Goal: Task Accomplishment & Management: Use online tool/utility

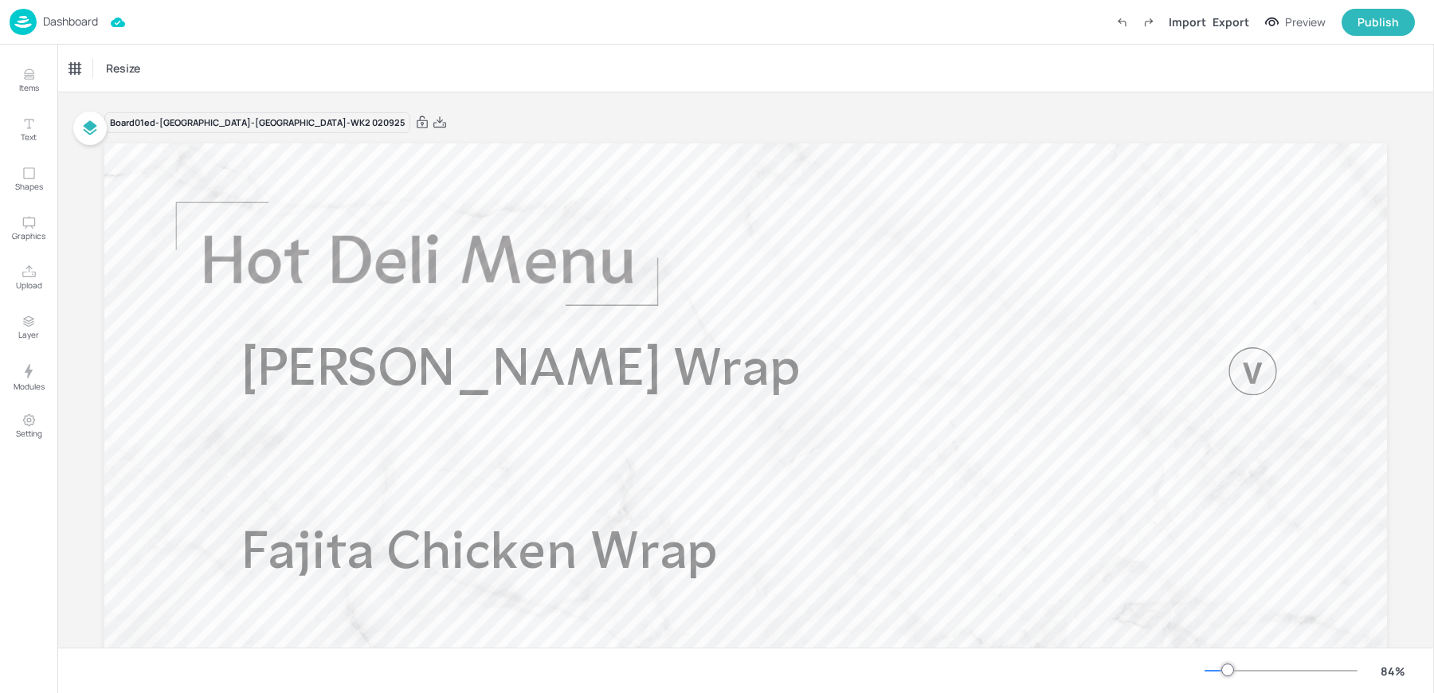
click at [81, 25] on p "Dashboard" at bounding box center [70, 21] width 55 height 11
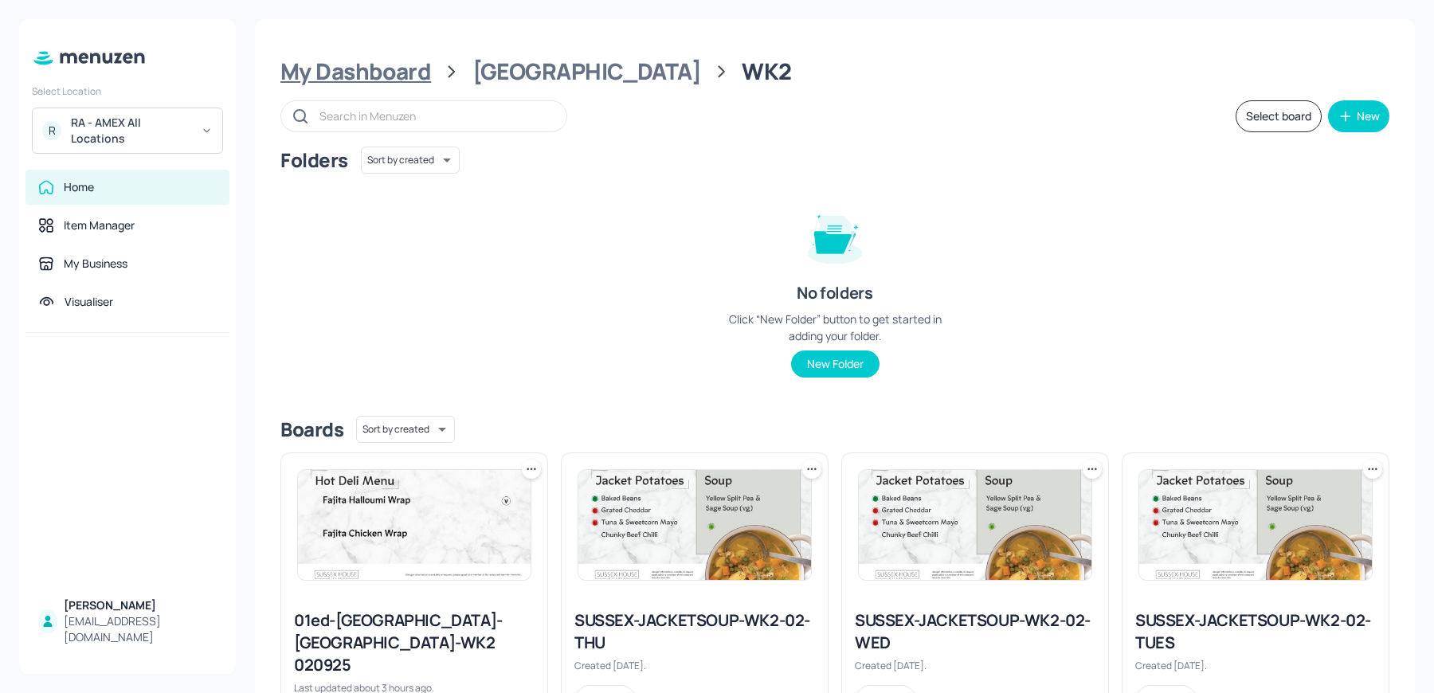
click at [327, 57] on div "My Dashboard" at bounding box center [355, 71] width 151 height 29
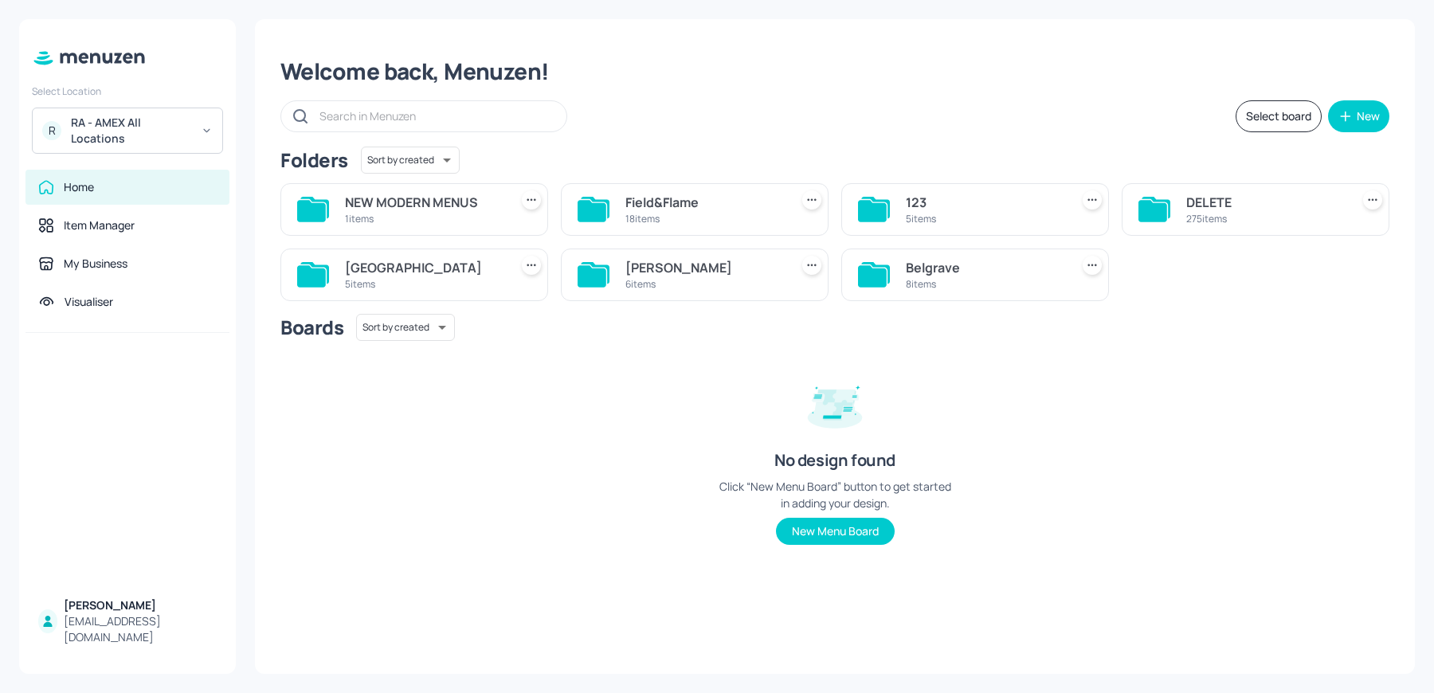
click at [78, 133] on div "RA - AMEX All Locations" at bounding box center [131, 131] width 120 height 32
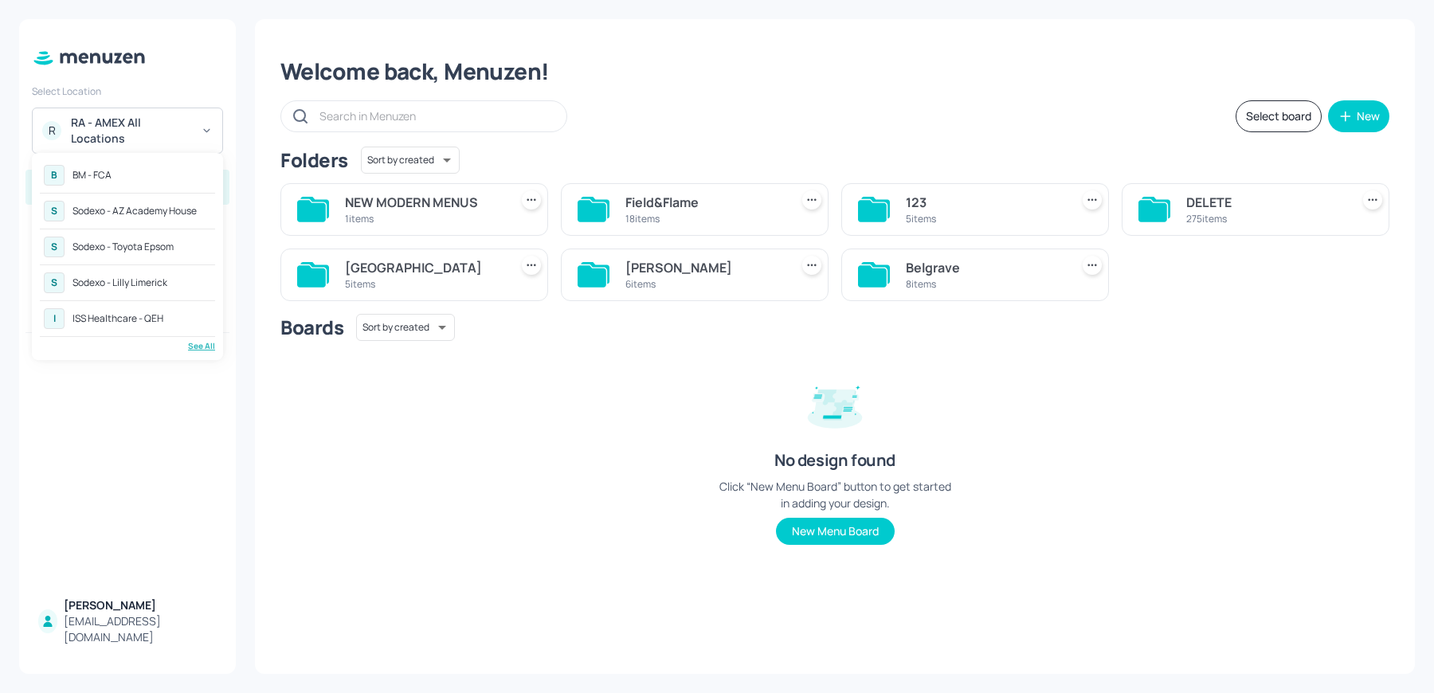
click at [126, 280] on div "Sodexo - Lilly Limerick" at bounding box center [119, 283] width 95 height 10
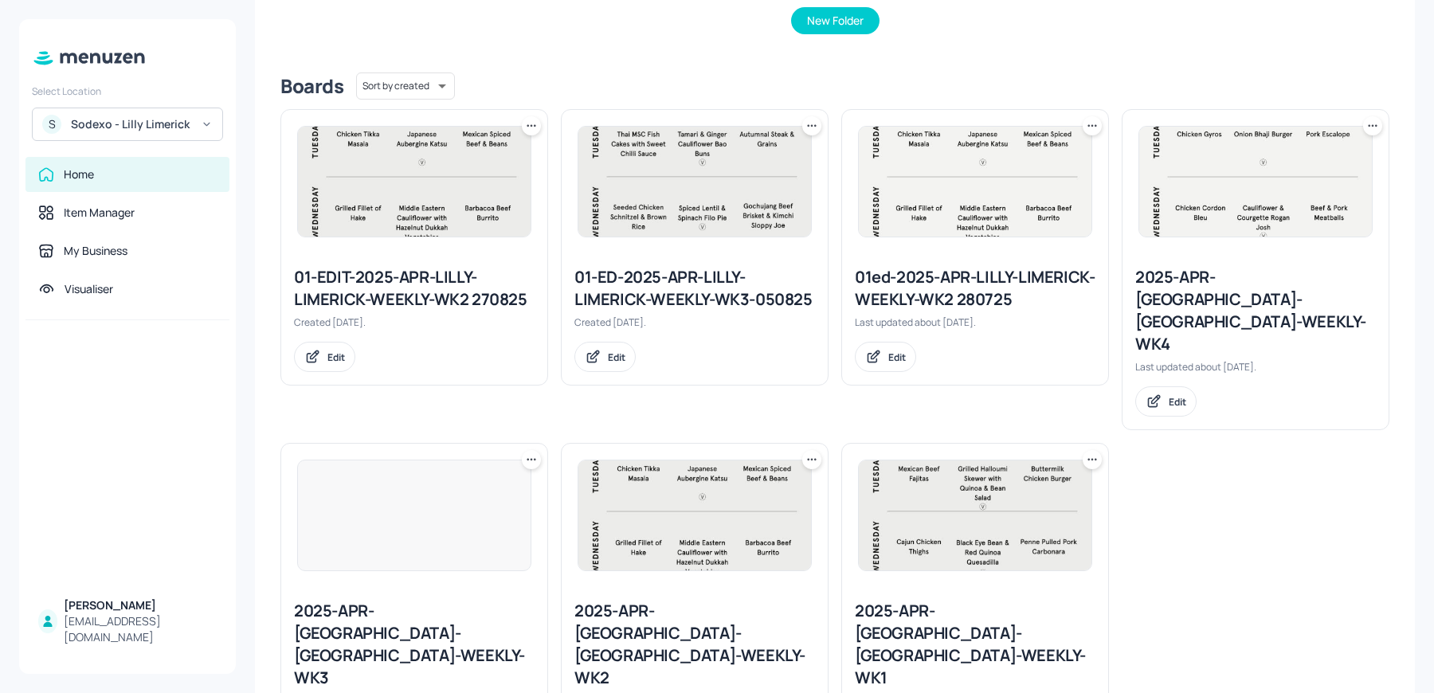
scroll to position [361, 0]
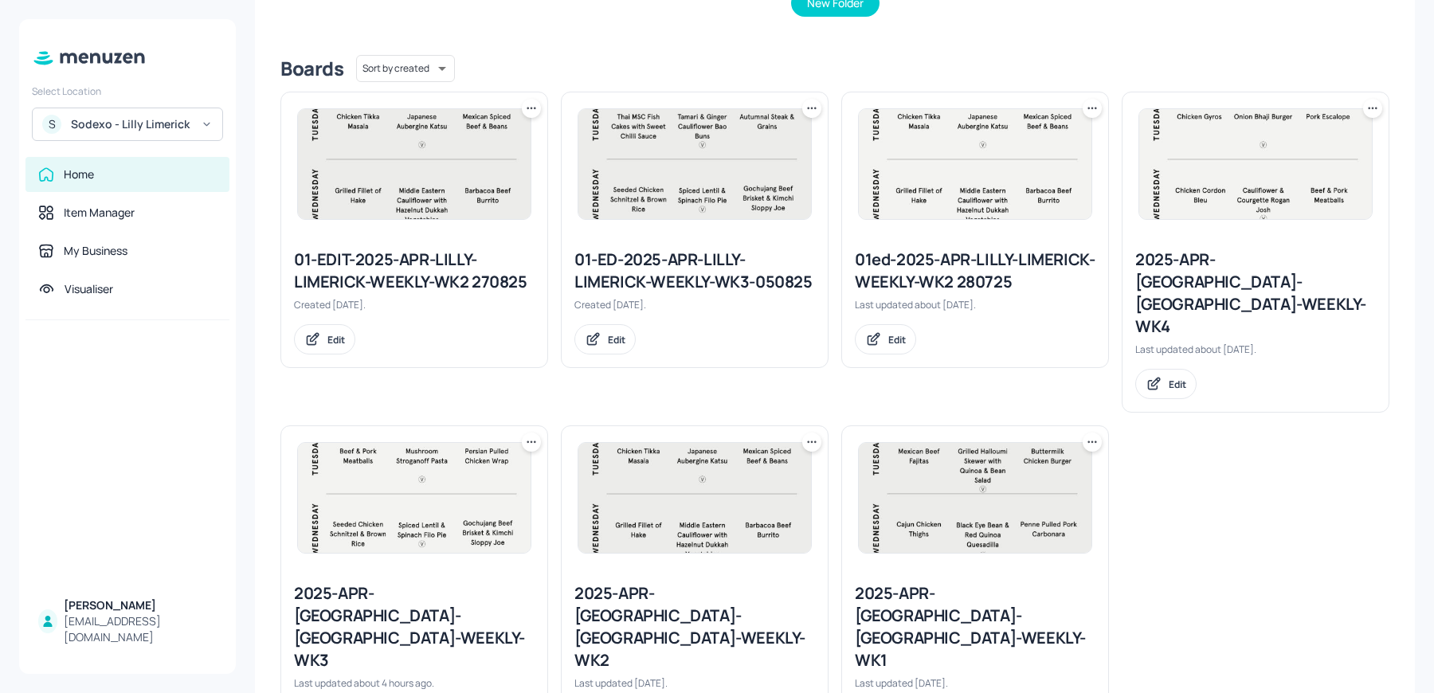
click at [405, 507] on div at bounding box center [414, 497] width 266 height 143
click at [386, 489] on img at bounding box center [414, 498] width 233 height 110
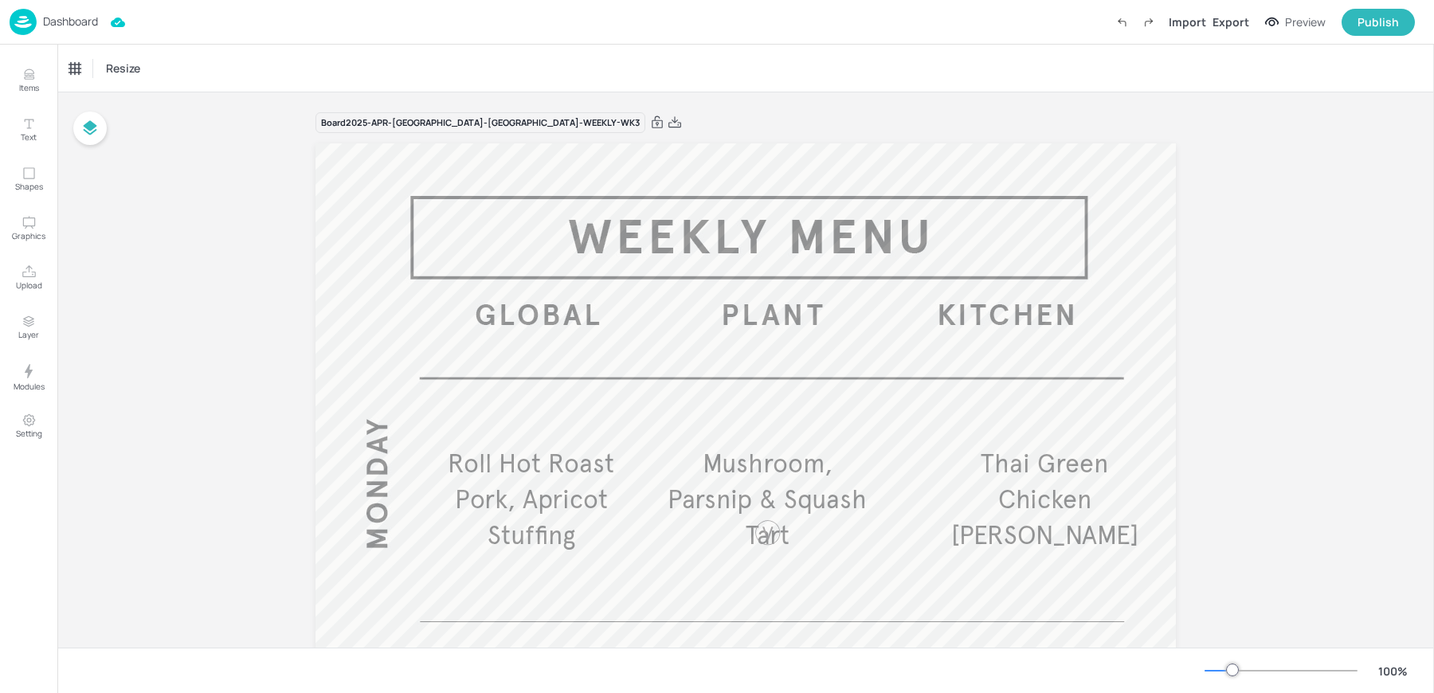
click at [543, 516] on p "Roll Hot Roast Pork, Apricot Stuffing" at bounding box center [531, 499] width 220 height 107
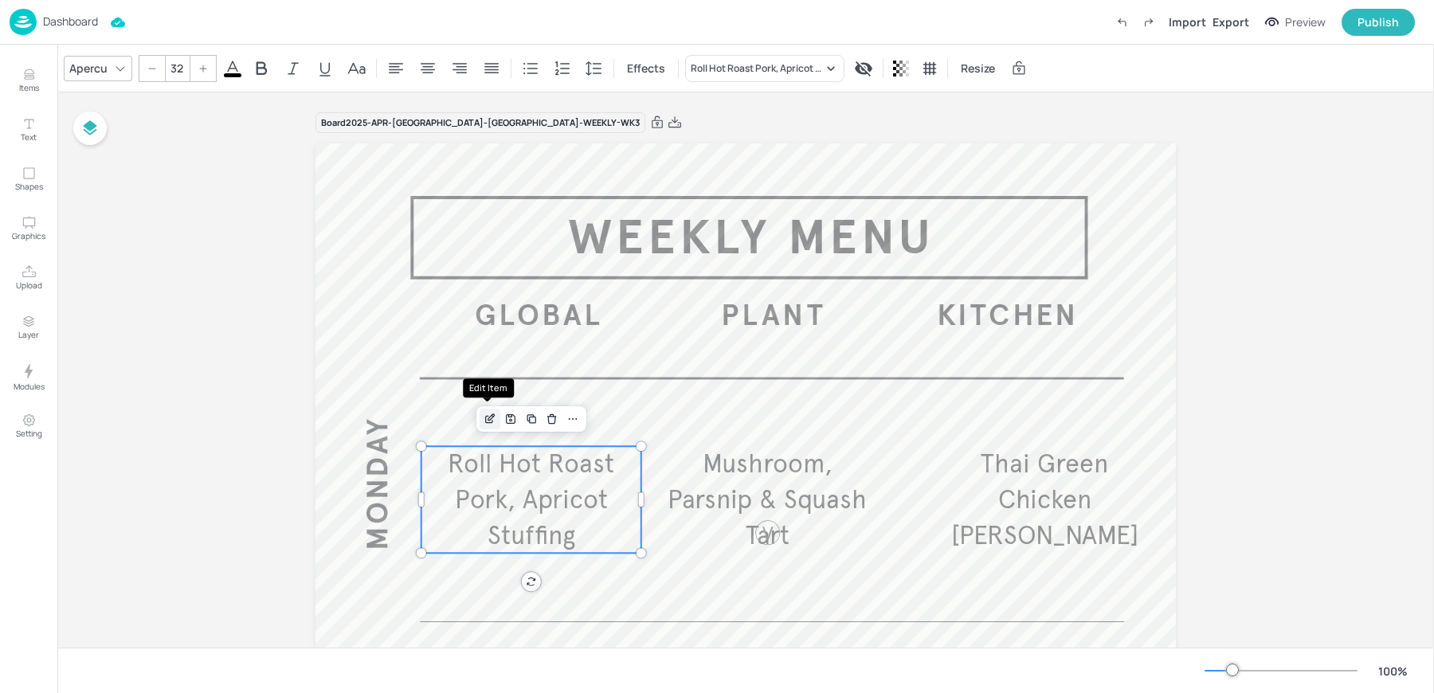
click at [487, 425] on div "Edit Item" at bounding box center [490, 419] width 21 height 21
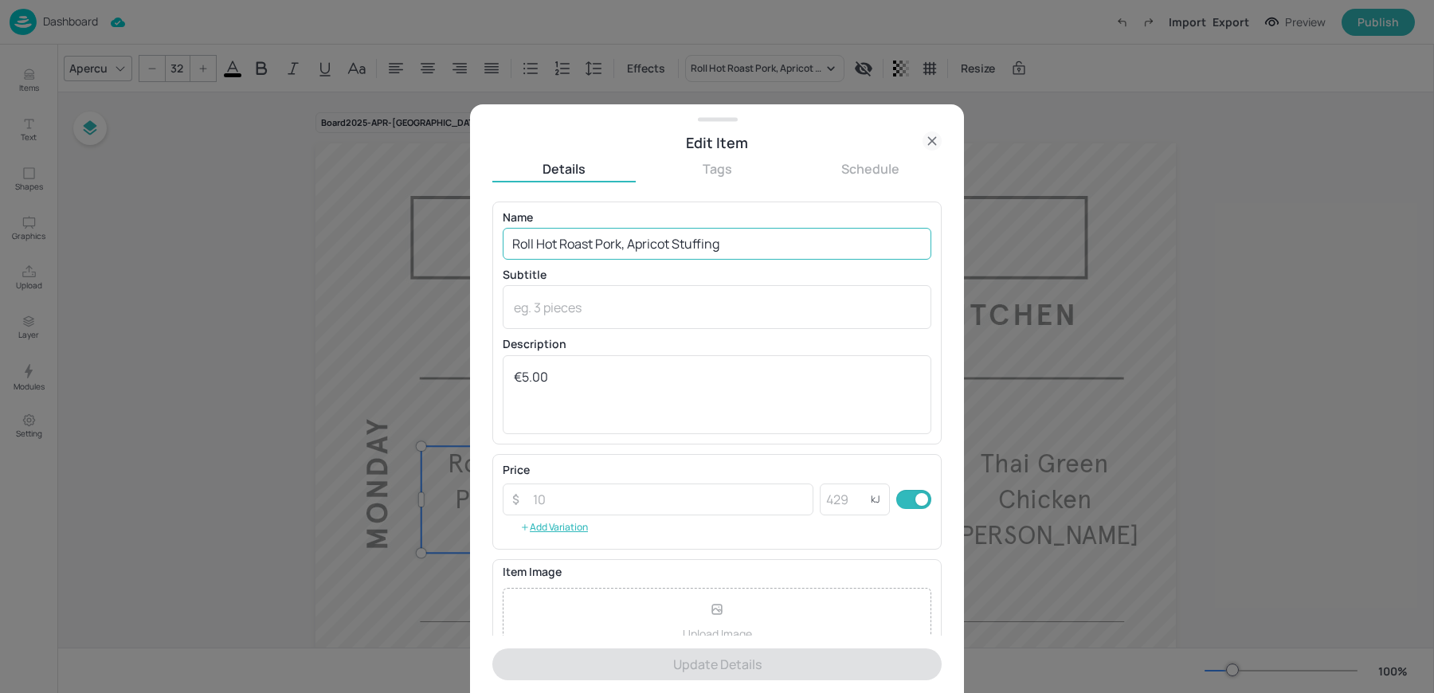
click at [559, 241] on input "Roll Hot Roast Pork, Apricot Stuffing" at bounding box center [717, 244] width 429 height 32
paste input "Grilled Cajun Chicken"
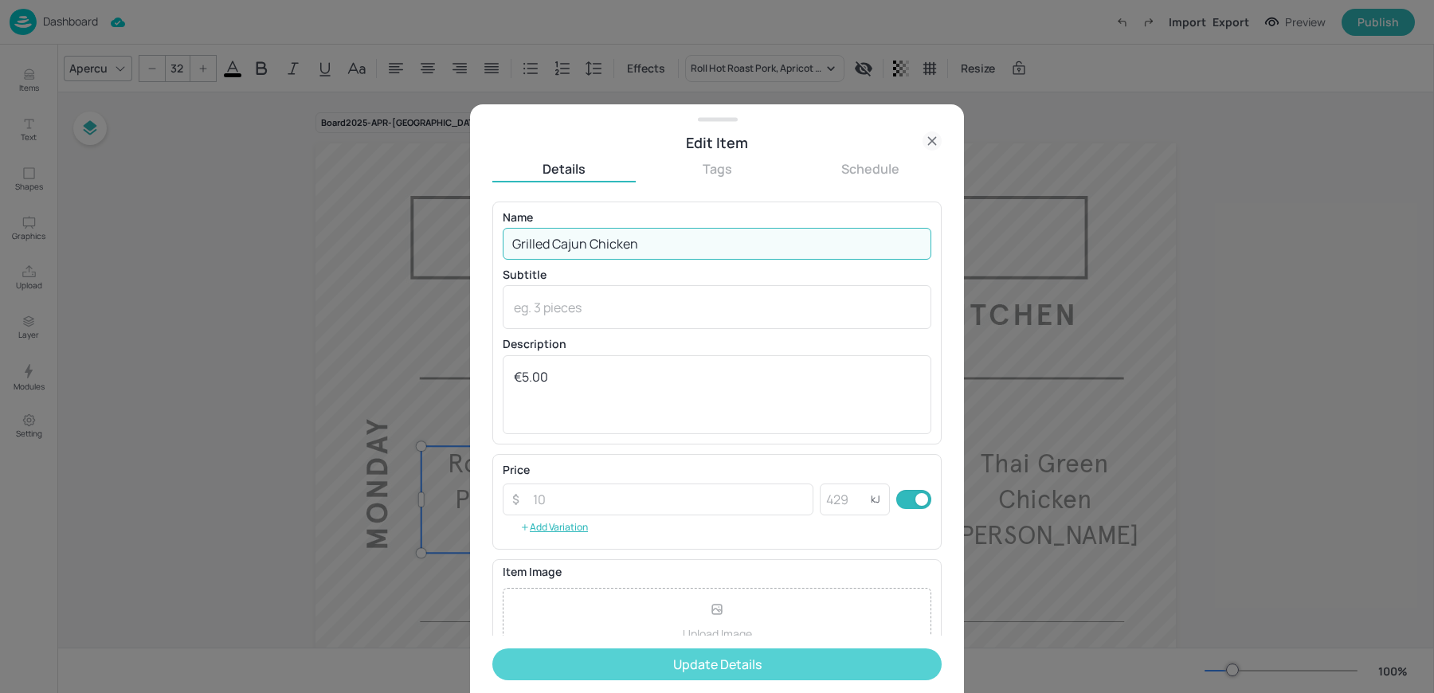
type input "Grilled Cajun Chicken"
click at [601, 677] on button "Update Details" at bounding box center [716, 664] width 449 height 32
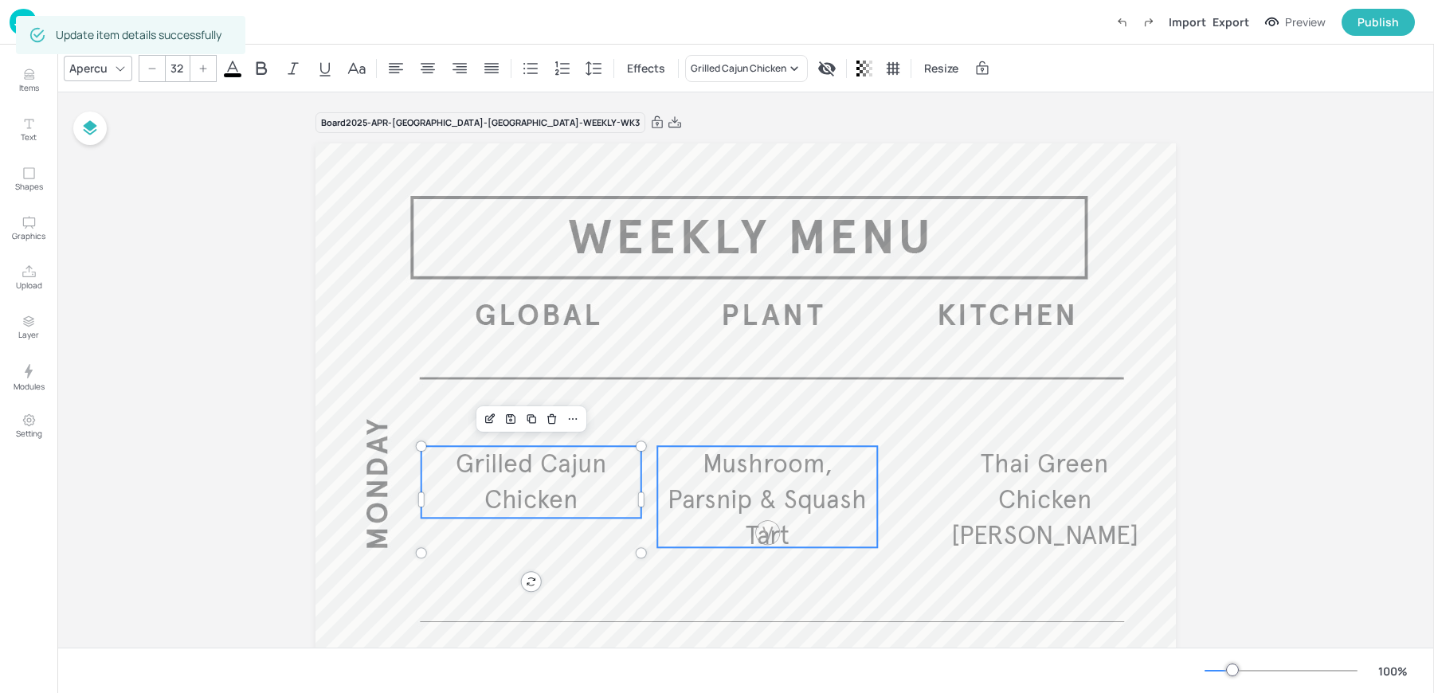
click at [747, 485] on span "Mushroom, Parsnip & Squash Tart" at bounding box center [767, 500] width 199 height 104
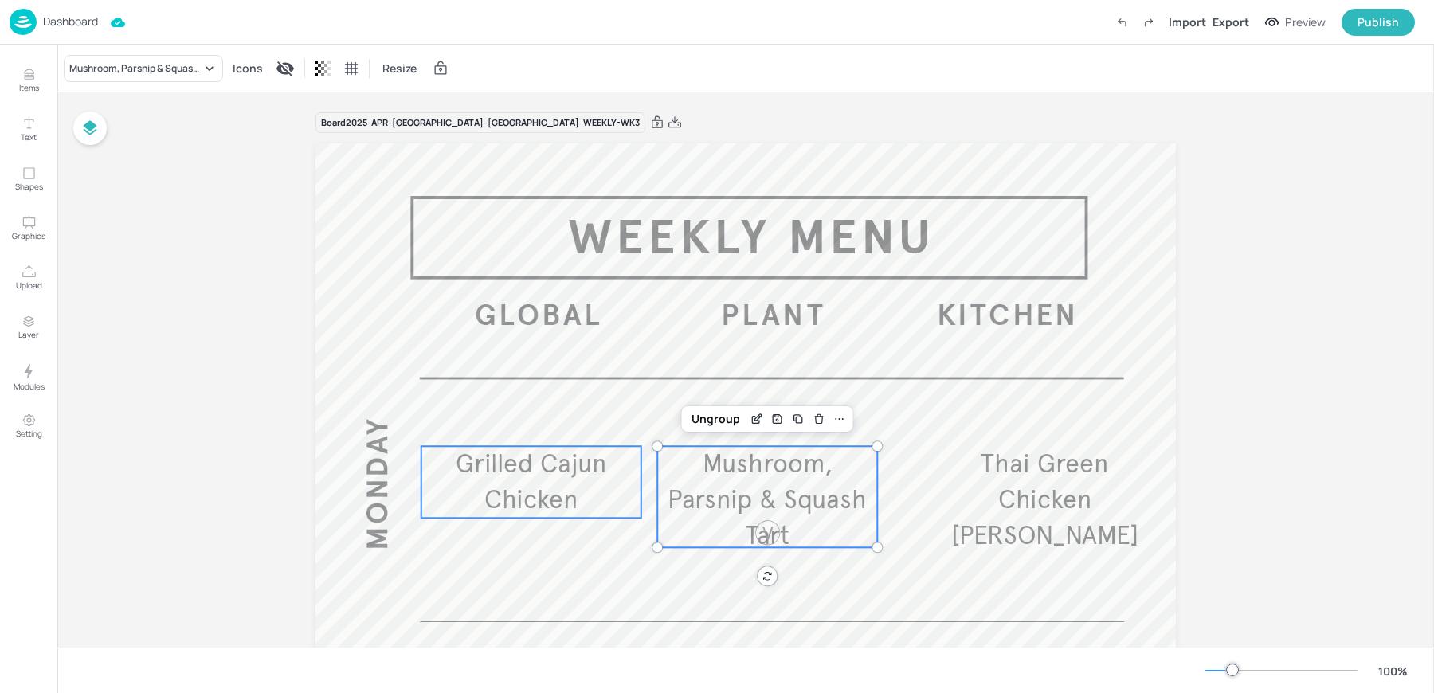
click at [511, 488] on span "Grilled Cajun Chicken" at bounding box center [531, 482] width 151 height 68
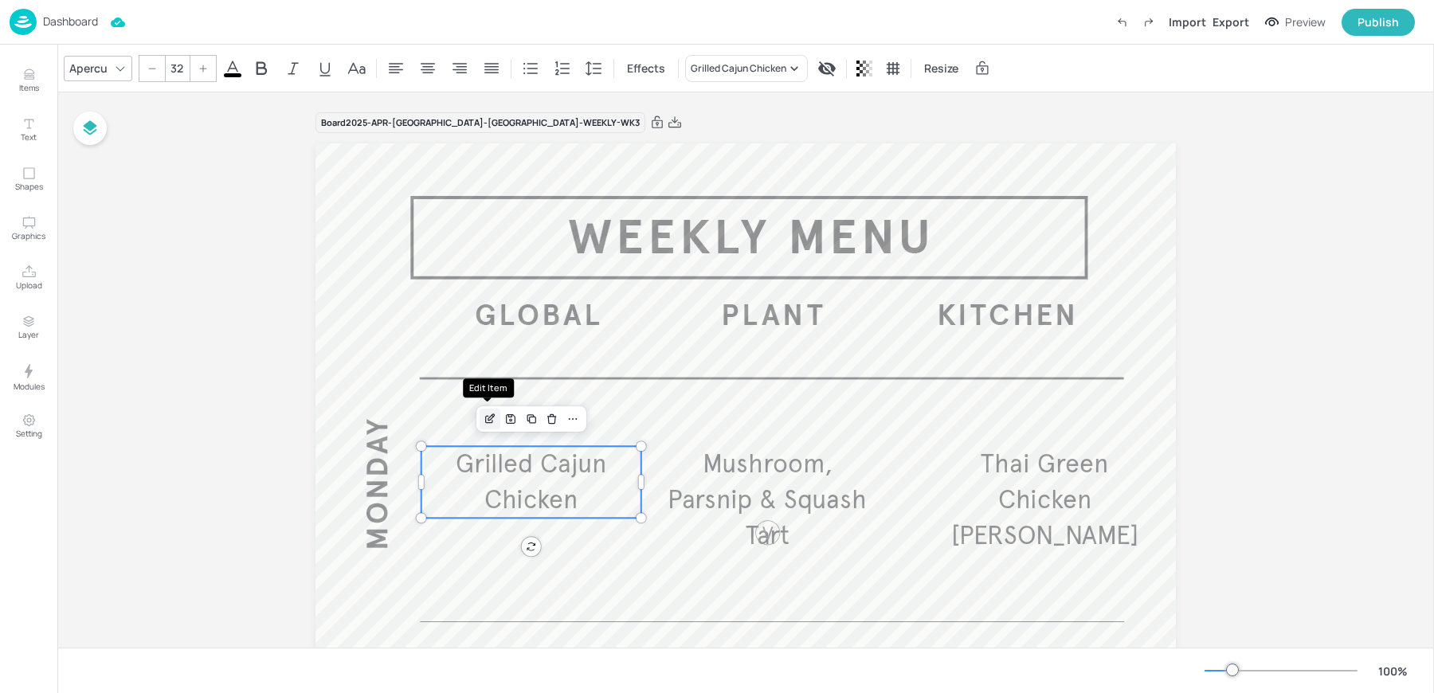
click at [485, 413] on icon "Edit Item" at bounding box center [491, 419] width 14 height 13
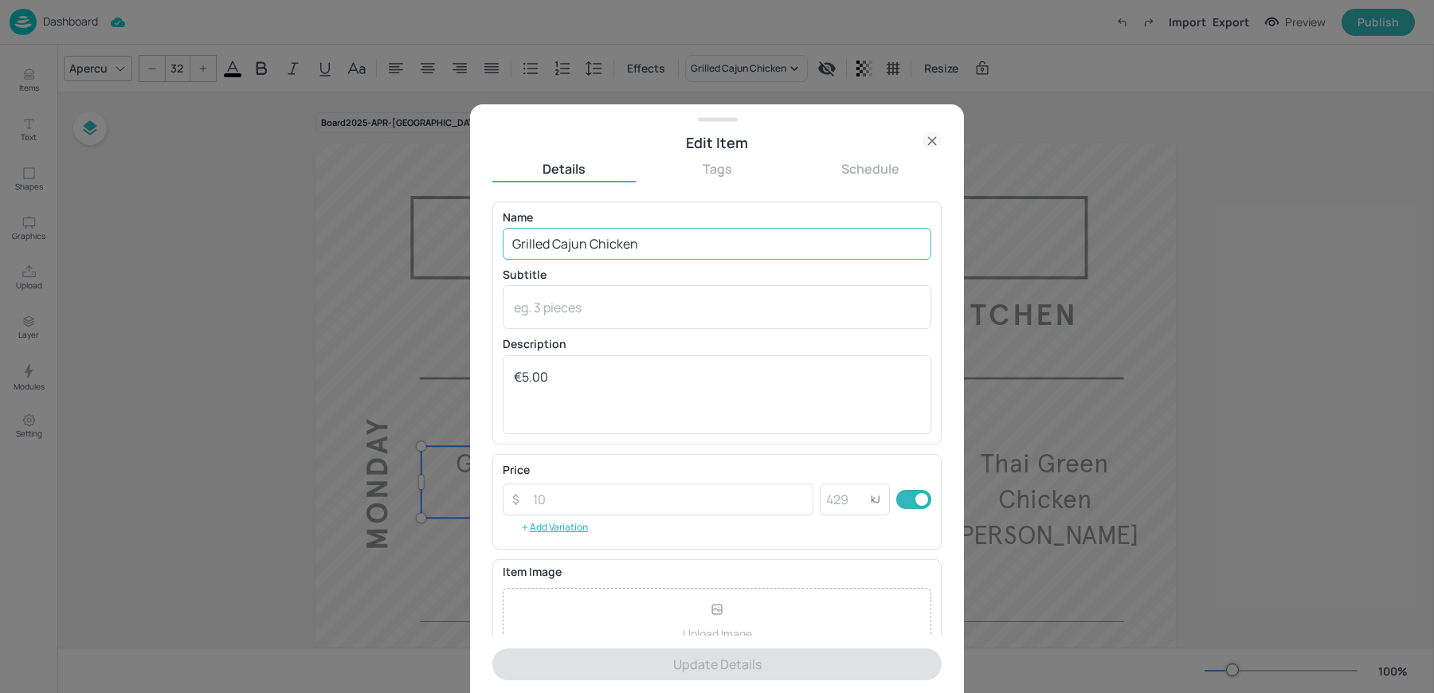
click at [558, 248] on input "Grilled Cajun Chicken" at bounding box center [717, 244] width 429 height 32
paste input "Roll hot Roast Pork"
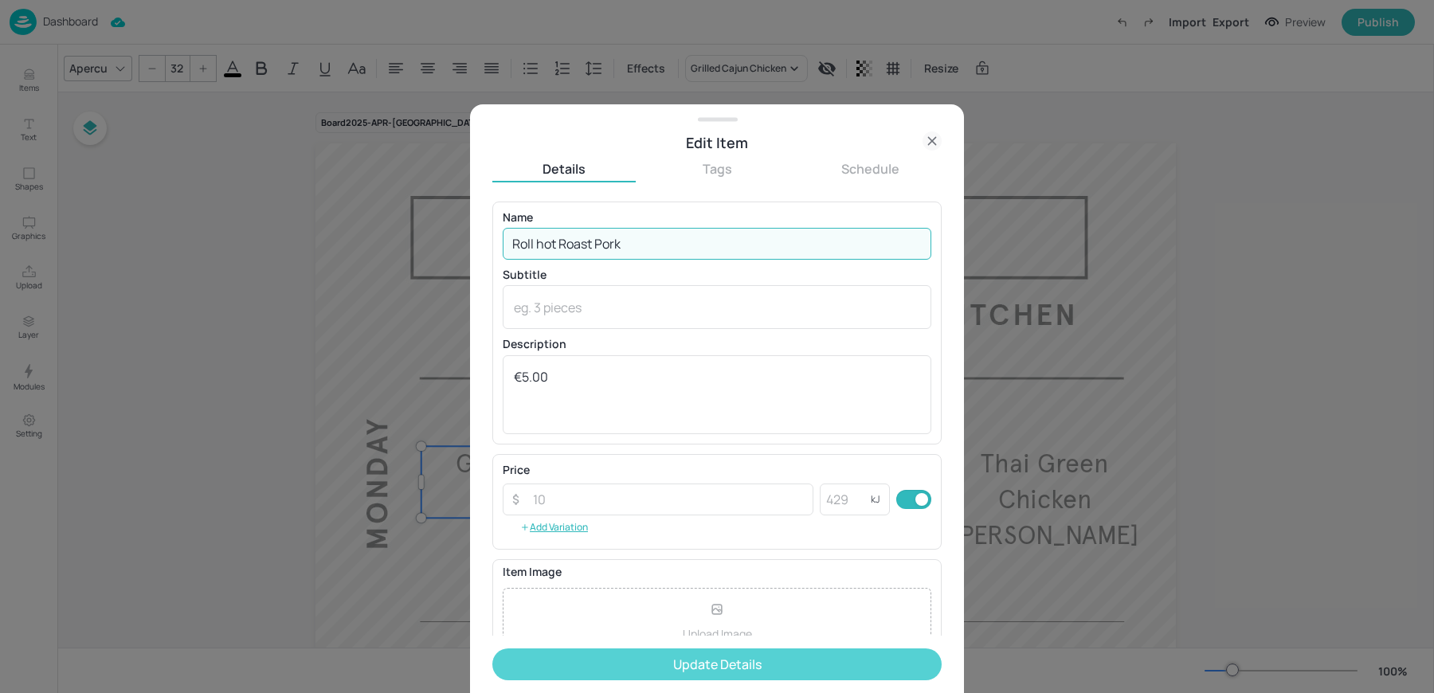
type input "Roll hot Roast Pork"
click at [582, 660] on button "Update Details" at bounding box center [716, 664] width 449 height 32
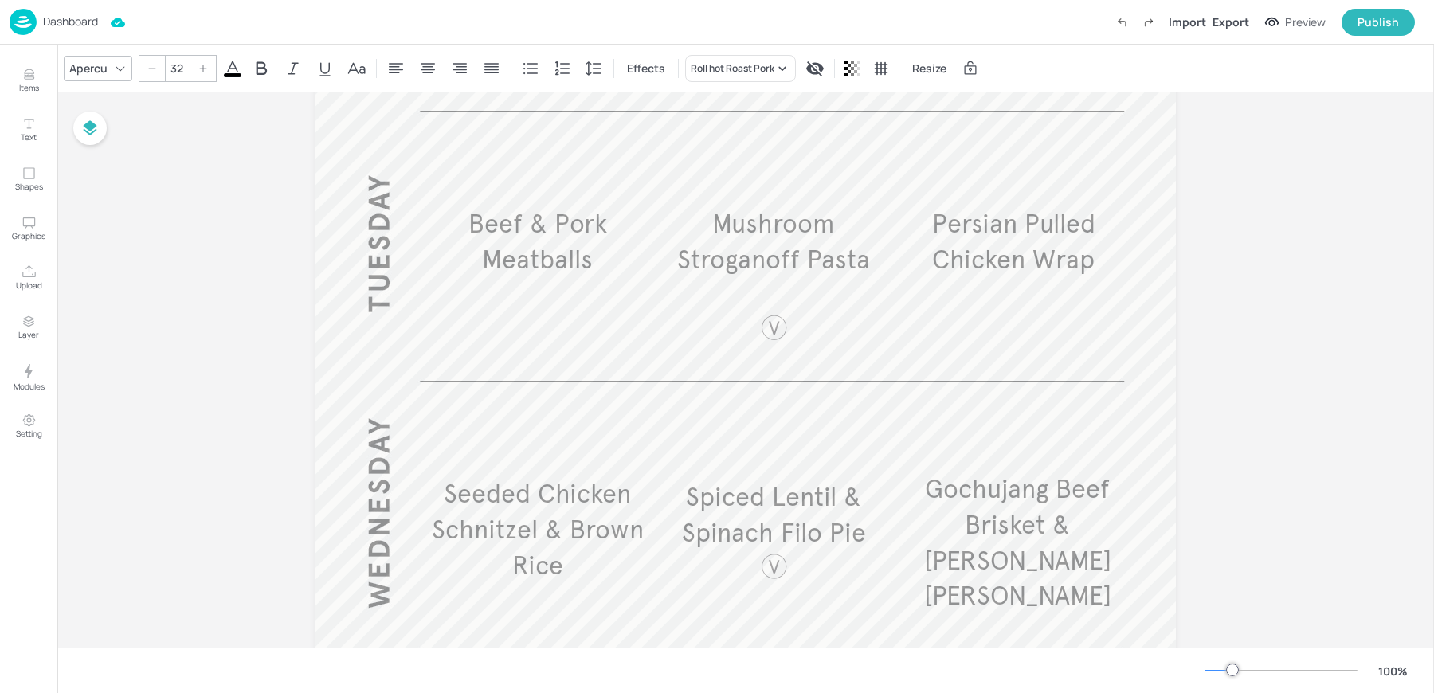
scroll to position [522, 0]
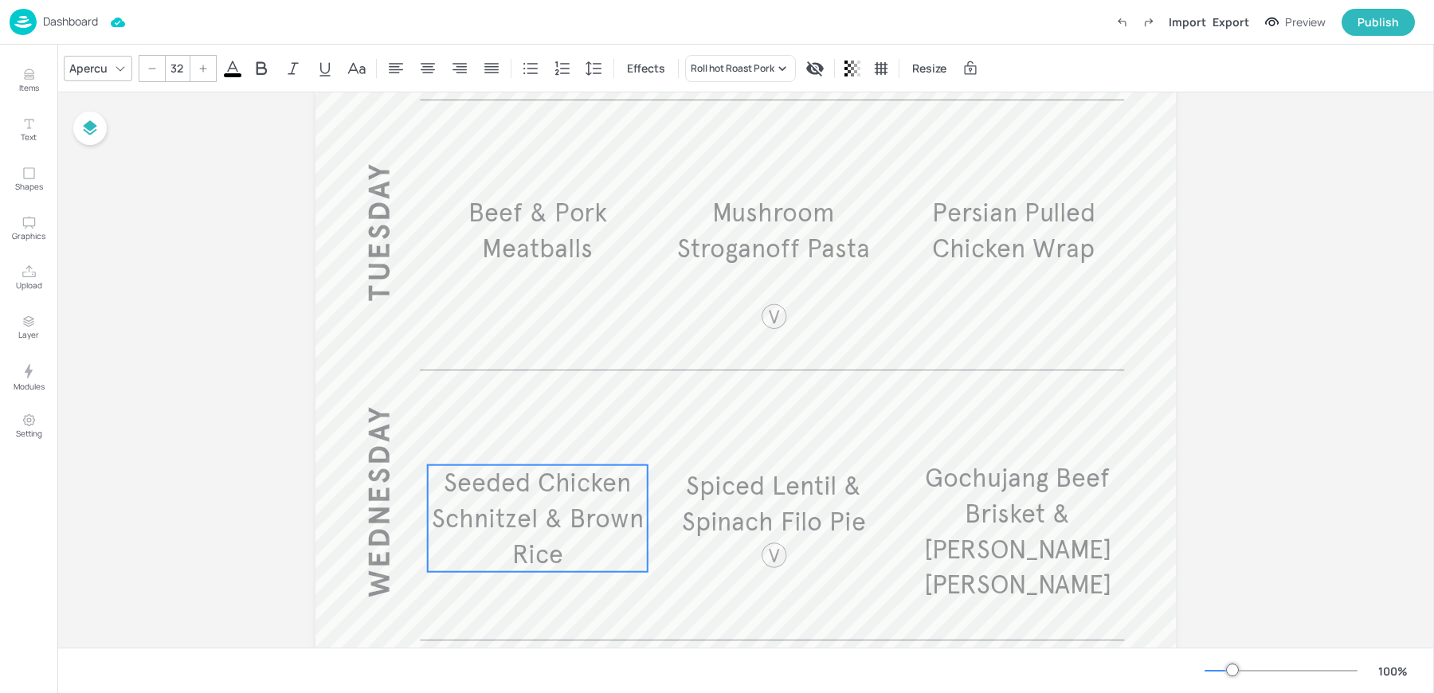
type input "32"
click at [507, 511] on span "Seeded Chicken Schnitzel & Brown Rice" at bounding box center [538, 519] width 212 height 104
click at [492, 440] on icon "Edit Item" at bounding box center [497, 438] width 14 height 13
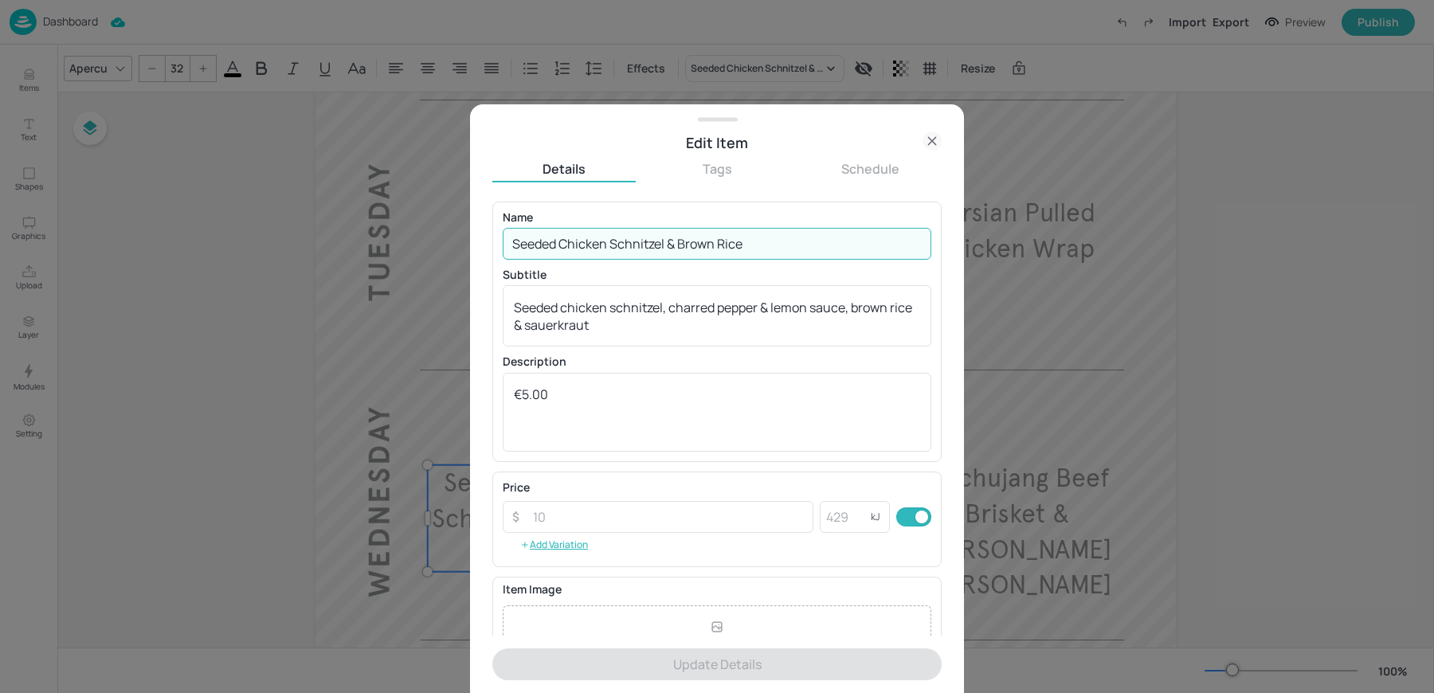
click at [576, 230] on input "Seeded Chicken Schnitzel & Brown Rice" at bounding box center [717, 244] width 429 height 32
paste input "Bacon Mac N Chees"
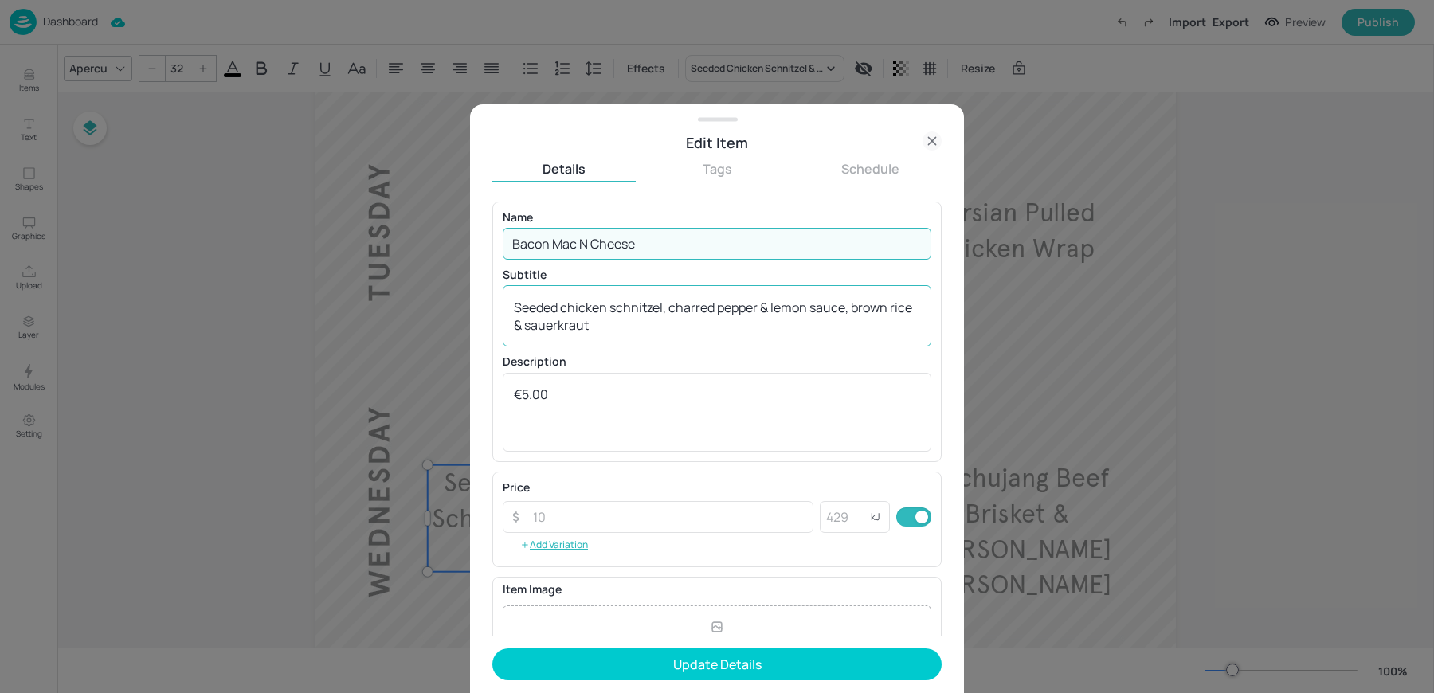
type input "Bacon Mac N Cheese"
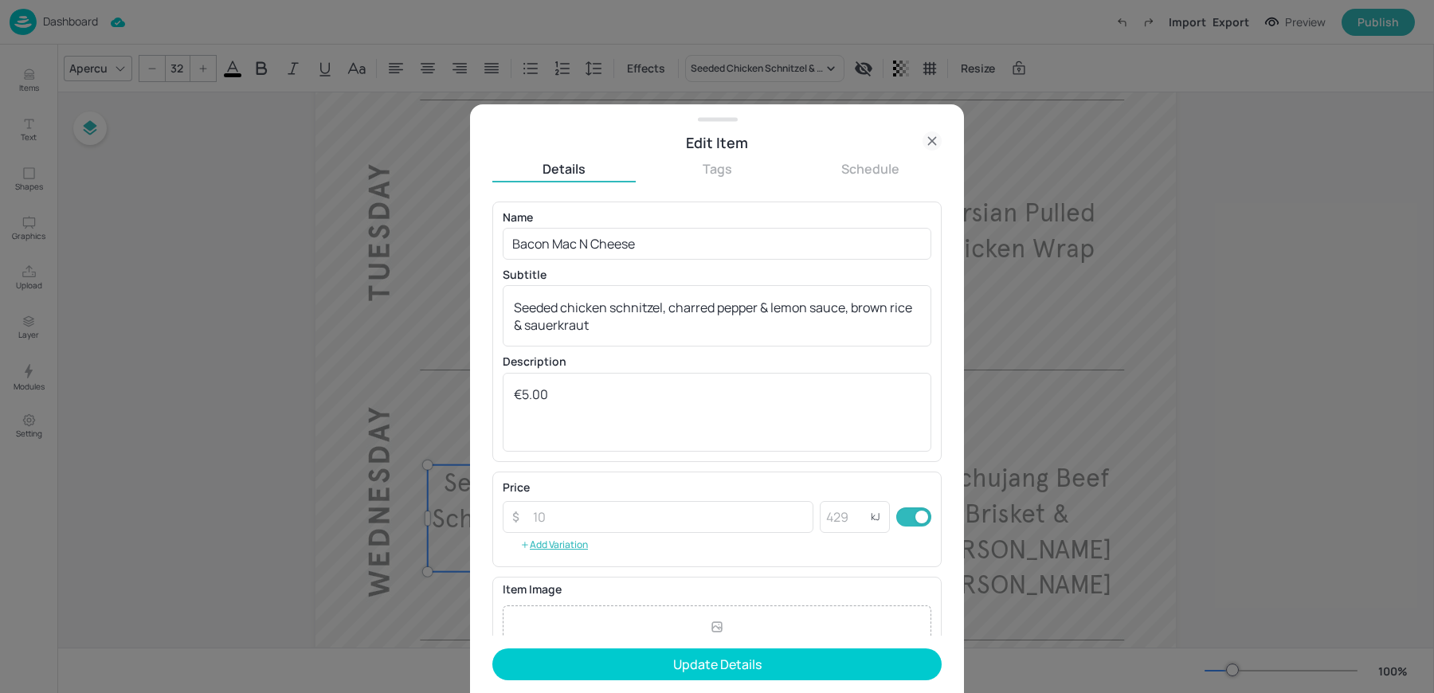
drag, startPoint x: 604, startPoint y: 337, endPoint x: 382, endPoint y: 249, distance: 239.2
click at [386, 251] on div "Edit Item Details Tags Schedule Name Bacon Mac N Cheese ​ Subtitle Seeded chick…" at bounding box center [717, 346] width 1434 height 693
drag, startPoint x: 629, startPoint y: 334, endPoint x: 513, endPoint y: 307, distance: 119.4
click at [513, 307] on div "Seeded chicken schnitzel, charred pepper & lemon sauce, brown rice & sauerkraut…" at bounding box center [717, 315] width 429 height 61
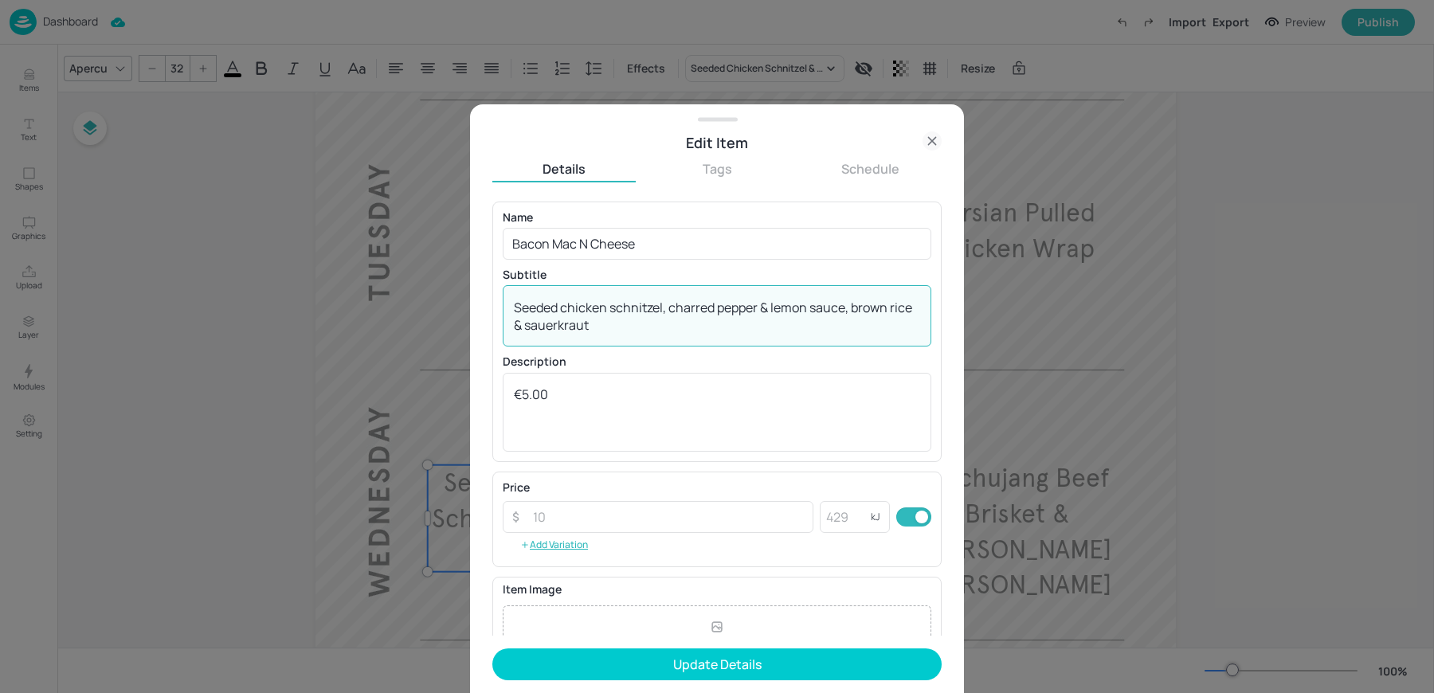
drag, startPoint x: 514, startPoint y: 308, endPoint x: 596, endPoint y: 331, distance: 85.2
click at [595, 331] on textarea "Seeded chicken schnitzel, charred pepper & lemon sauce, brown rice & sauerkraut" at bounding box center [717, 316] width 406 height 35
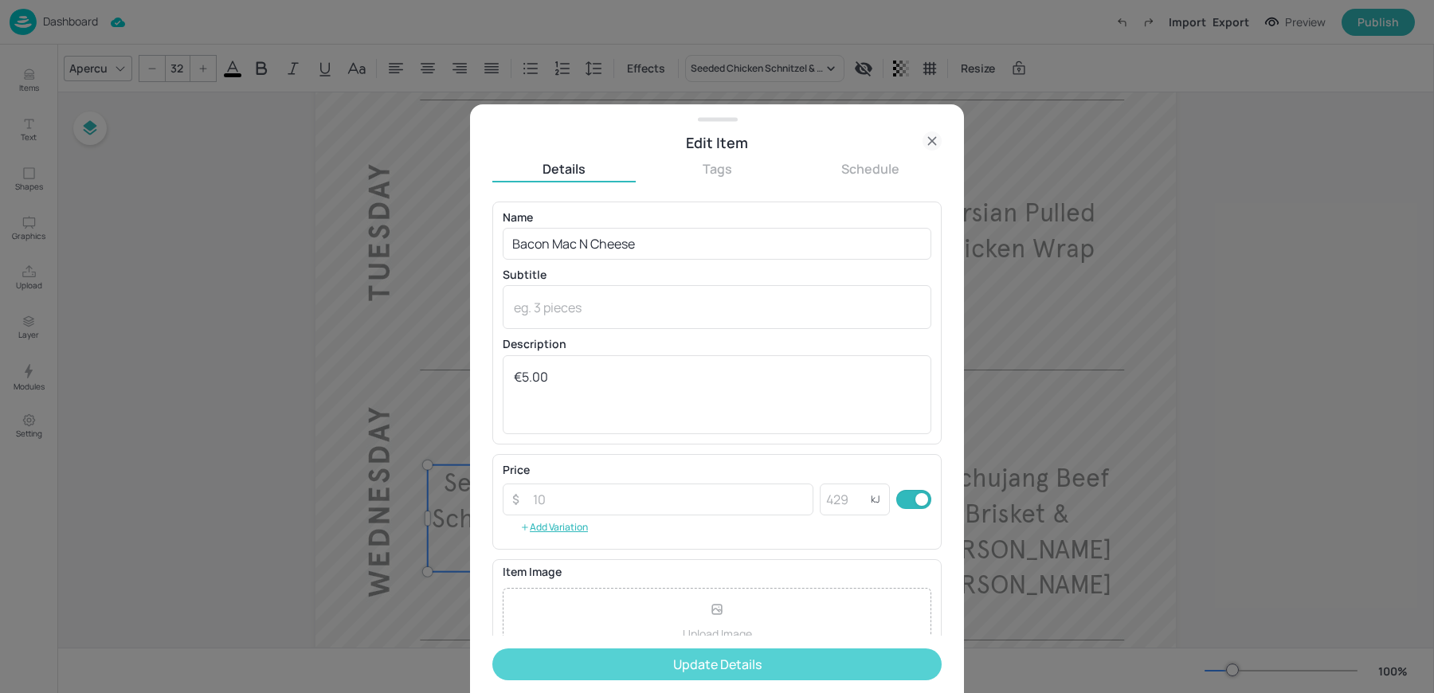
click at [607, 673] on button "Update Details" at bounding box center [716, 664] width 449 height 32
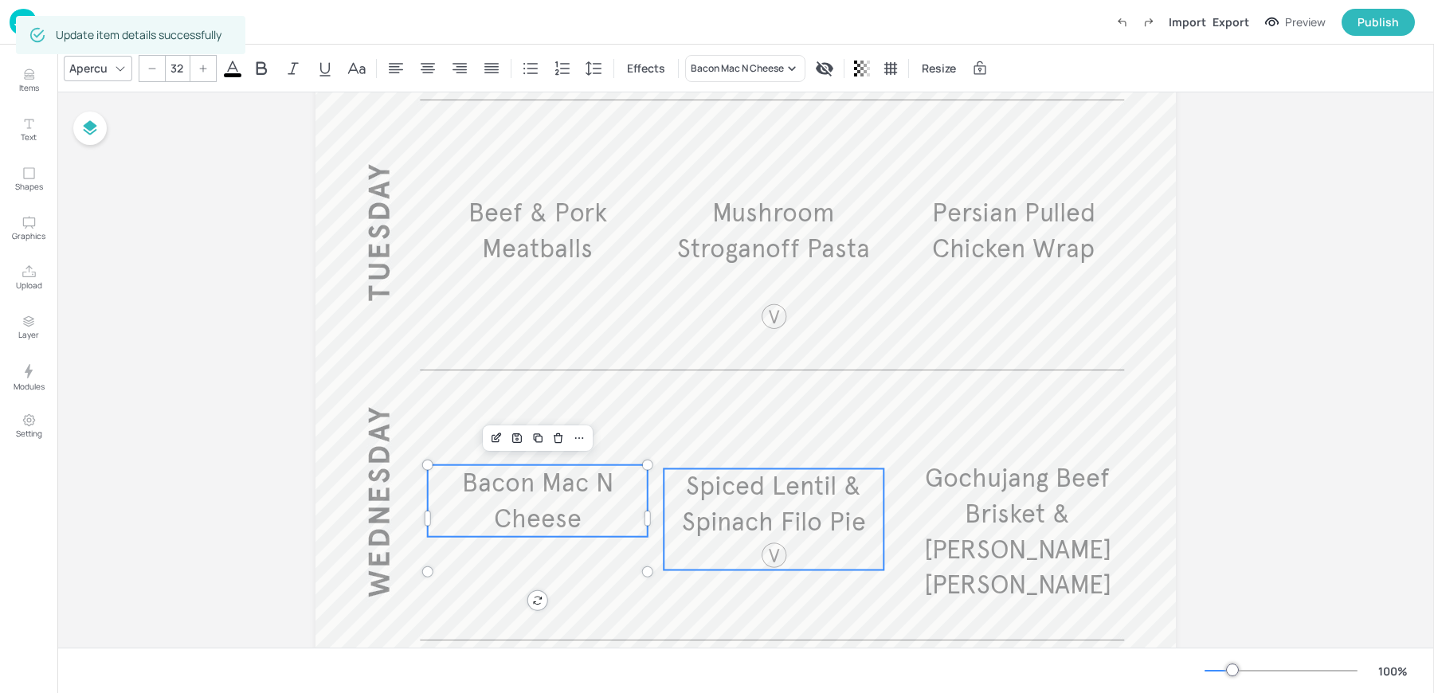
click at [742, 509] on span "Spiced Lentil & Spinach Filo Pie" at bounding box center [774, 504] width 184 height 68
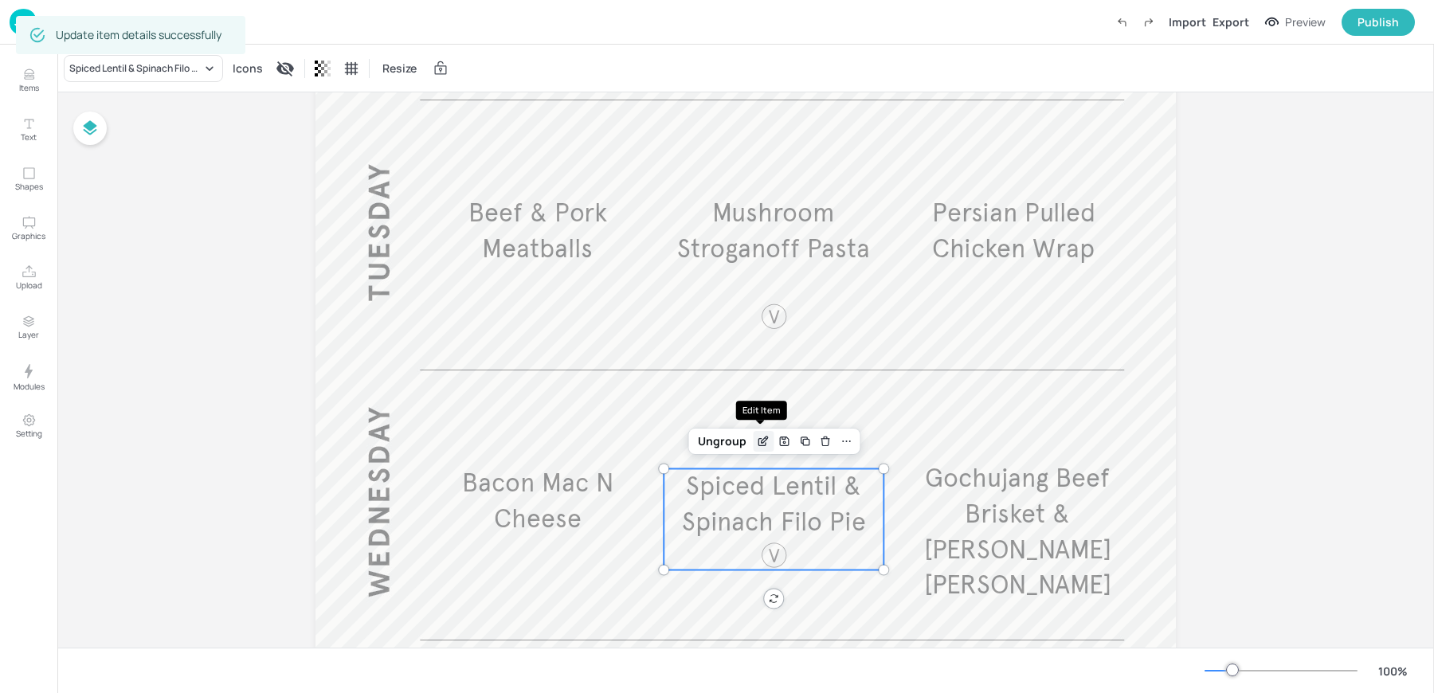
click at [762, 443] on icon "Edit Item" at bounding box center [765, 440] width 6 height 6
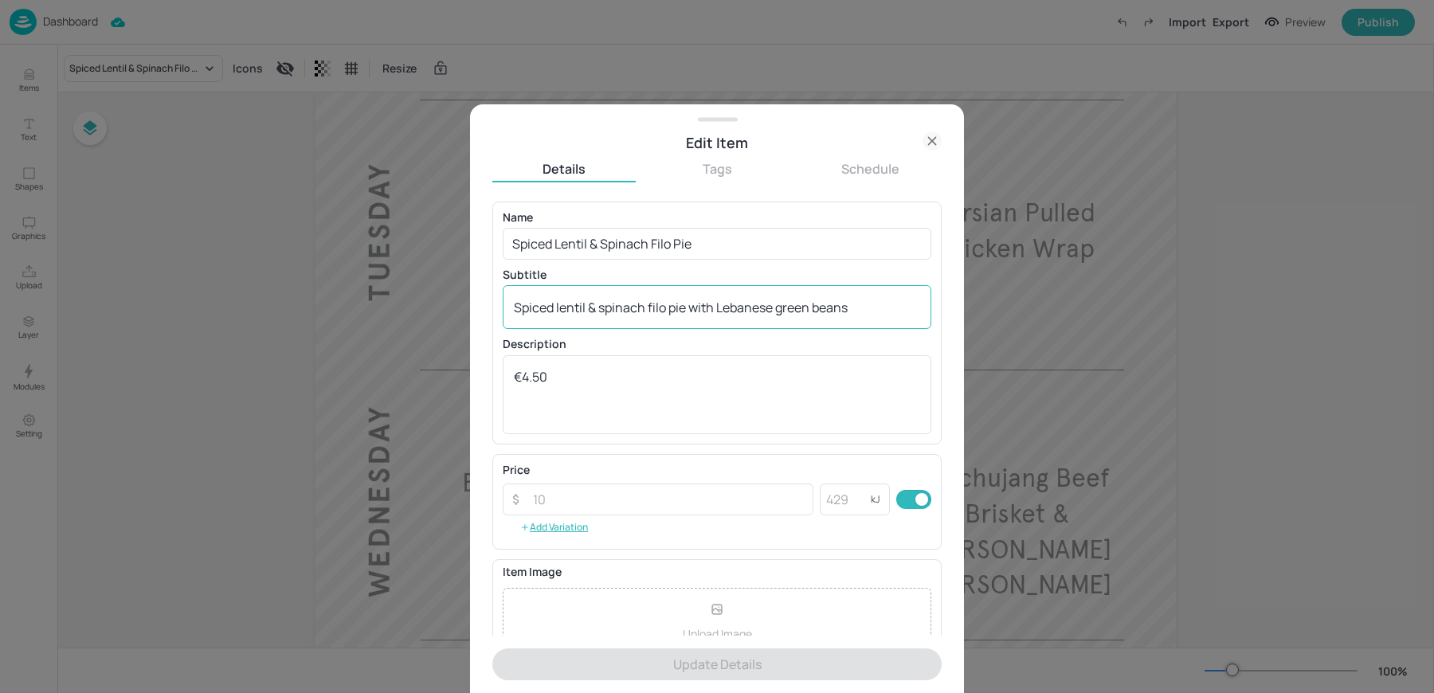
click at [644, 310] on textarea "Spiced lentil & spinach filo pie with Lebanese green beans" at bounding box center [717, 308] width 406 height 18
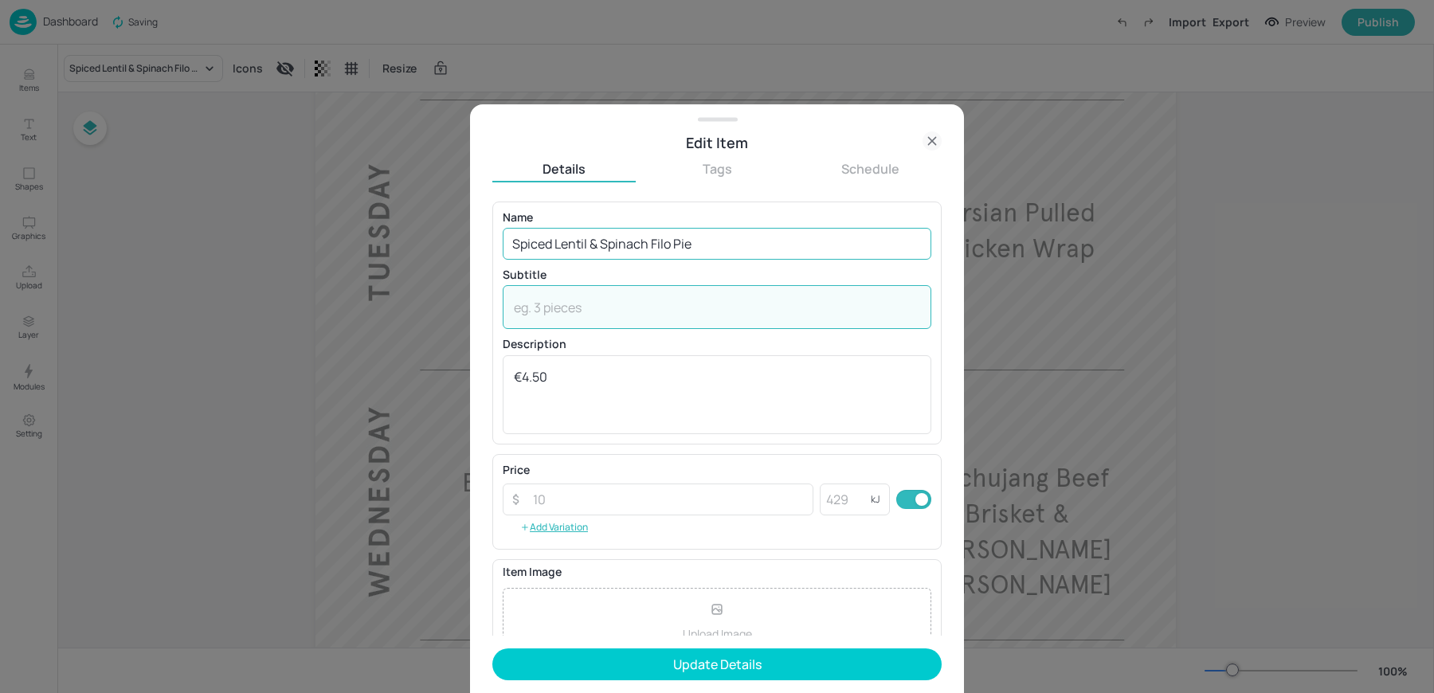
click at [597, 231] on input "Spiced Lentil & Spinach Filo Pie" at bounding box center [717, 244] width 429 height 32
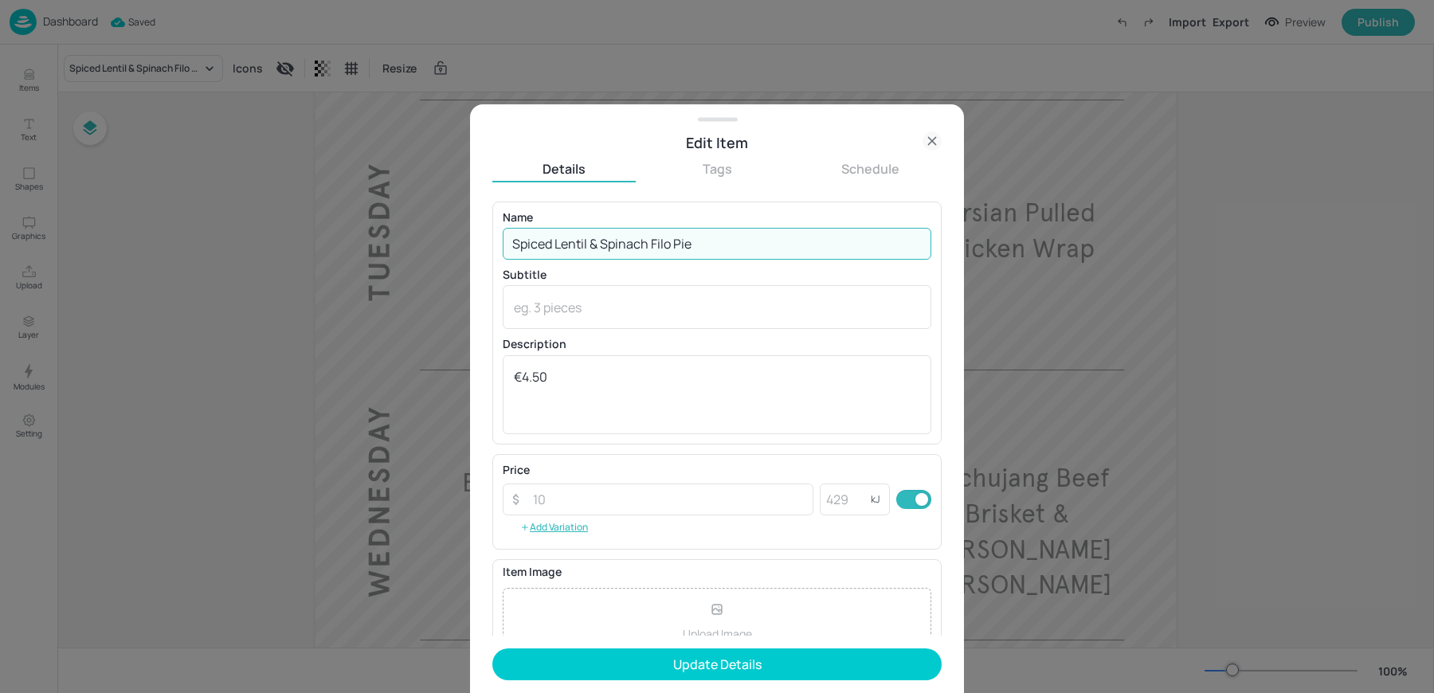
click at [597, 231] on input "Spiced Lentil & Spinach Filo Pie" at bounding box center [717, 244] width 429 height 32
paste input "Baked breaded Aubergin"
click at [558, 244] on input "Baked breaded Aubergine" at bounding box center [717, 244] width 429 height 32
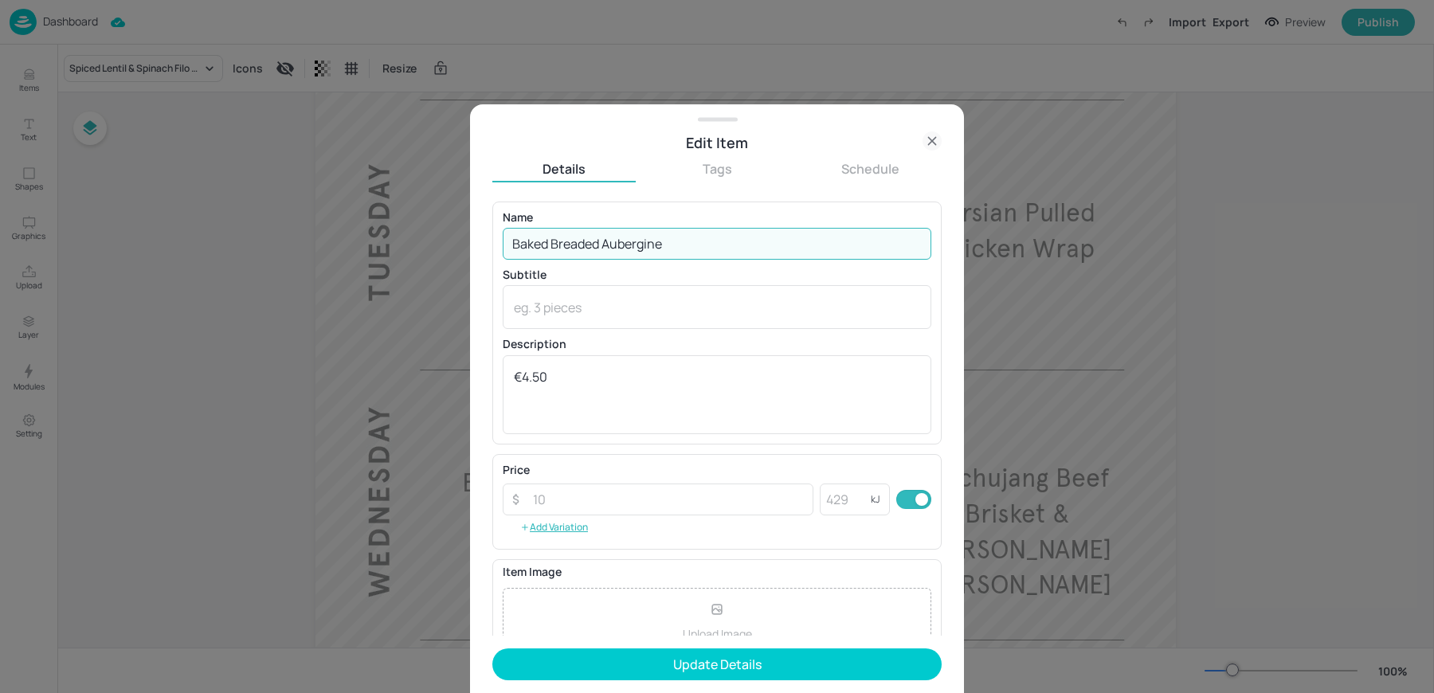
type input "Baked Breaded Aubergine"
click at [492, 648] on button "Update Details" at bounding box center [716, 664] width 449 height 32
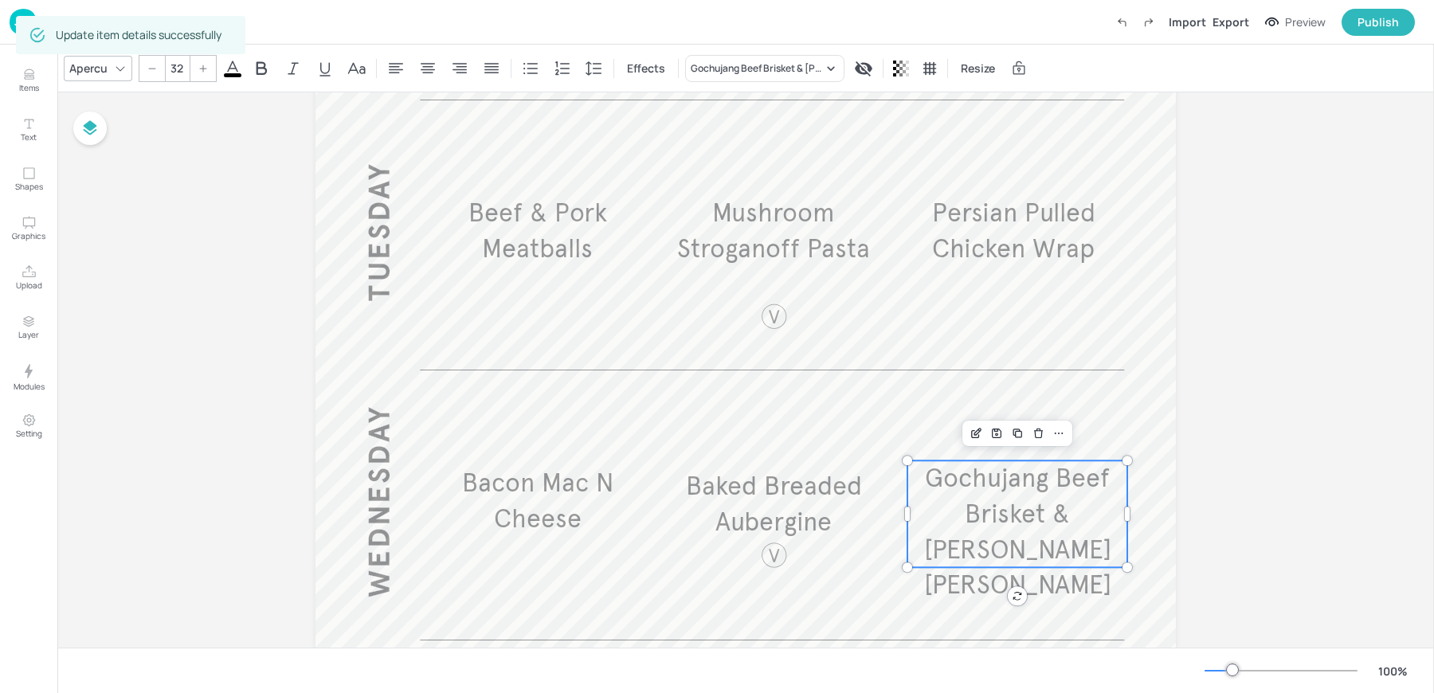
click at [997, 514] on span "Gochujang Beef Brisket & [PERSON_NAME] [PERSON_NAME]" at bounding box center [1017, 531] width 187 height 139
click at [971, 443] on div "Edit Item" at bounding box center [976, 433] width 21 height 21
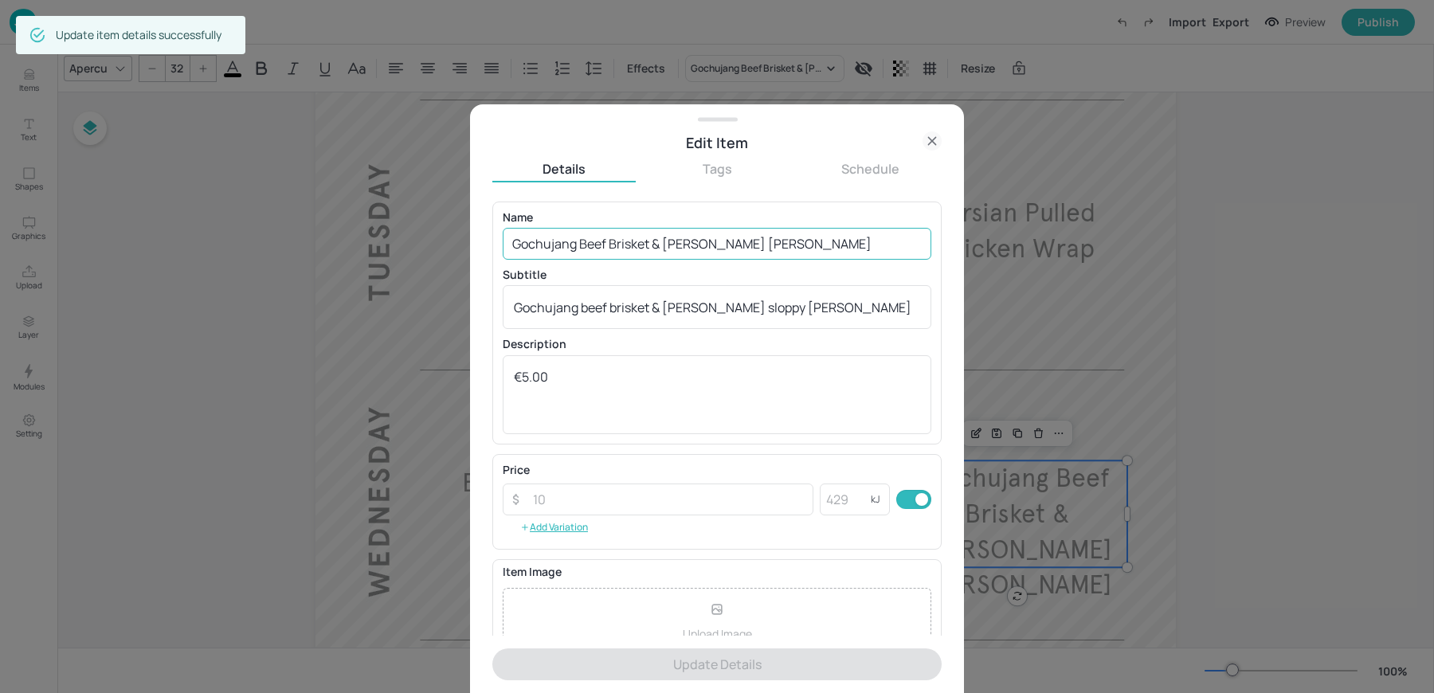
click at [563, 247] on input "Gochujang Beef Brisket & [PERSON_NAME] [PERSON_NAME]" at bounding box center [717, 244] width 429 height 32
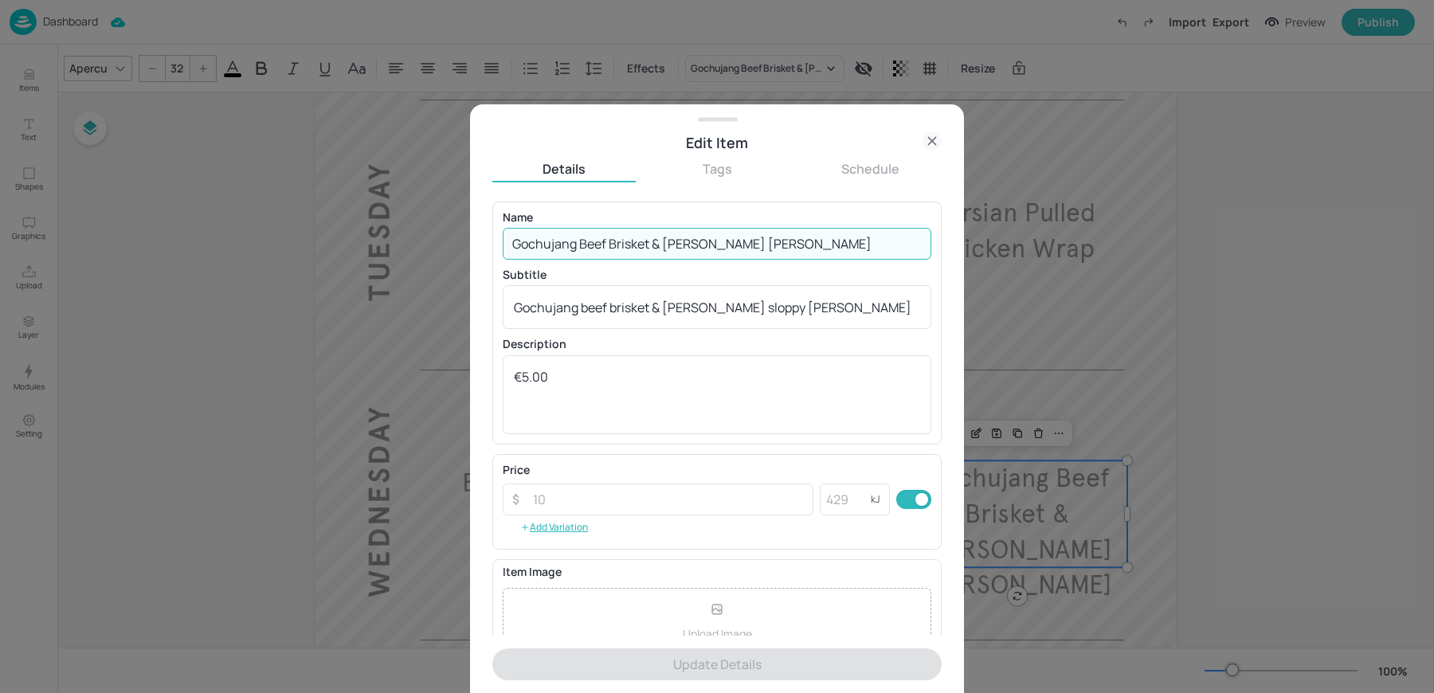
click at [563, 247] on input "Gochujang Beef Brisket & [PERSON_NAME] [PERSON_NAME]" at bounding box center [717, 244] width 429 height 32
paste input "Bay of Bengal Fish [PERSON_NAME]"
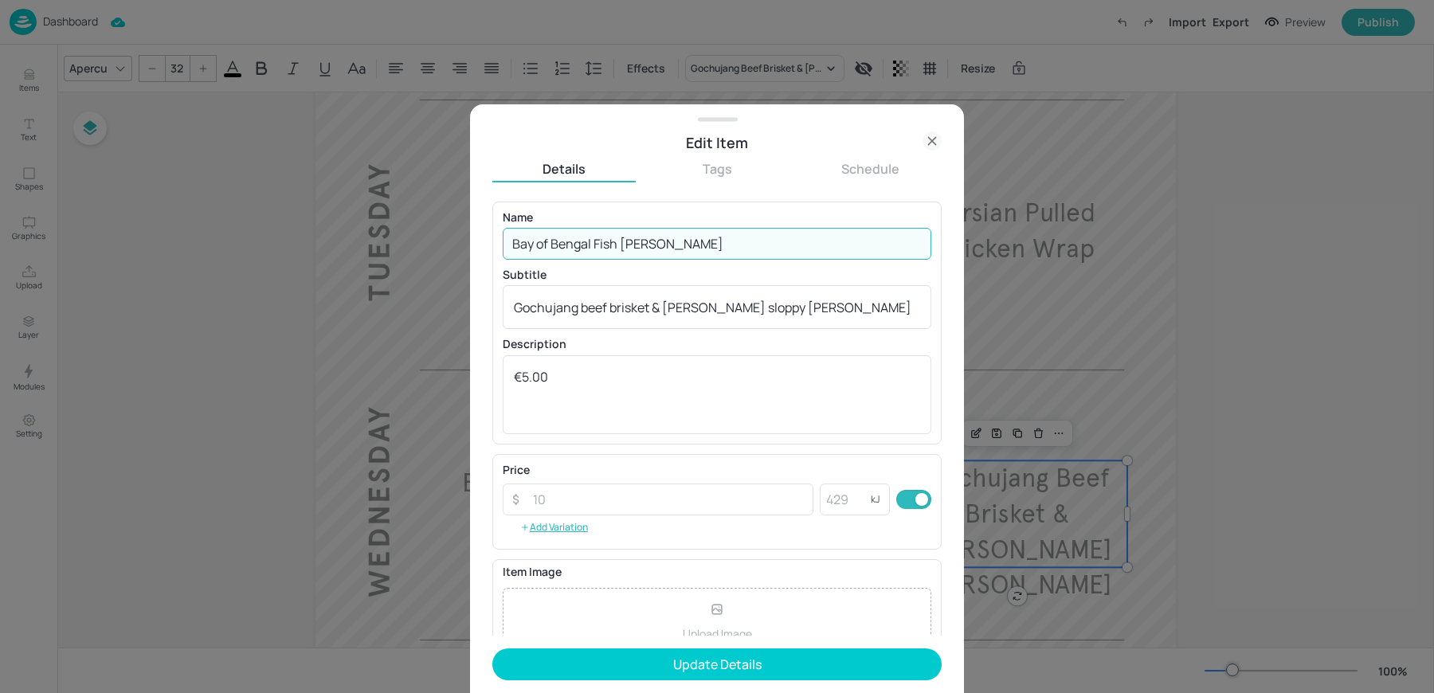
type input "Bay of Bengal Fish [PERSON_NAME]"
click at [563, 330] on div "Name Bay of Bengal Fish [PERSON_NAME] ​ Subtitle Gochujang beef brisket & kimch…" at bounding box center [717, 323] width 429 height 222
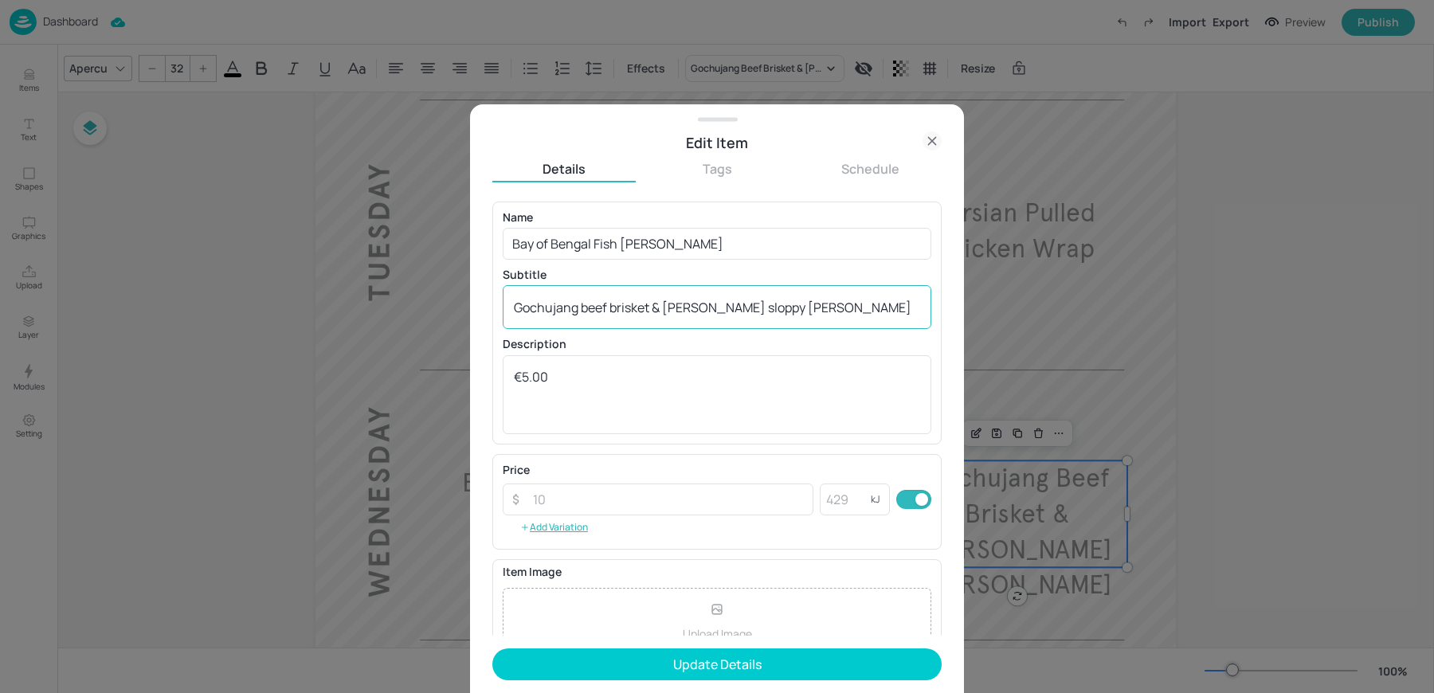
click at [547, 319] on div "Gochujang beef brisket & [PERSON_NAME] sloppy [PERSON_NAME] x ​" at bounding box center [717, 307] width 429 height 44
click at [579, 313] on textarea "Gochujang beef brisket & [PERSON_NAME] sloppy [PERSON_NAME]" at bounding box center [717, 308] width 406 height 18
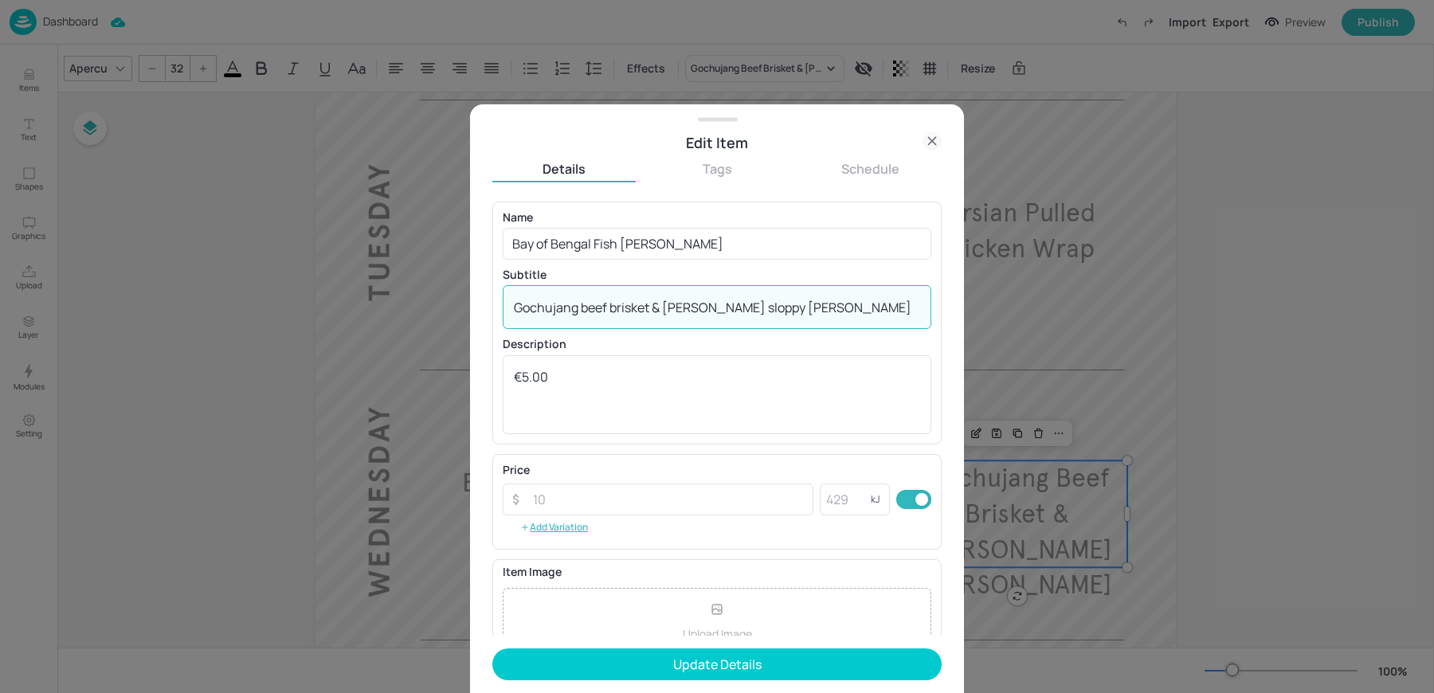
click at [579, 313] on textarea "Gochujang beef brisket & [PERSON_NAME] sloppy [PERSON_NAME]" at bounding box center [717, 308] width 406 height 18
click at [678, 641] on form "Name Bay of Bengal Fish [PERSON_NAME] ​ Subtitle x ​ Description €5.00 x ​ Pric…" at bounding box center [716, 448] width 449 height 492
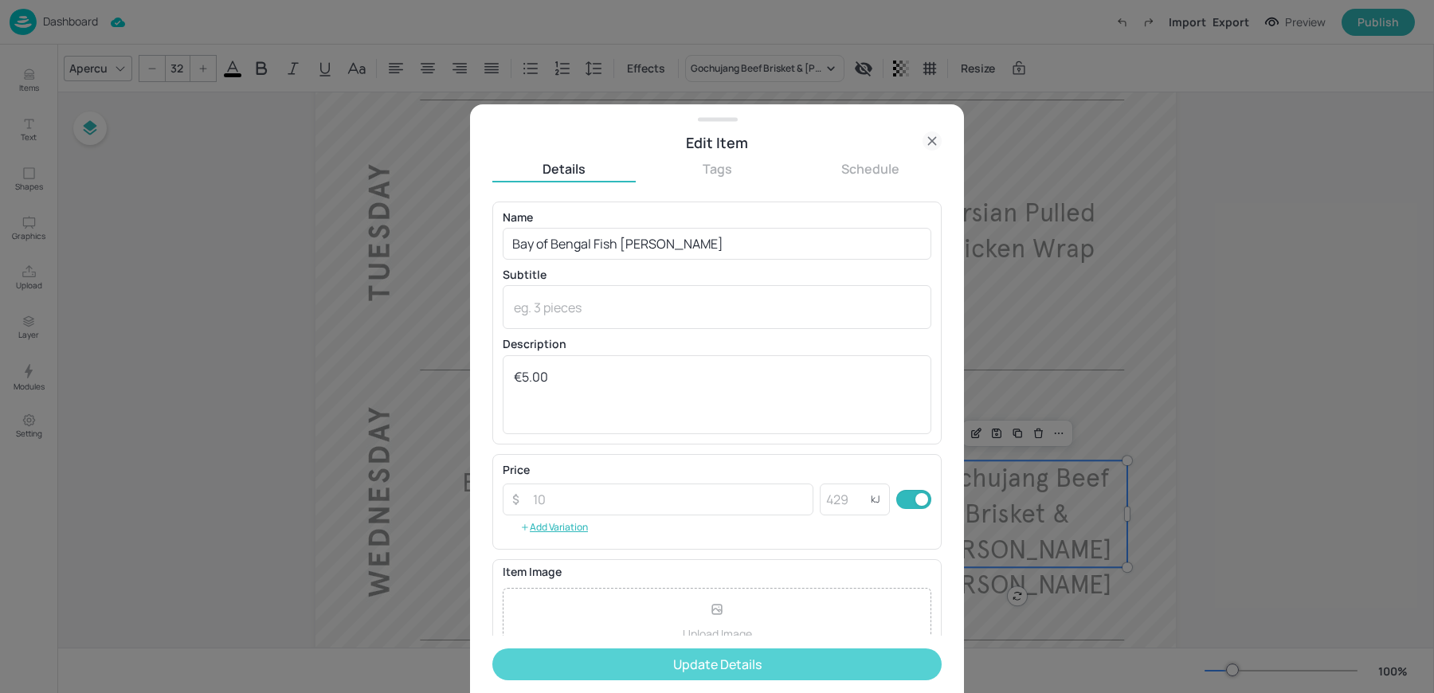
click at [636, 671] on button "Update Details" at bounding box center [716, 664] width 449 height 32
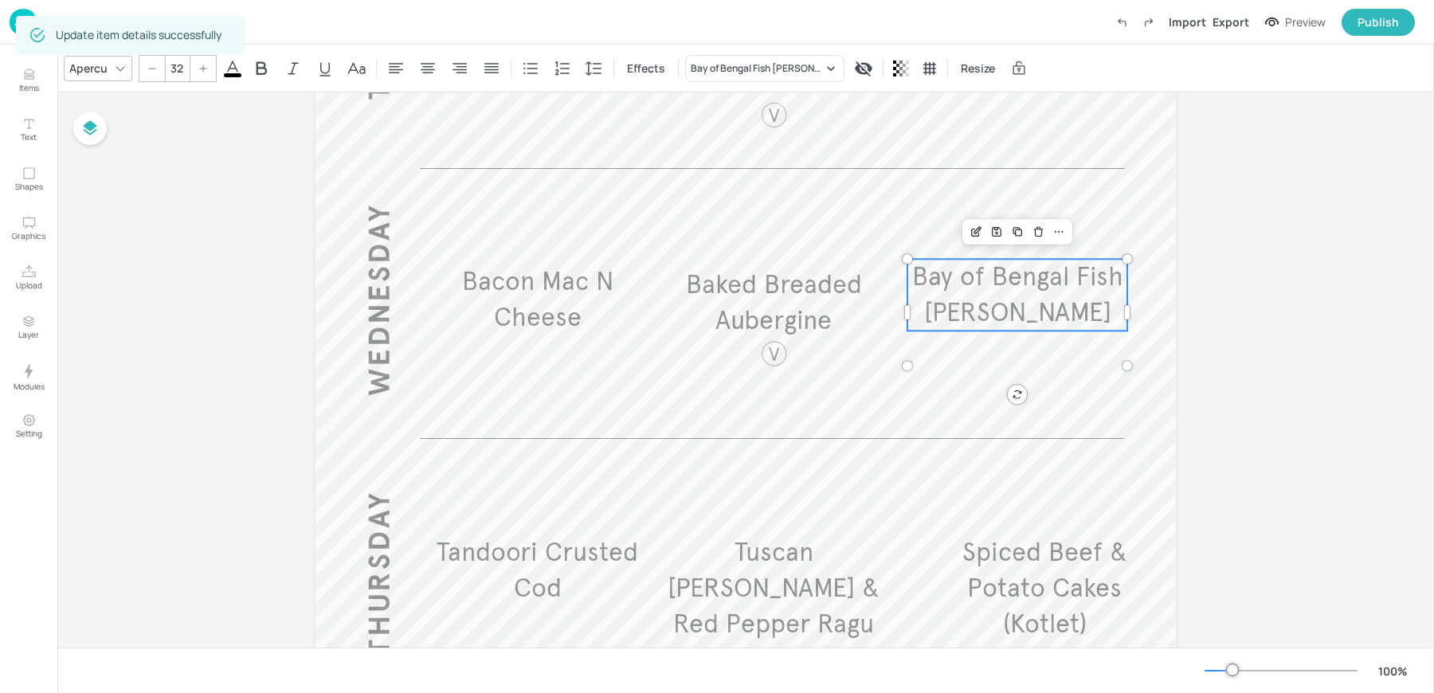
scroll to position [773, 0]
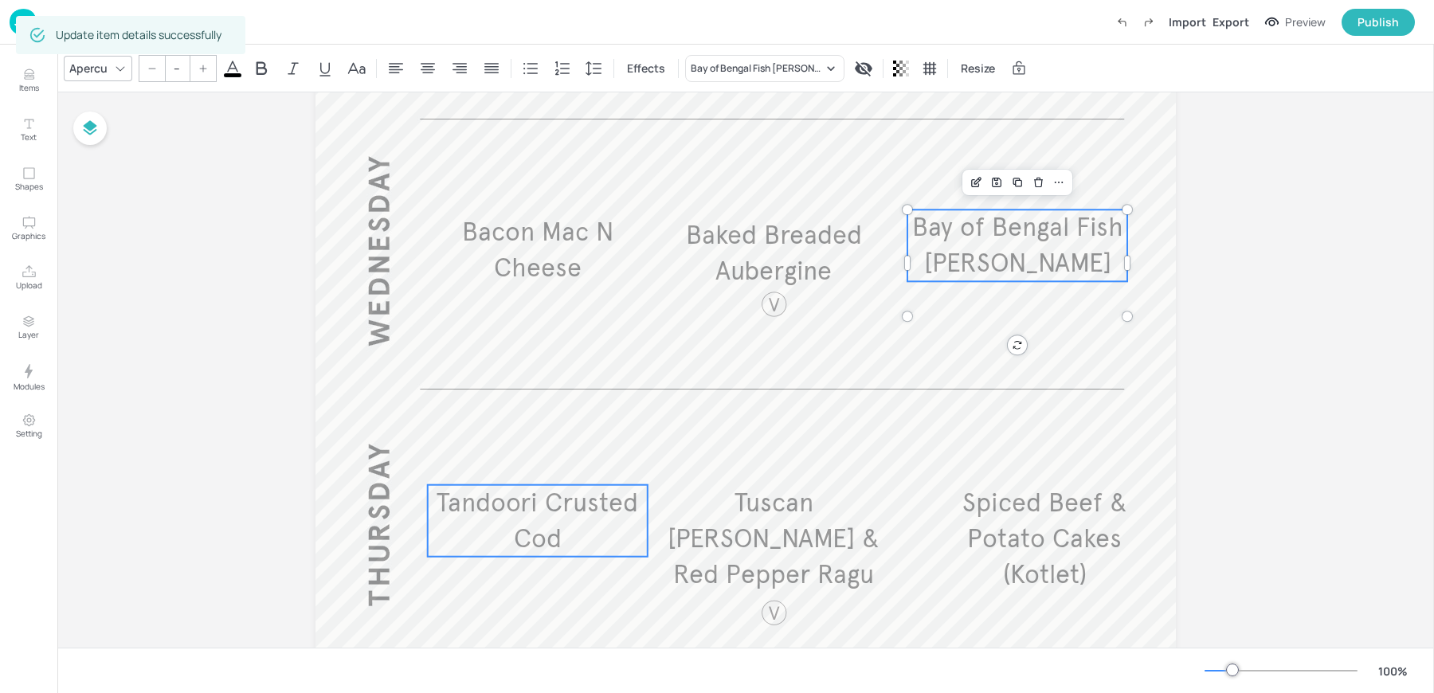
type input "32"
click at [516, 497] on span "Tandoori Crusted Cod" at bounding box center [538, 521] width 202 height 68
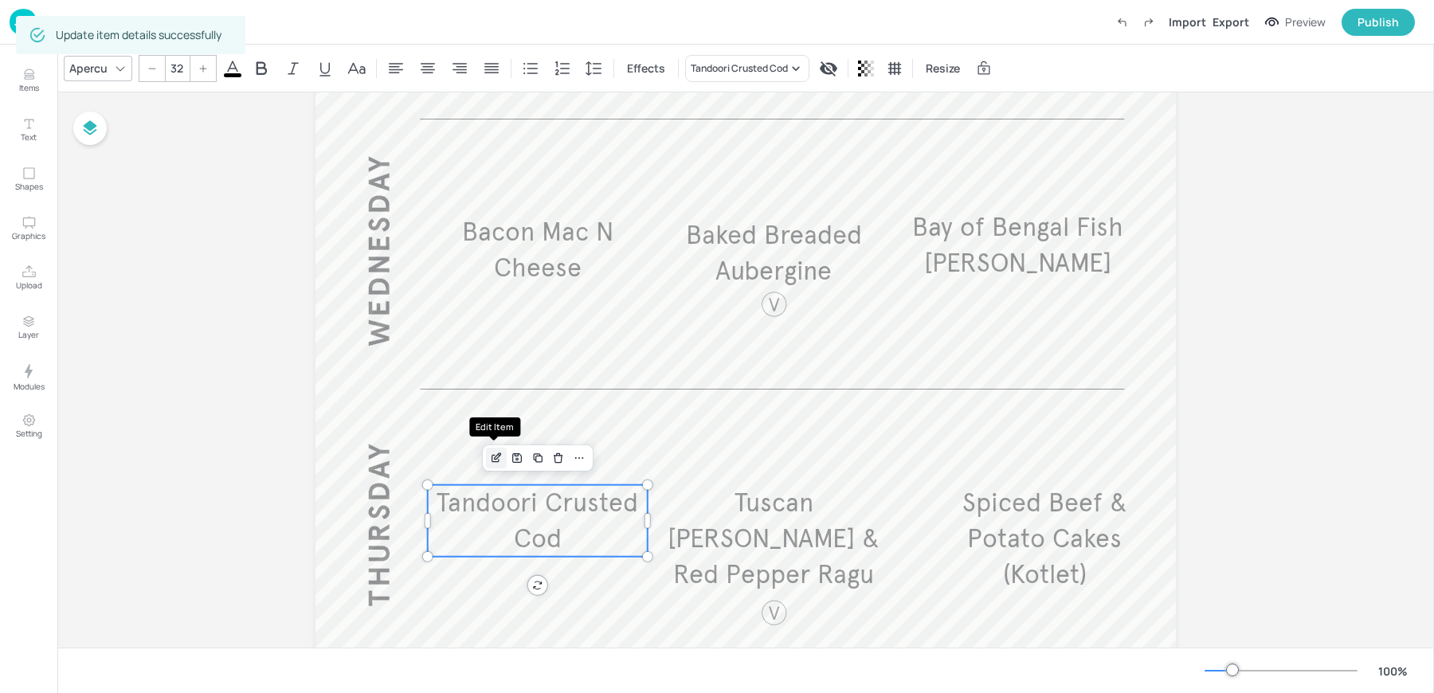
click at [496, 449] on div "Edit Item" at bounding box center [496, 458] width 21 height 21
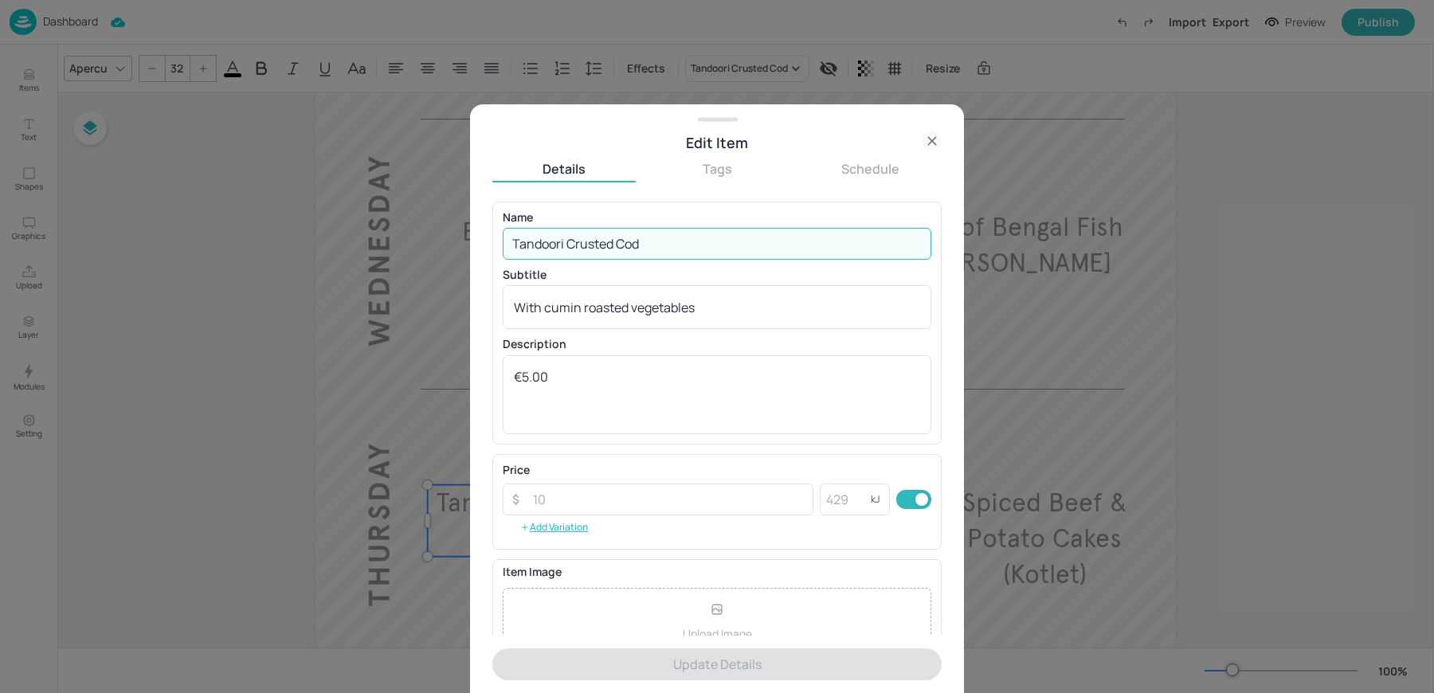
click at [657, 237] on input "Tandoori Crusted Cod" at bounding box center [717, 244] width 429 height 32
paste input "Roasted Chicken with Barley & Savoury Cabbage"
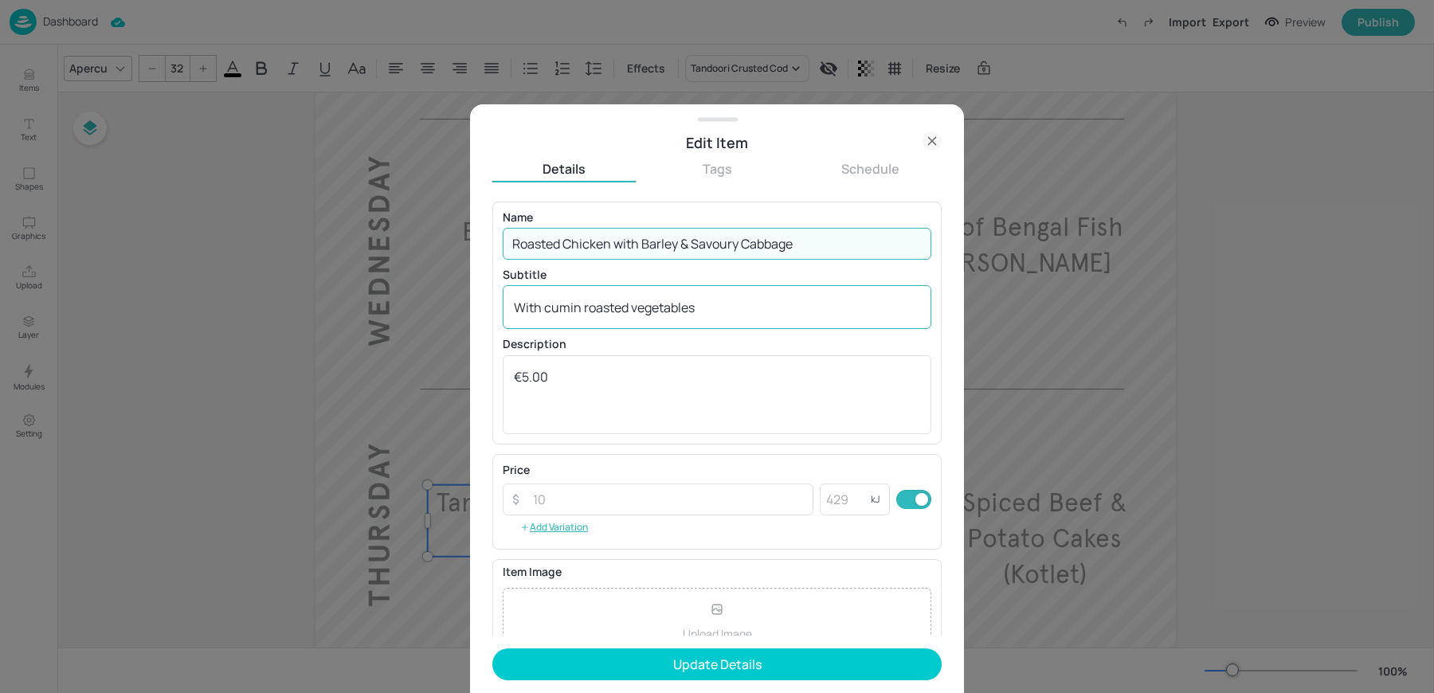
click at [579, 313] on textarea "With cumin roasted vegetables" at bounding box center [717, 308] width 406 height 18
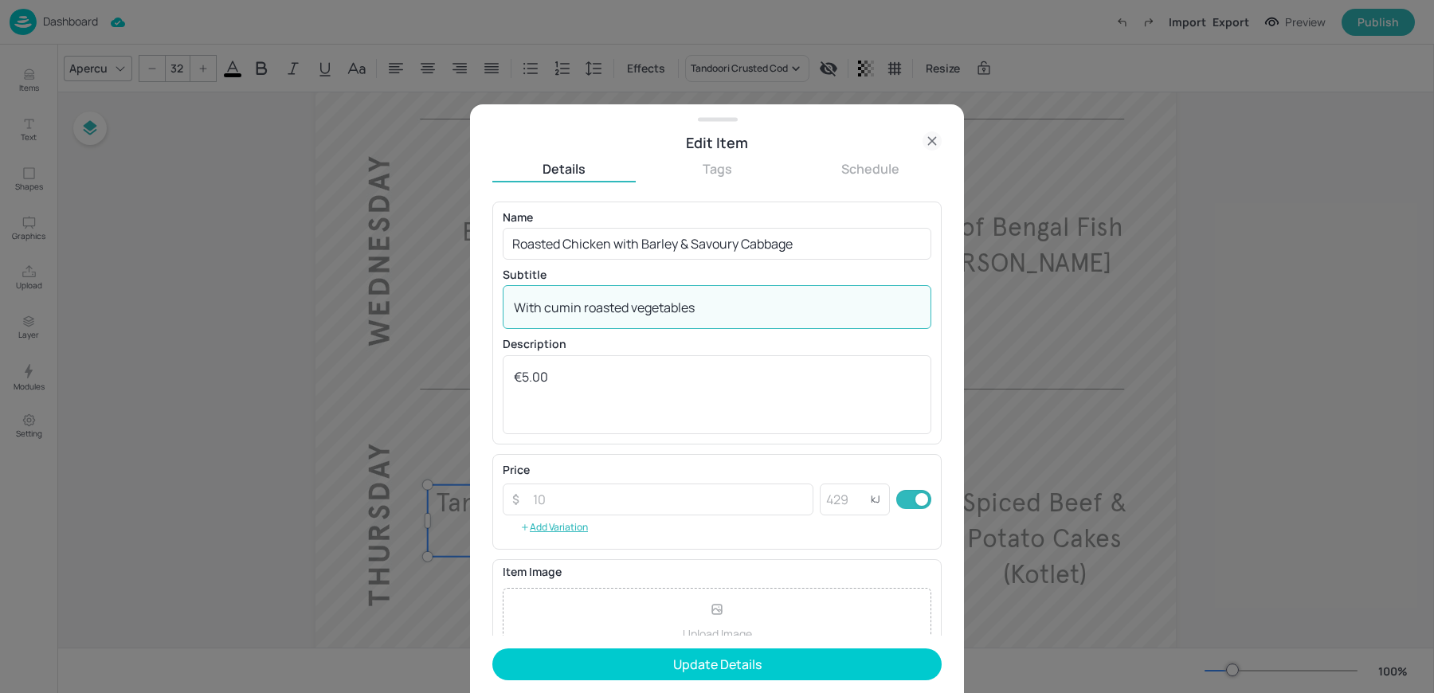
click at [579, 313] on textarea "With cumin roasted vegetables" at bounding box center [717, 308] width 406 height 18
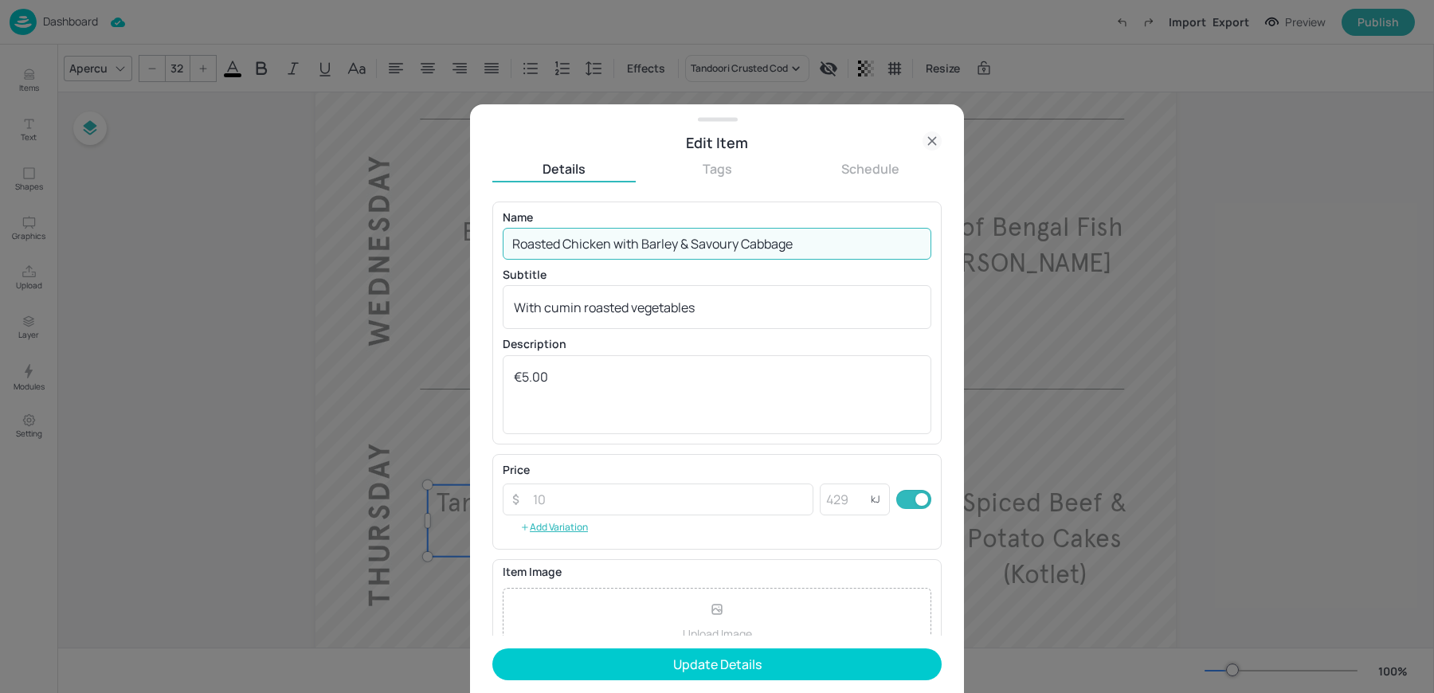
drag, startPoint x: 614, startPoint y: 238, endPoint x: 884, endPoint y: 225, distance: 270.4
click at [884, 225] on div "Name Roasted Chicken with Barley & Savoury Cabbage ​" at bounding box center [717, 236] width 429 height 48
click at [843, 240] on input "Roasted Chicken with Barley & Savoury Cabbage" at bounding box center [717, 244] width 429 height 32
click at [616, 245] on input "Roasted Chicken with Barley & Savoury Cabbage" at bounding box center [717, 244] width 429 height 32
type input "Roasted Chicken"
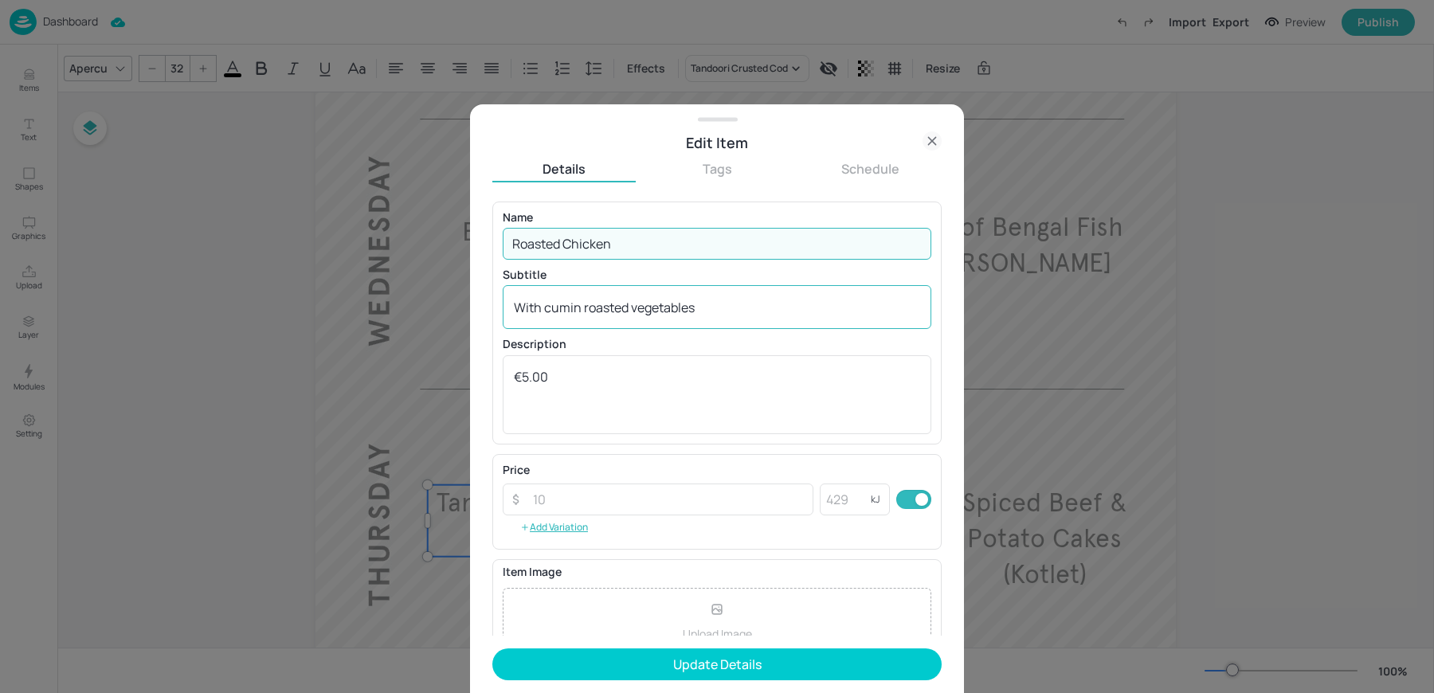
click at [574, 315] on textarea "With cumin roasted vegetables" at bounding box center [717, 308] width 406 height 18
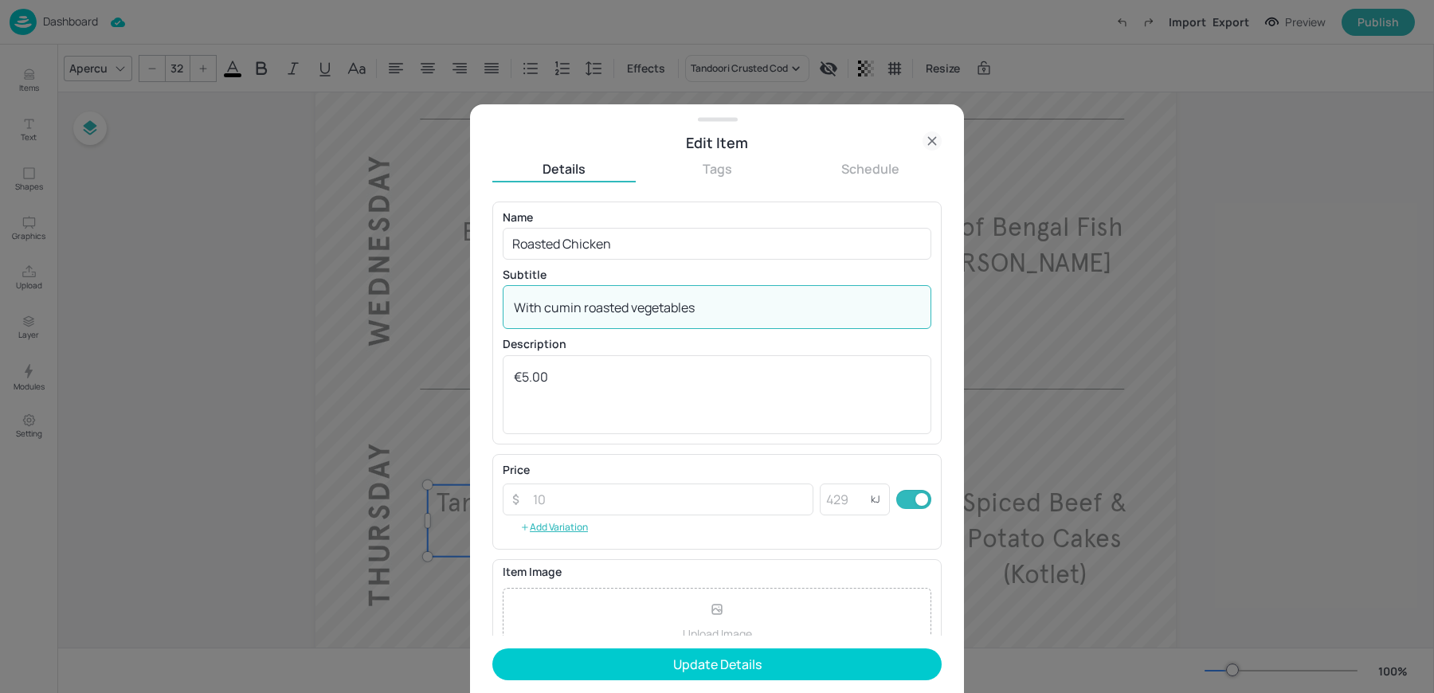
click at [574, 315] on textarea "With cumin roasted vegetables" at bounding box center [717, 308] width 406 height 18
paste textarea "with Barley & Savoury Cabbage"
type textarea "with Barley & Savoury Cabbage"
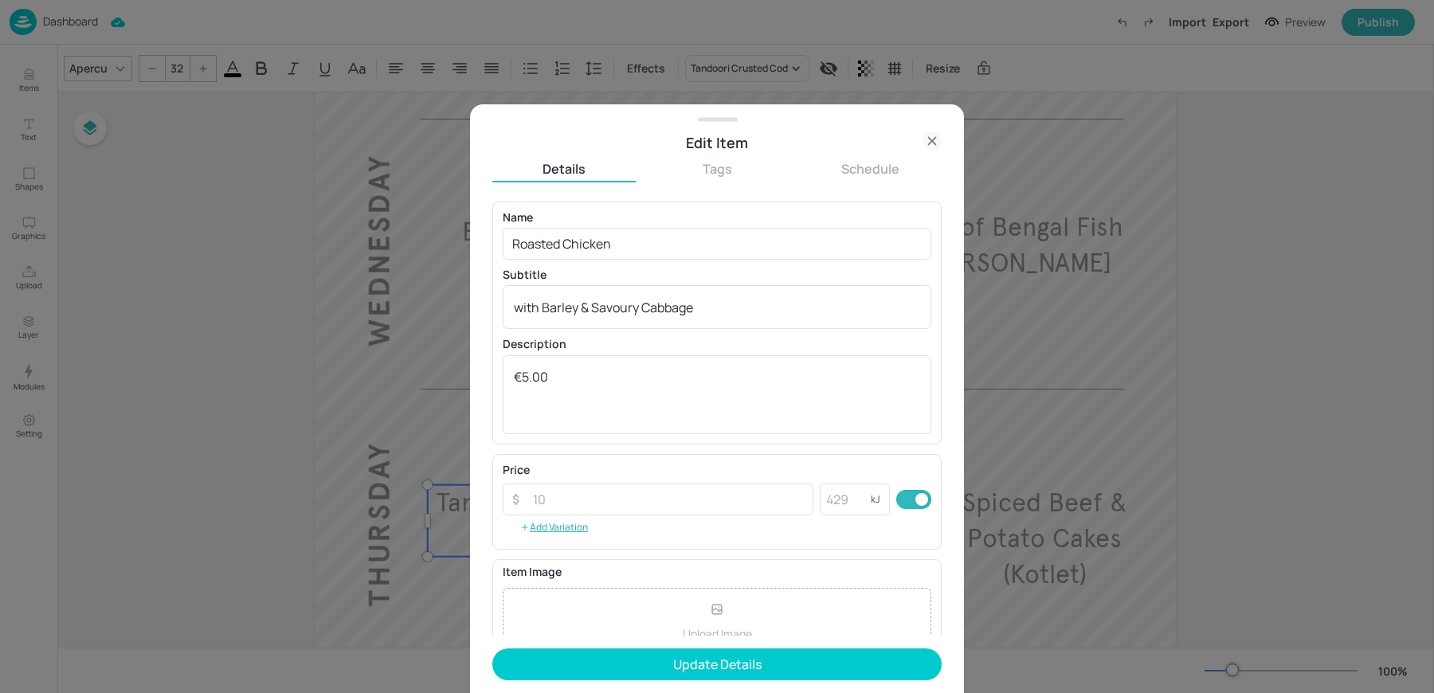
click at [539, 681] on form "Name Roasted Chicken ​ Subtitle with Barley & Savoury Cabbage x ​ Description €…" at bounding box center [716, 448] width 449 height 492
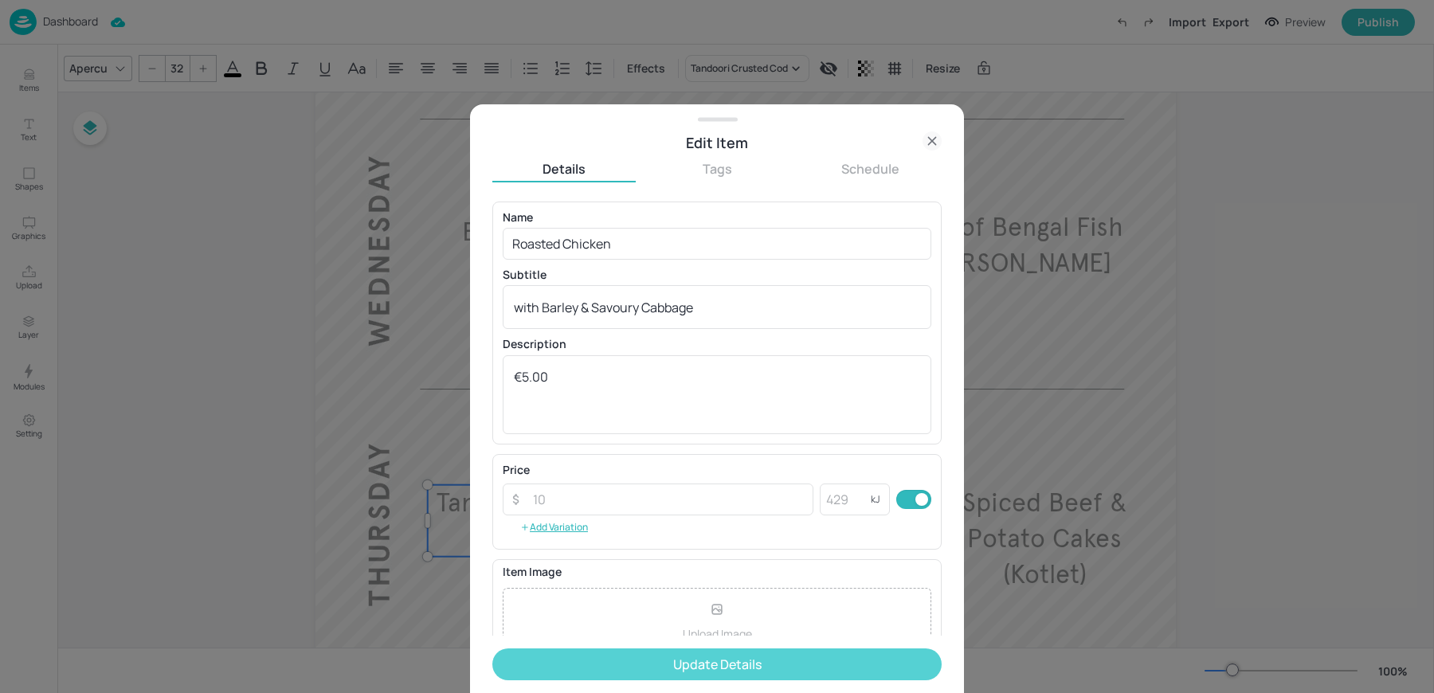
click at [531, 671] on button "Update Details" at bounding box center [716, 664] width 449 height 32
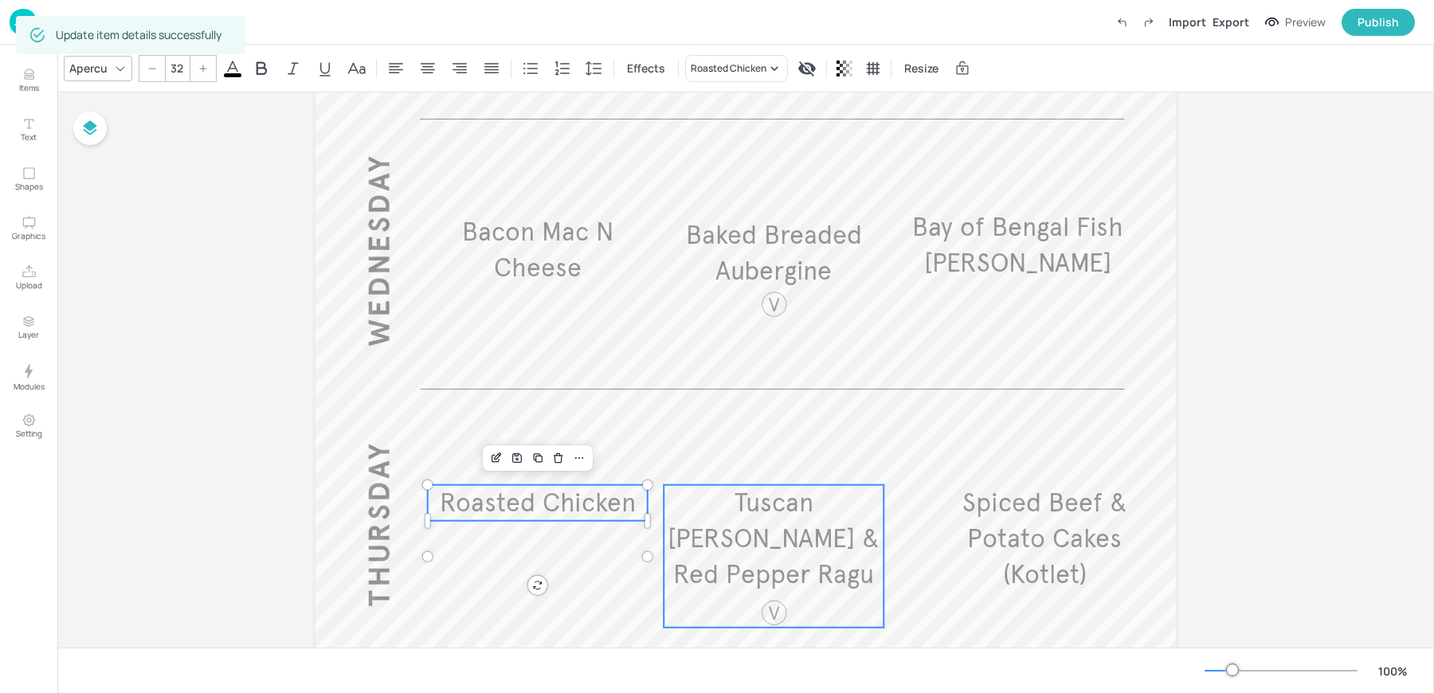
click at [746, 537] on span "Tuscan [PERSON_NAME] & Red Pepper Ragu" at bounding box center [774, 539] width 212 height 104
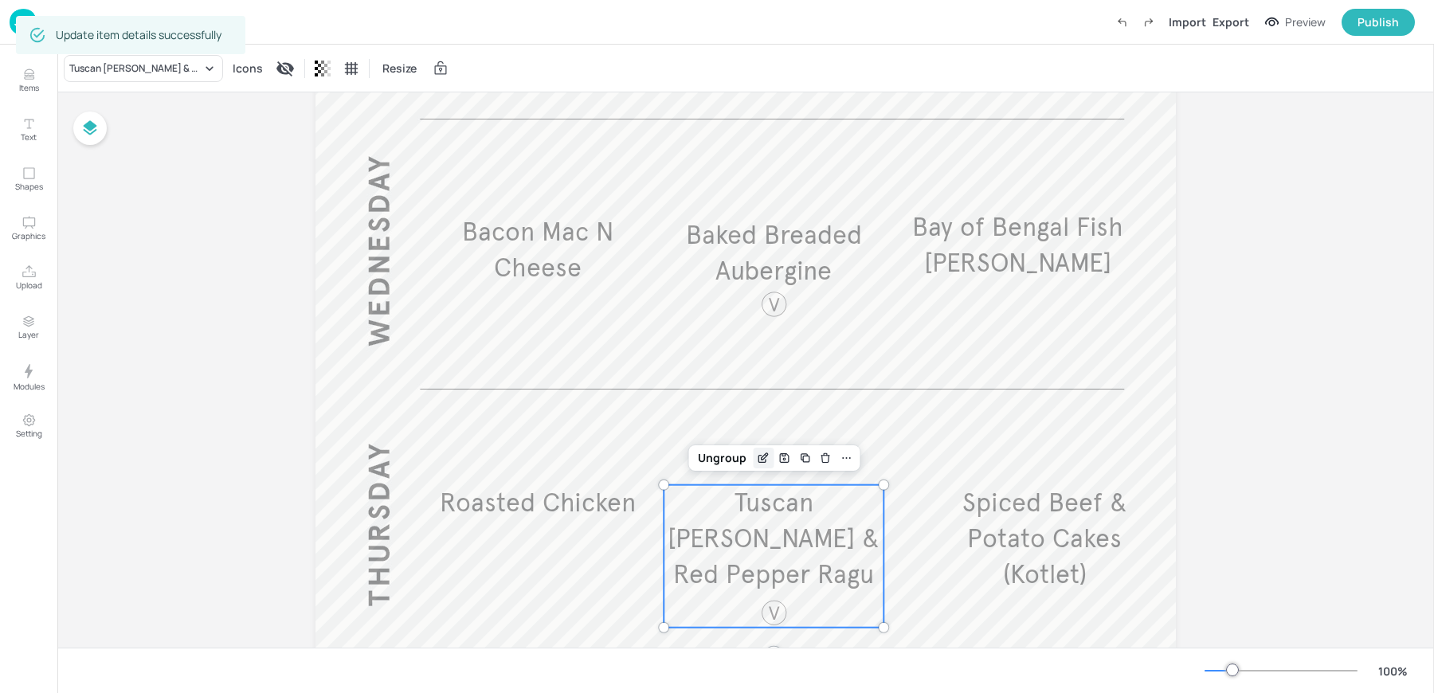
click at [758, 460] on icon "Edit Item" at bounding box center [764, 458] width 14 height 13
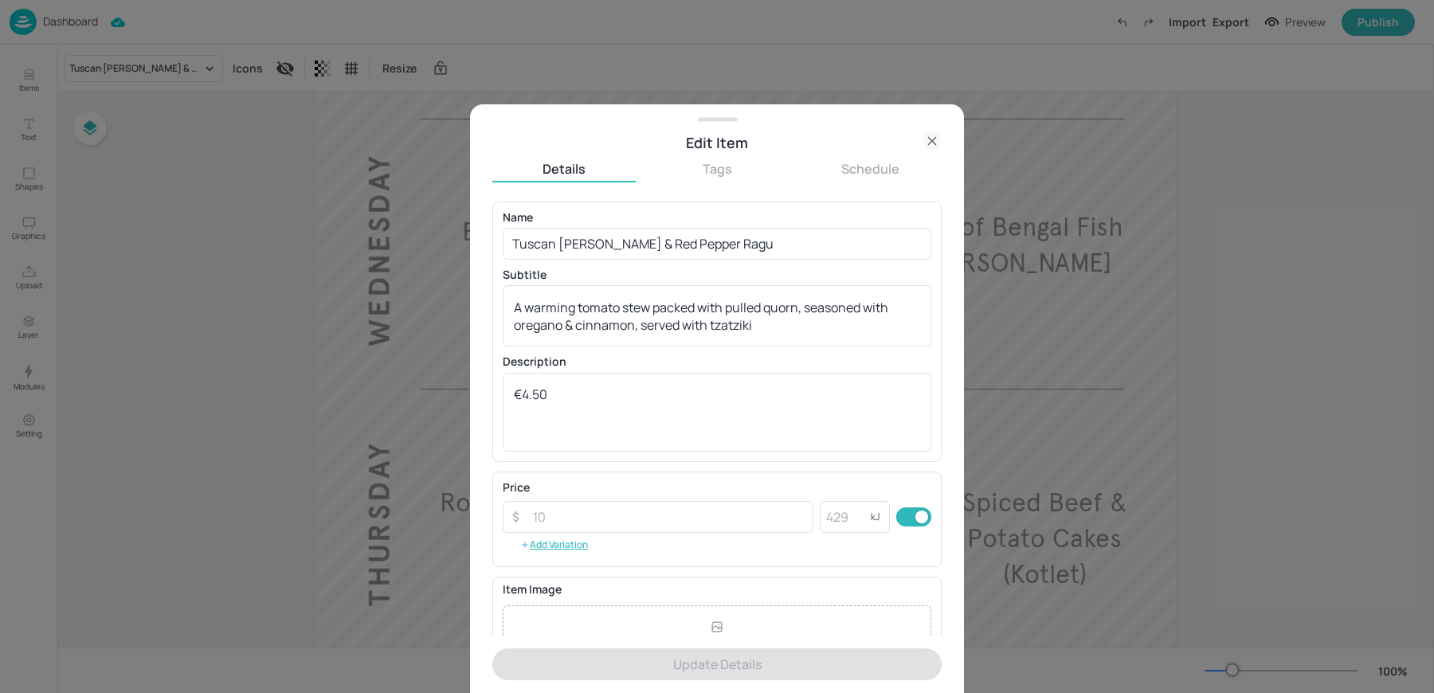
click at [547, 259] on div "Name Tuscan [PERSON_NAME] & Red Pepper Ragu ​ Subtitle A warming tomato stew pa…" at bounding box center [717, 332] width 429 height 240
click at [534, 237] on input "Tuscan [PERSON_NAME] & Red Pepper Ragu" at bounding box center [717, 244] width 429 height 32
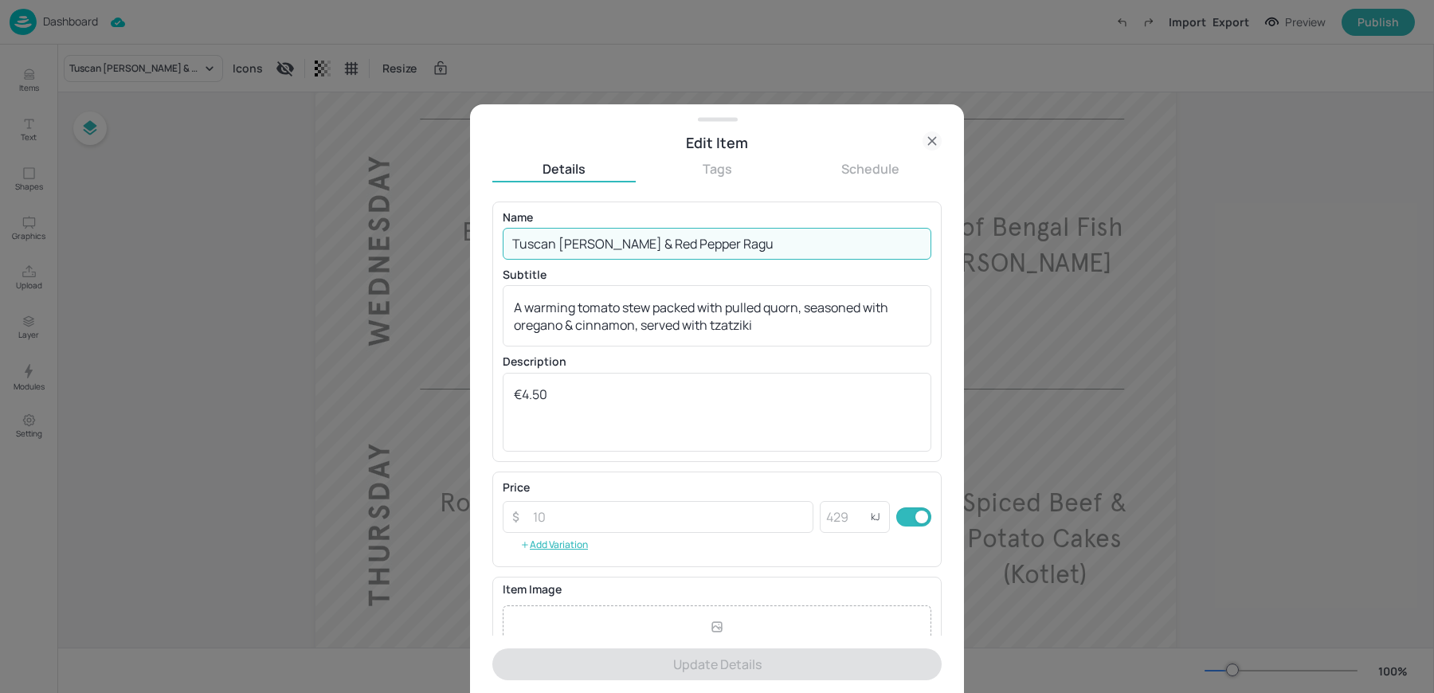
click at [534, 237] on input "Tuscan [PERSON_NAME] & Red Pepper Ragu" at bounding box center [717, 244] width 429 height 32
paste input "Parsnip Bhaji Wrap with [PERSON_NAME]"
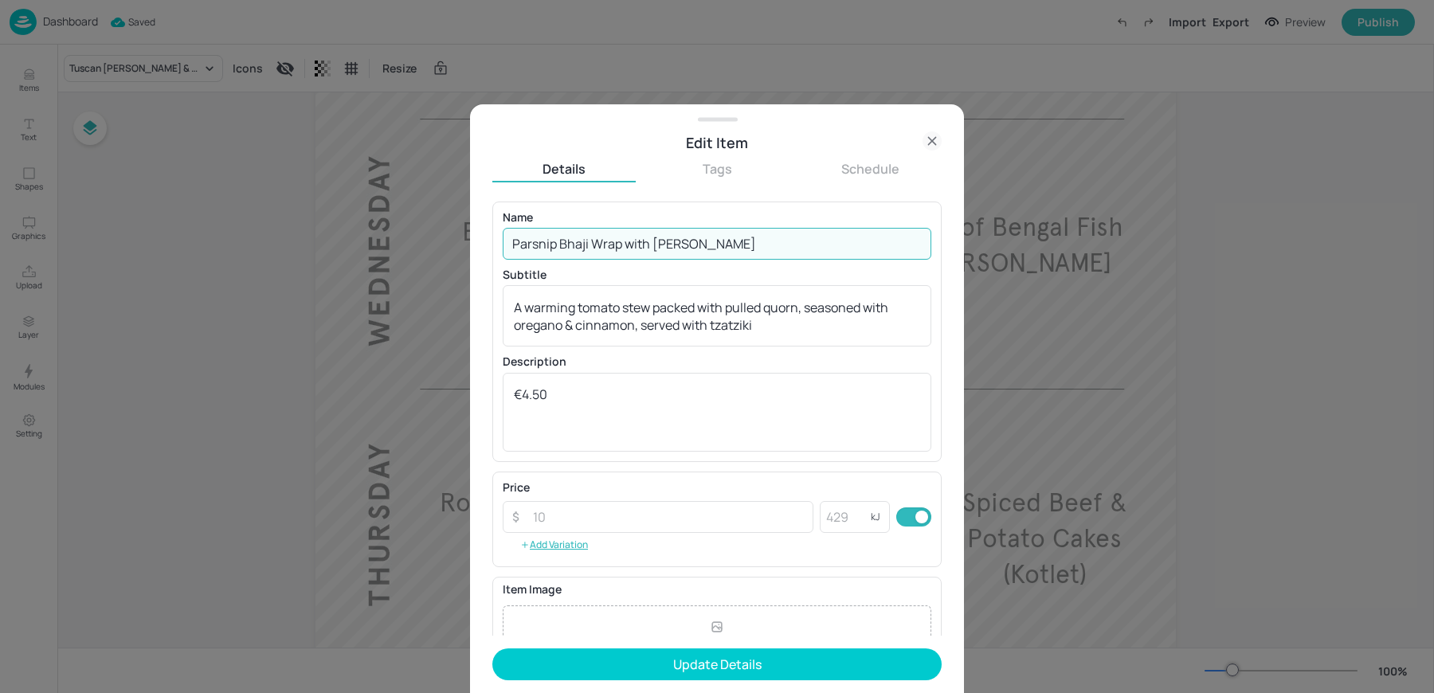
drag, startPoint x: 626, startPoint y: 246, endPoint x: 799, endPoint y: 246, distance: 172.9
click at [799, 246] on input "Parsnip Bhaji Wrap with [PERSON_NAME]" at bounding box center [717, 244] width 429 height 32
type input "Parsnip Bhaji Wrap"
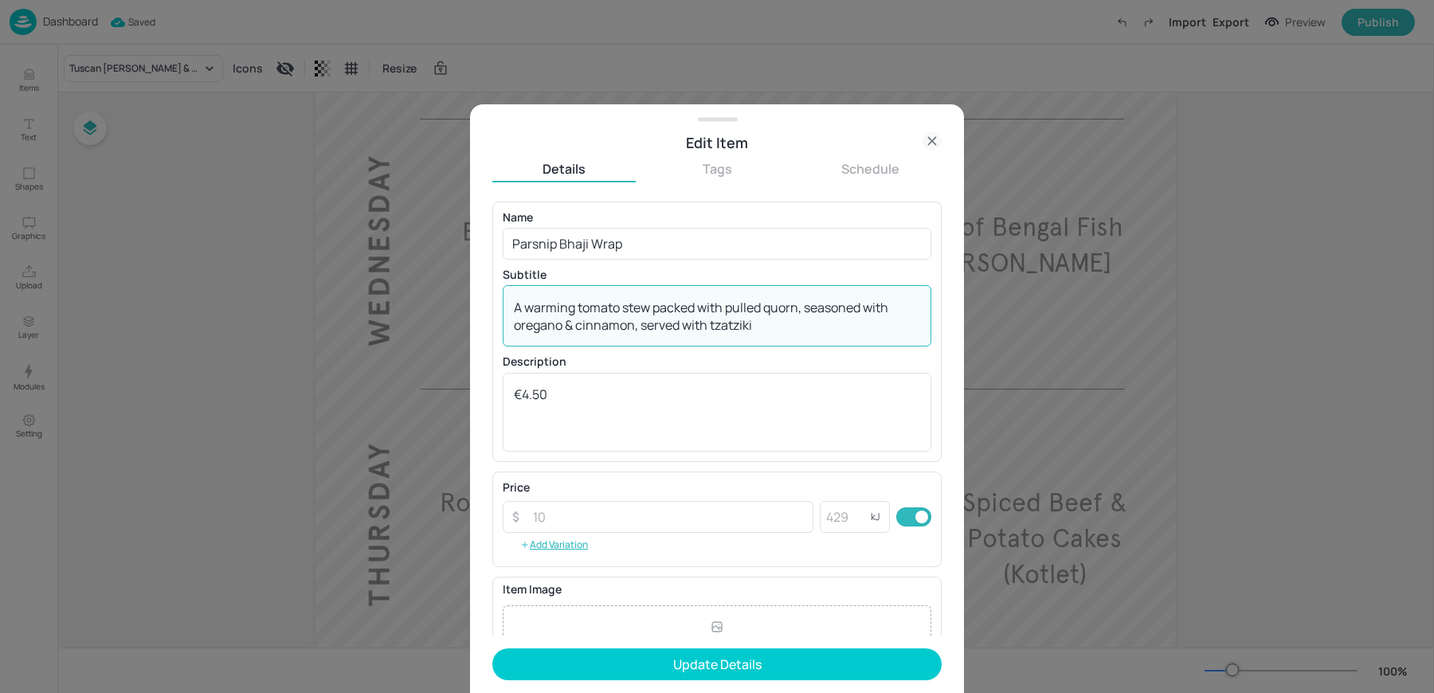
drag, startPoint x: 766, startPoint y: 328, endPoint x: 488, endPoint y: 297, distance: 280.6
click at [488, 297] on div "Edit Item Details Tags Schedule Name Parsnip Bhaji Wrap ​ Subtitle A warming to…" at bounding box center [717, 399] width 494 height 590
paste textarea "with [PERSON_NAME]"
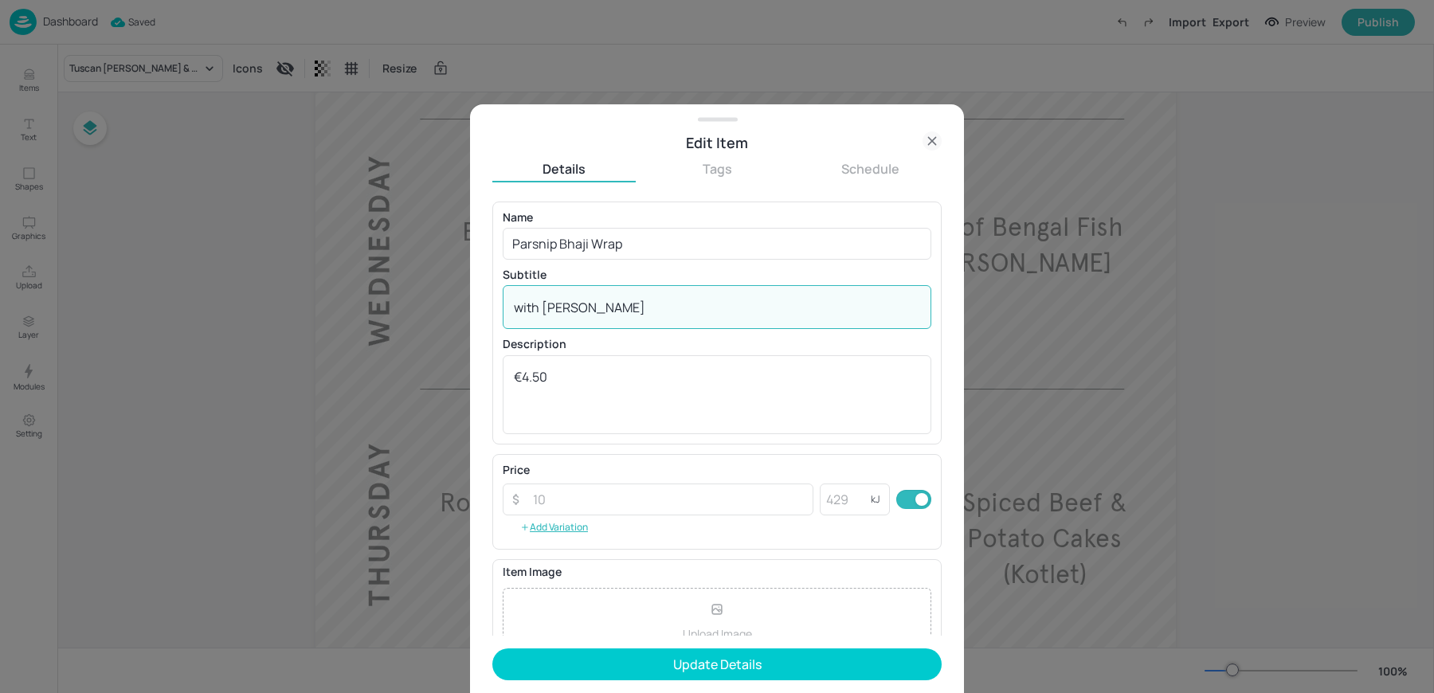
scroll to position [153, 0]
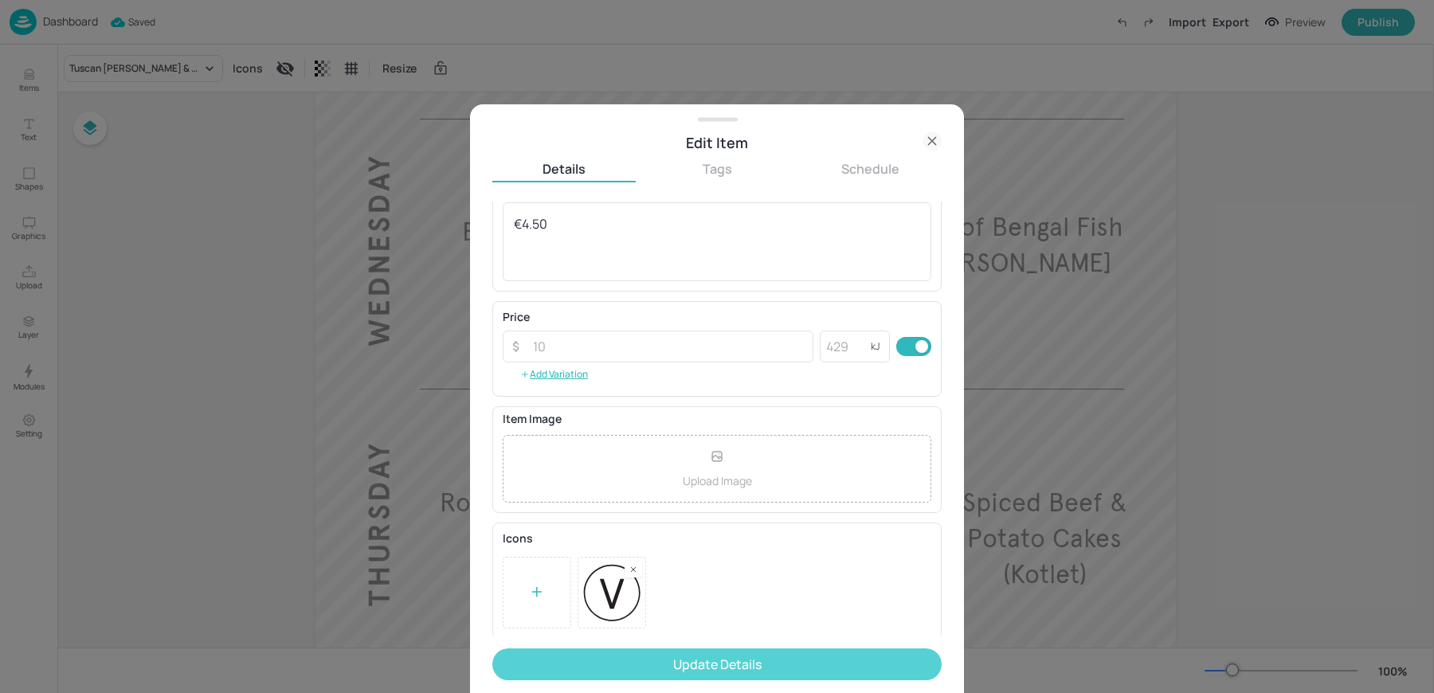
type textarea "with [PERSON_NAME]"
click at [700, 650] on button "Update Details" at bounding box center [716, 664] width 449 height 32
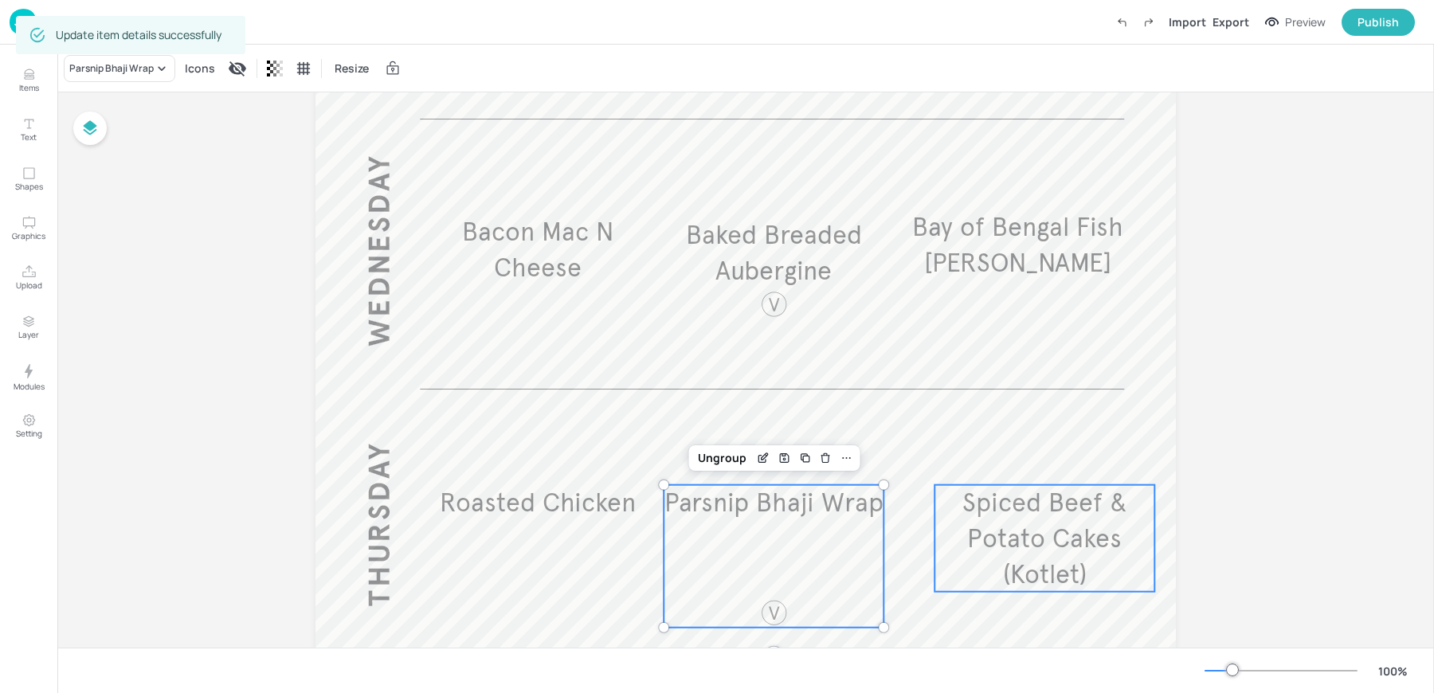
click at [1016, 538] on span "Spiced Beef & Potato Cakes (Kotlet)" at bounding box center [1044, 539] width 165 height 104
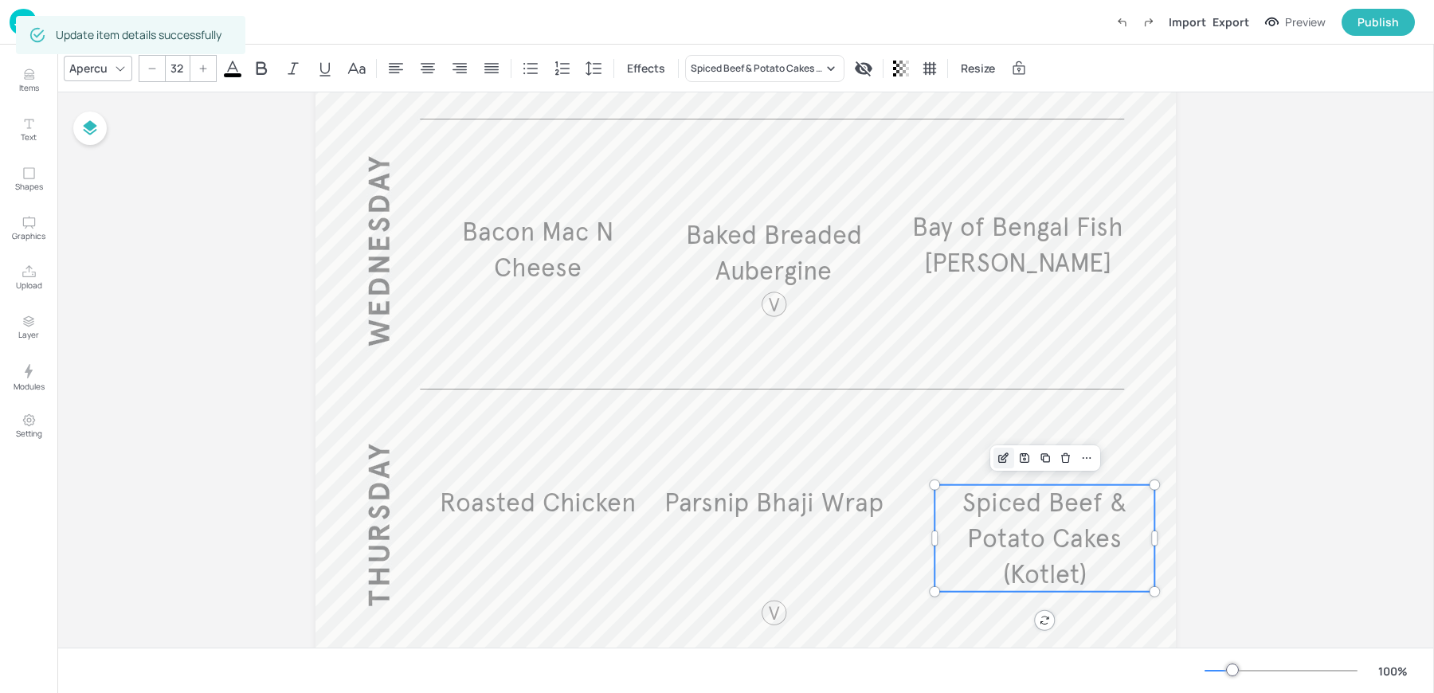
click at [997, 458] on icon "Edit Item" at bounding box center [1004, 458] width 14 height 13
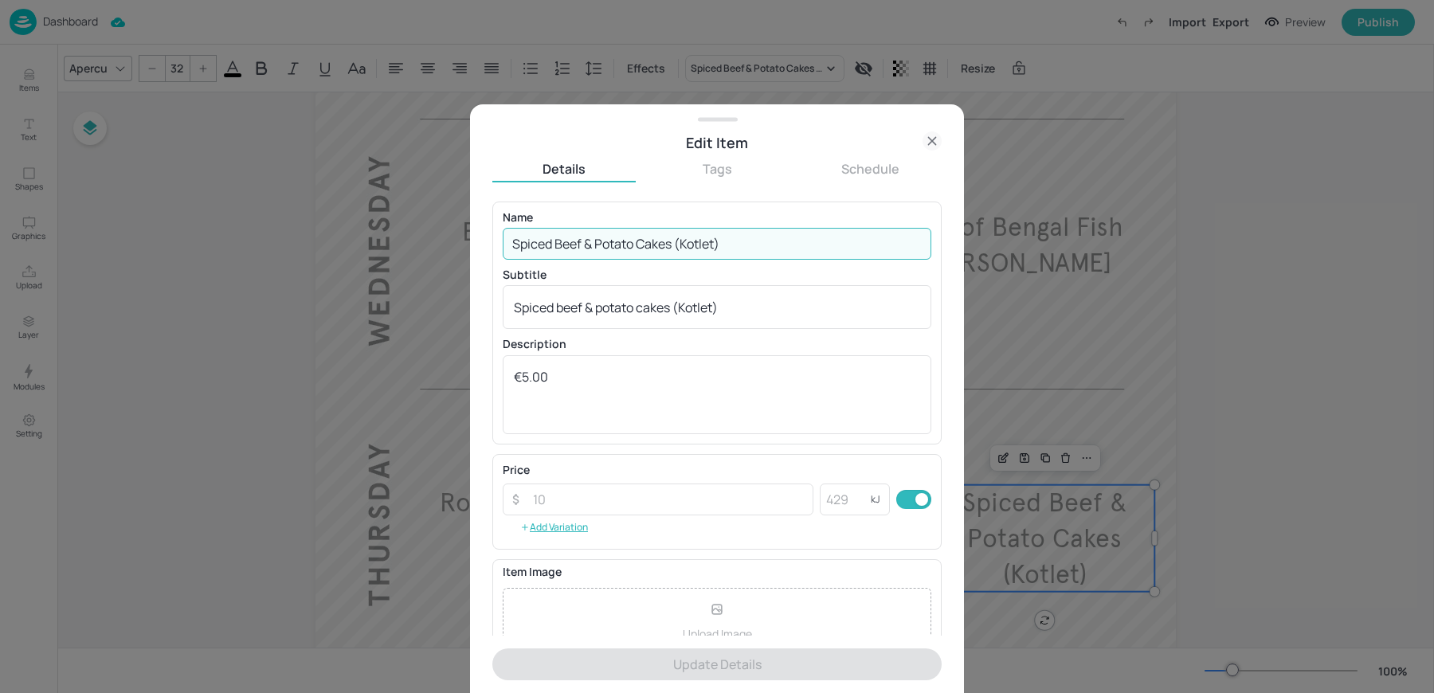
click at [600, 239] on input "Spiced Beef & Potato Cakes (Kotlet)" at bounding box center [717, 244] width 429 height 32
paste input "Beef Lasagne with Parmesan breadsticks"
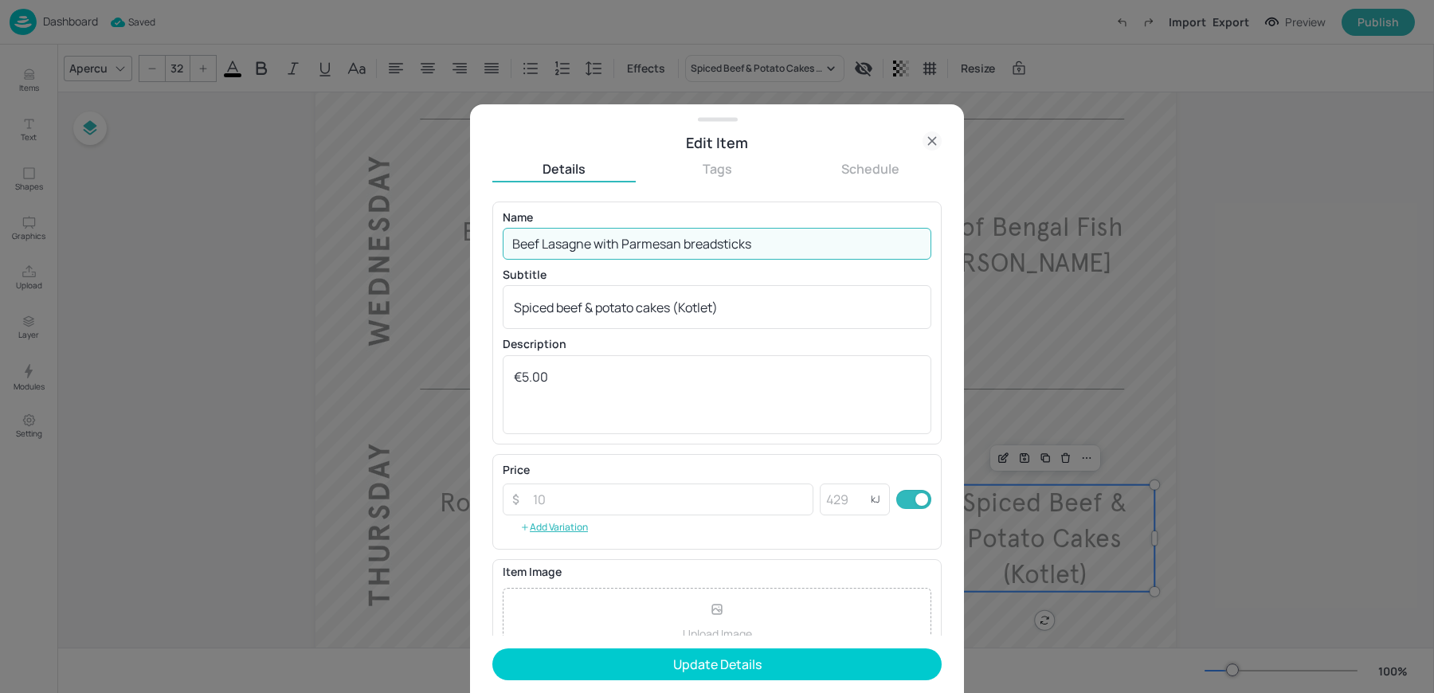
drag, startPoint x: 597, startPoint y: 245, endPoint x: 826, endPoint y: 249, distance: 229.5
click at [826, 249] on input "Beef Lasagne with Parmesan breadsticks" at bounding box center [717, 244] width 429 height 32
type input "Beef Lasagne"
click at [629, 318] on div "Spiced beef & potato cakes (Kotlet) x ​" at bounding box center [717, 307] width 429 height 44
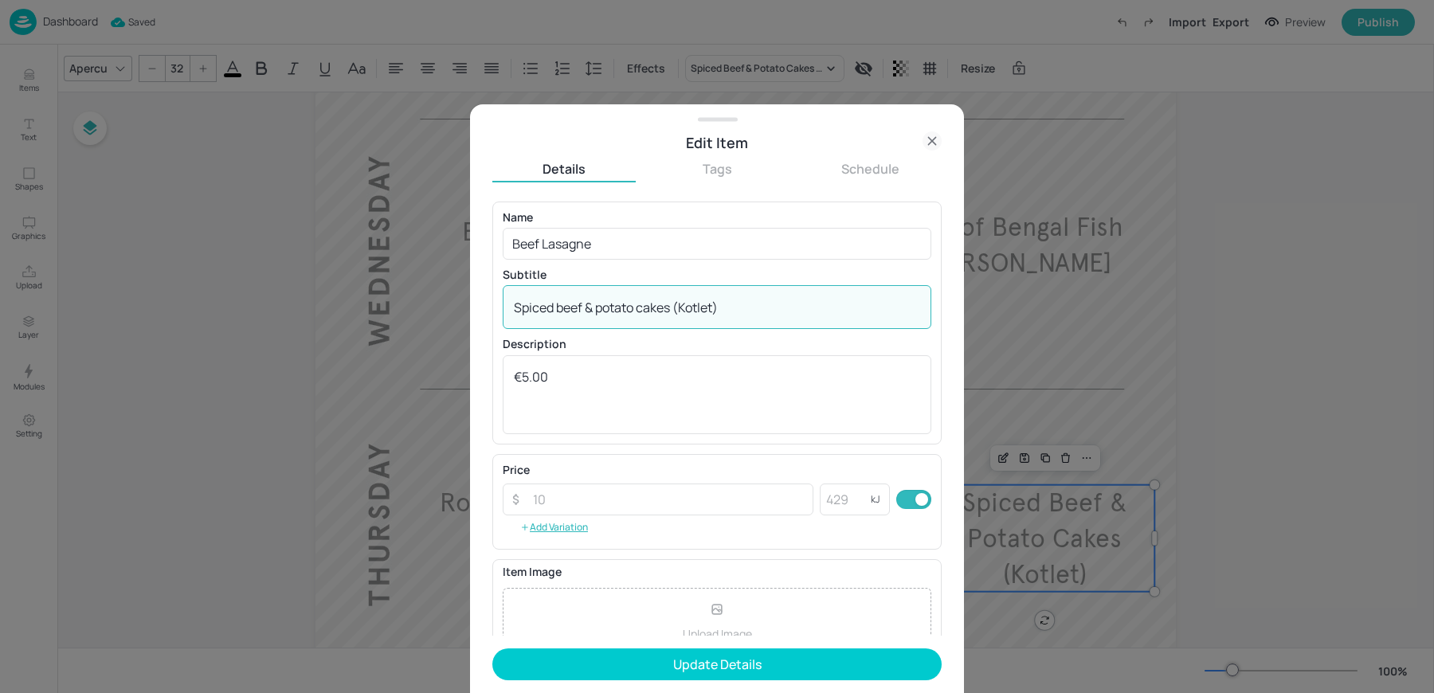
click at [629, 318] on div "Spiced beef & potato cakes (Kotlet) x ​" at bounding box center [717, 307] width 429 height 44
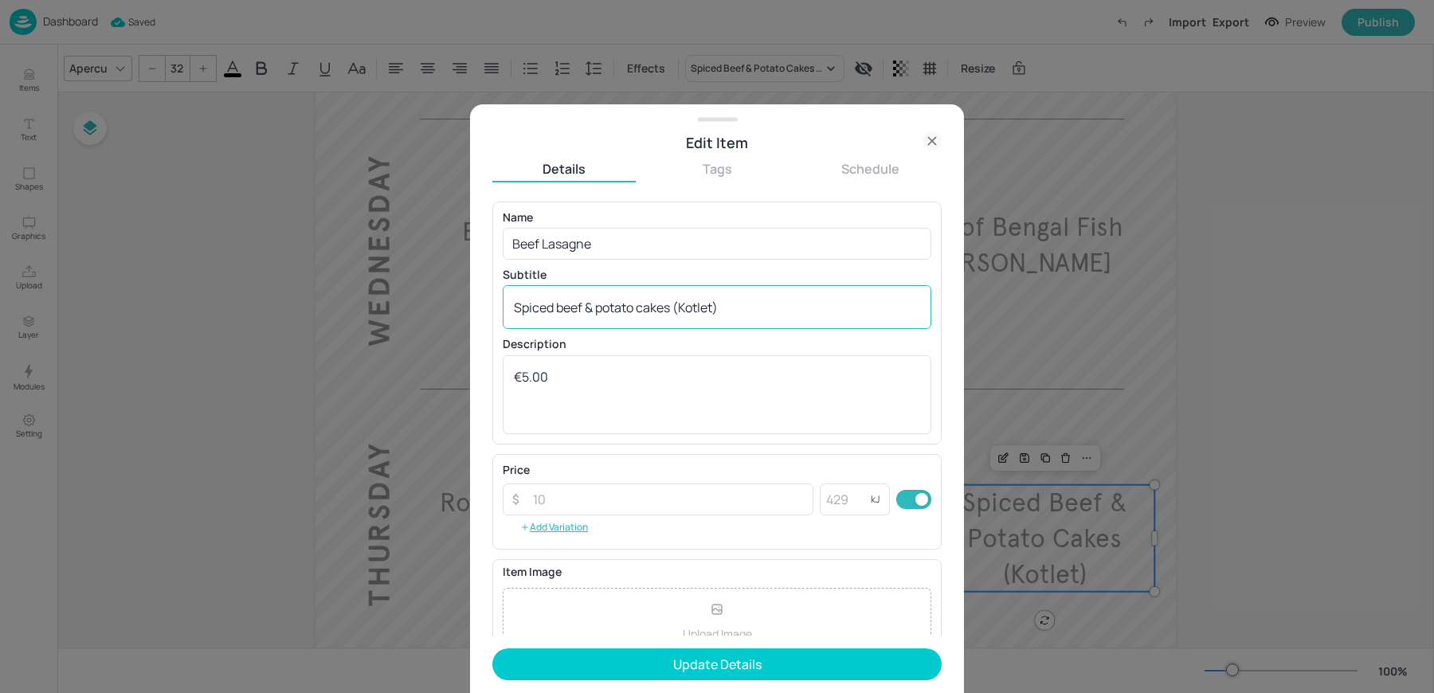
click at [629, 318] on div "Spiced beef & potato cakes (Kotlet) x ​" at bounding box center [717, 307] width 429 height 44
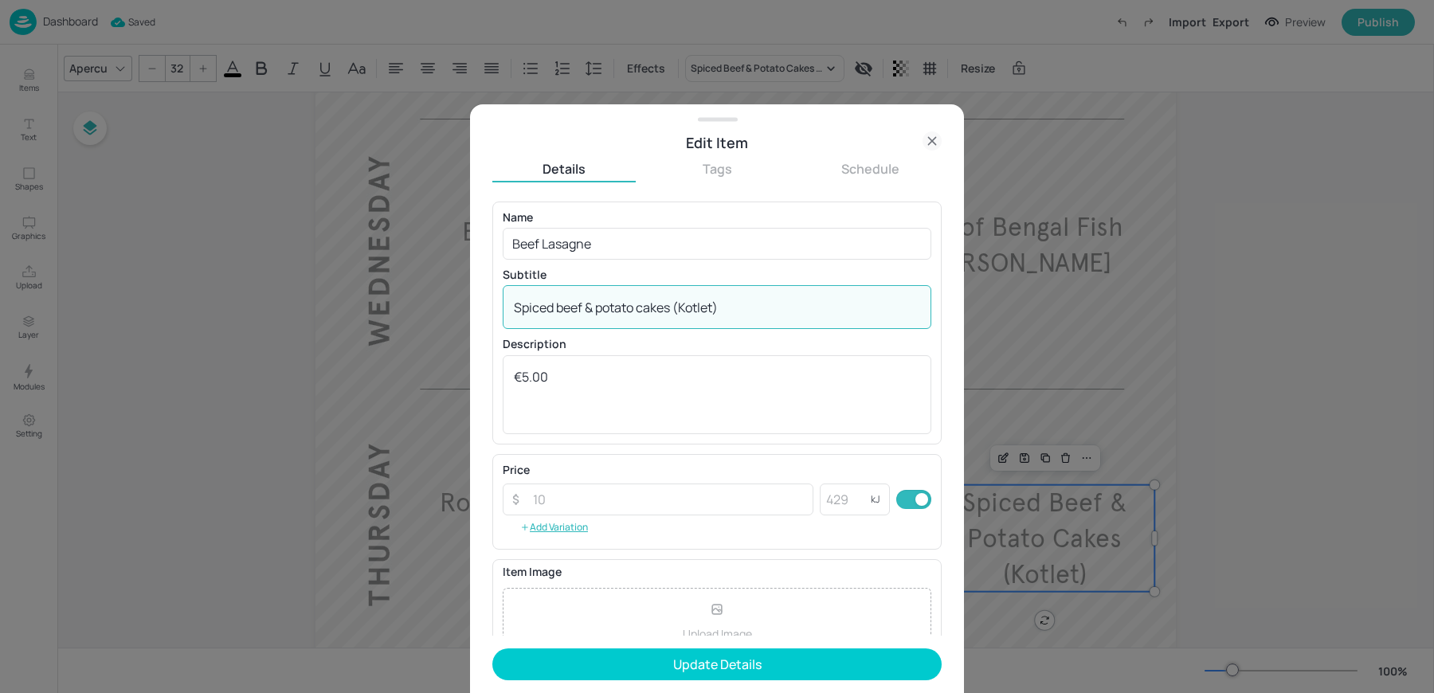
click at [595, 304] on textarea "Spiced beef & potato cakes (Kotlet)" at bounding box center [717, 308] width 406 height 18
paste textarea "with Parmesan breadsticks"
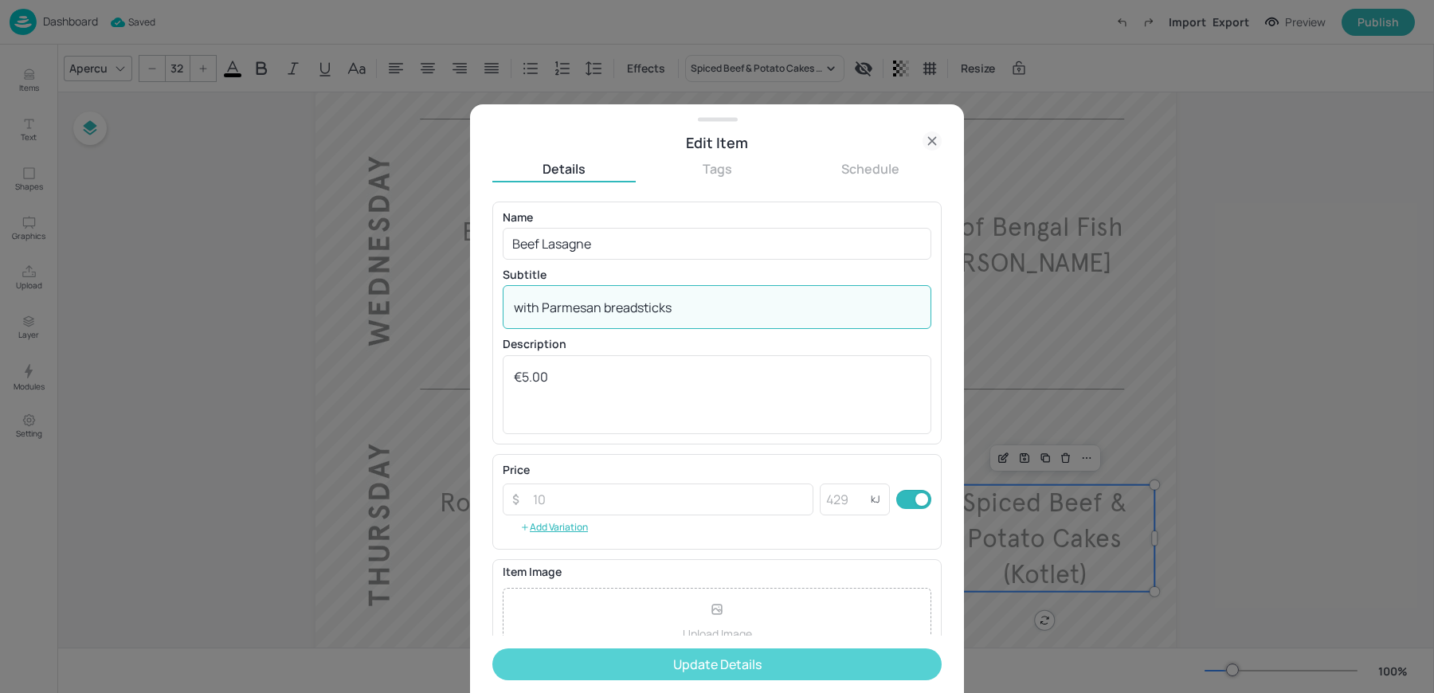
type textarea "with Parmesan breadsticks"
click at [559, 664] on button "Update Details" at bounding box center [716, 664] width 449 height 32
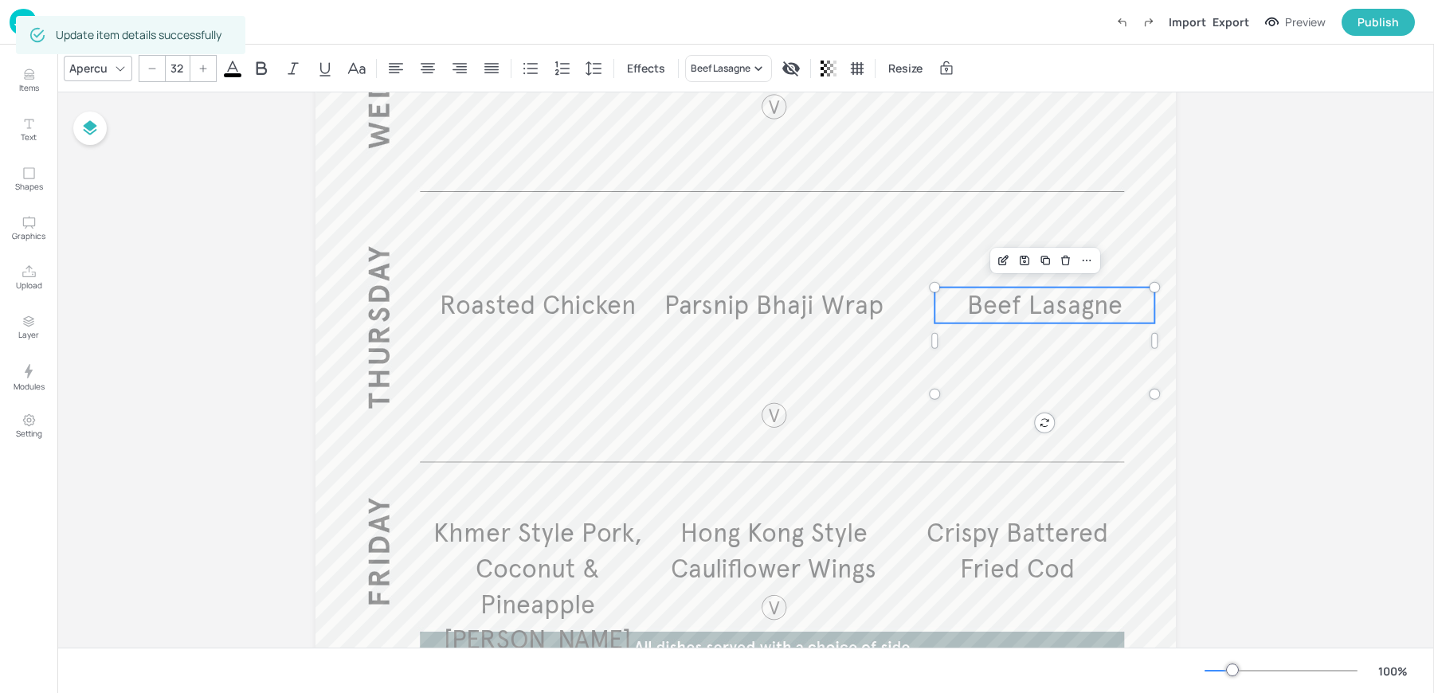
scroll to position [1064, 0]
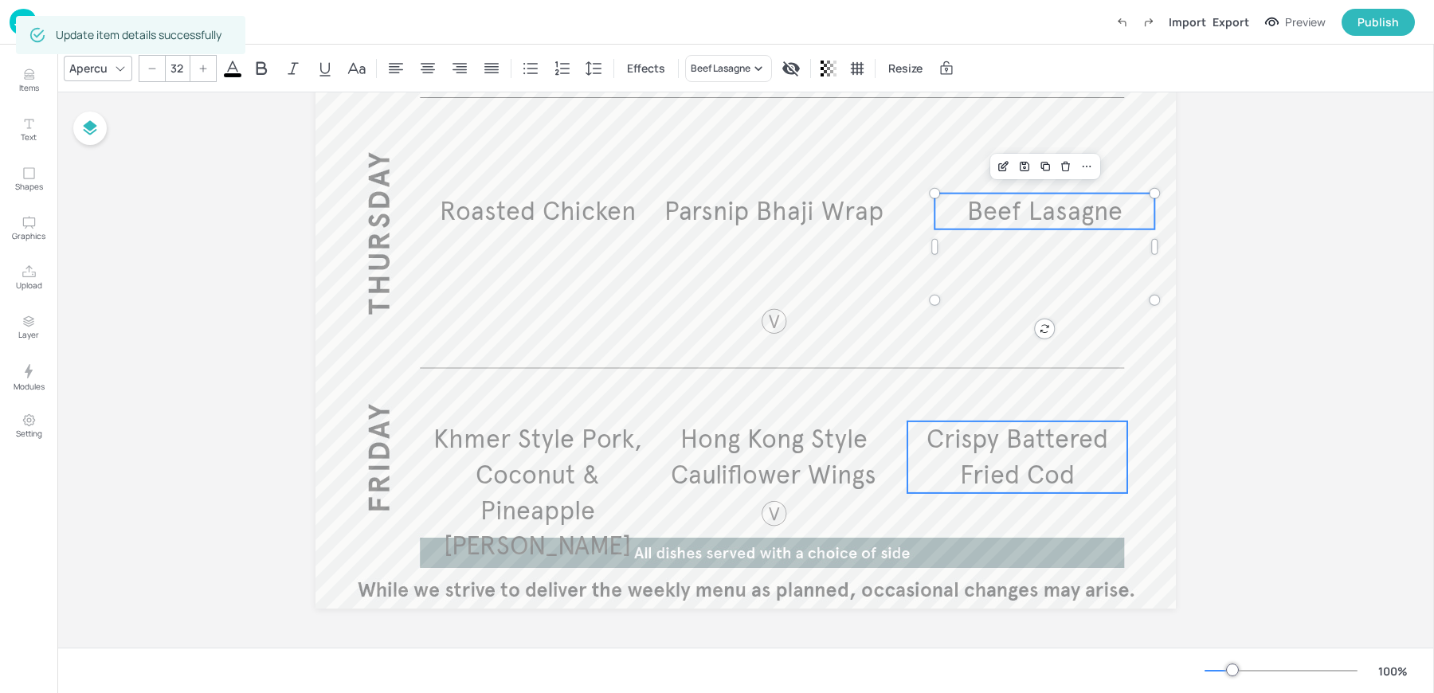
type input "32"
click at [991, 461] on span "Crispy Battered Fried Cod" at bounding box center [1018, 457] width 182 height 68
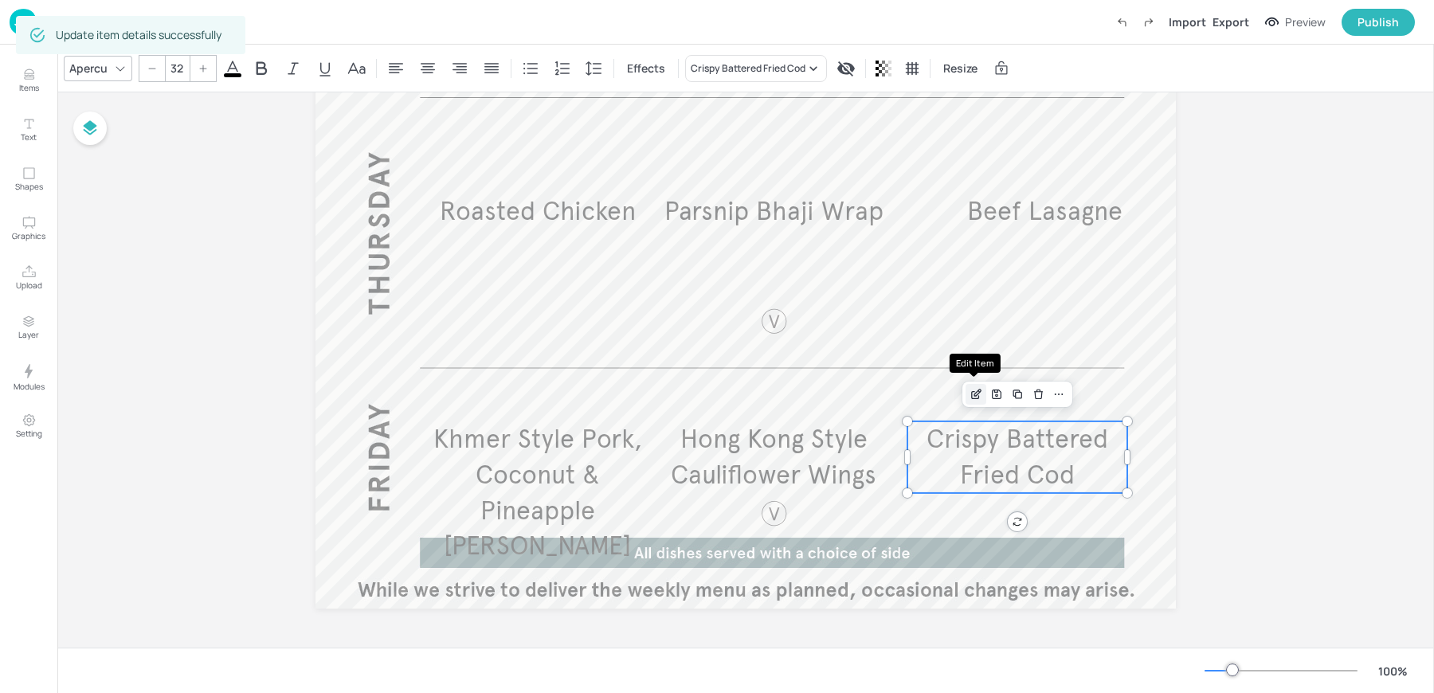
click at [980, 388] on icon "Edit Item" at bounding box center [977, 394] width 14 height 13
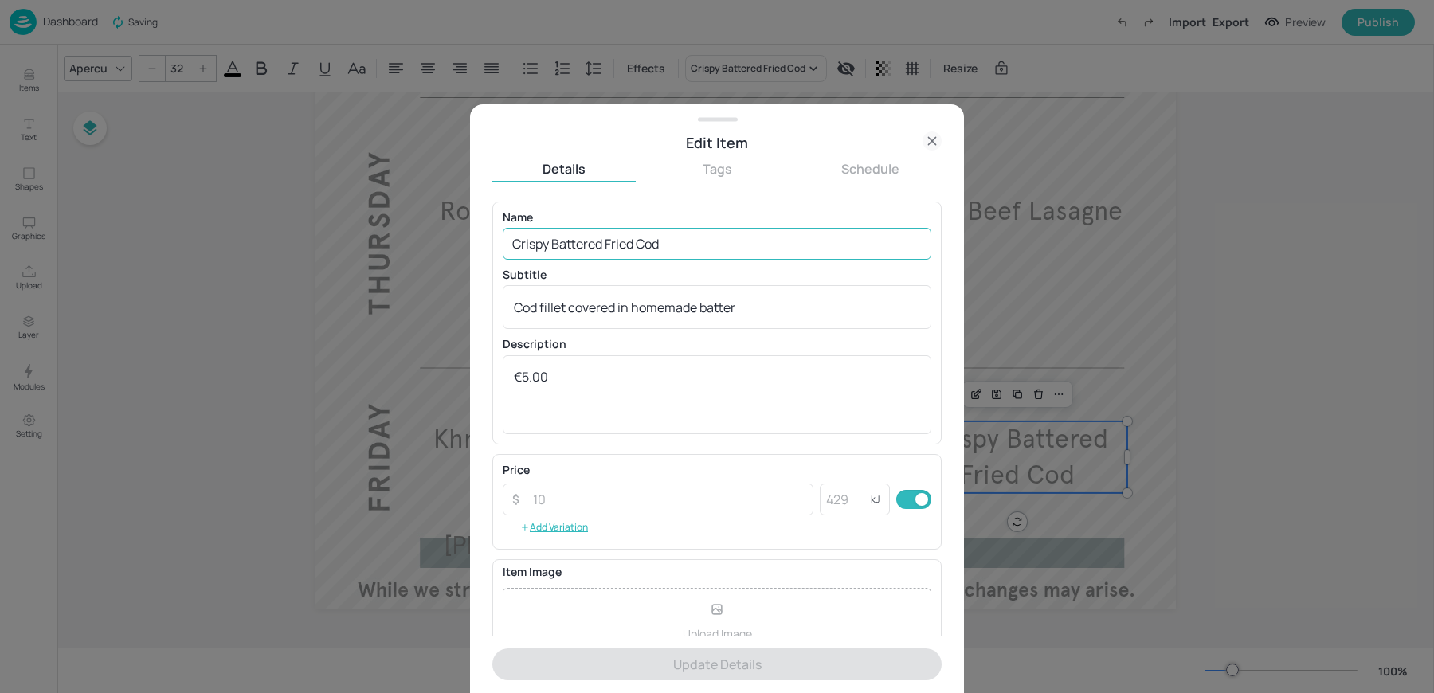
click at [605, 250] on input "Crispy Battered Fried Cod" at bounding box center [717, 244] width 429 height 32
paste input "[PERSON_NAME] Spice Bag"
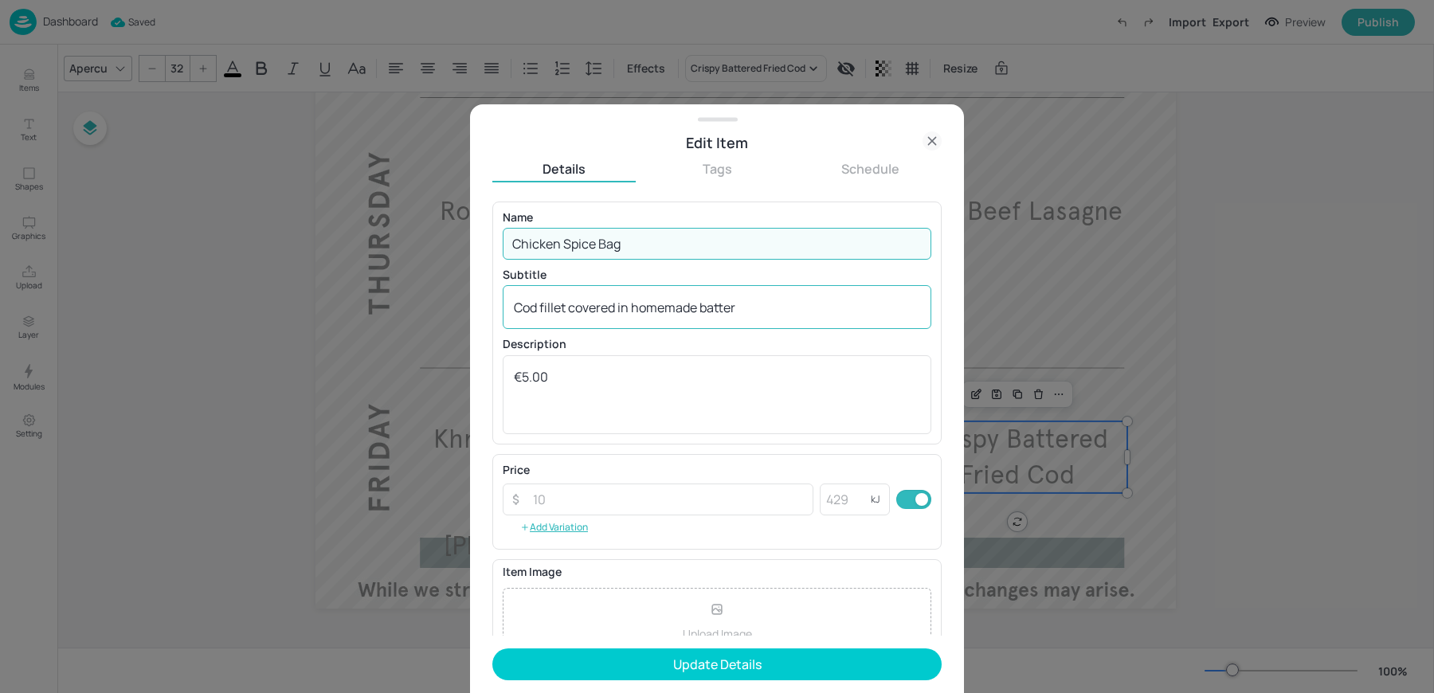
type input "Chicken Spice Bag"
click at [584, 307] on textarea "Cod fillet covered in homemade batter" at bounding box center [717, 308] width 406 height 18
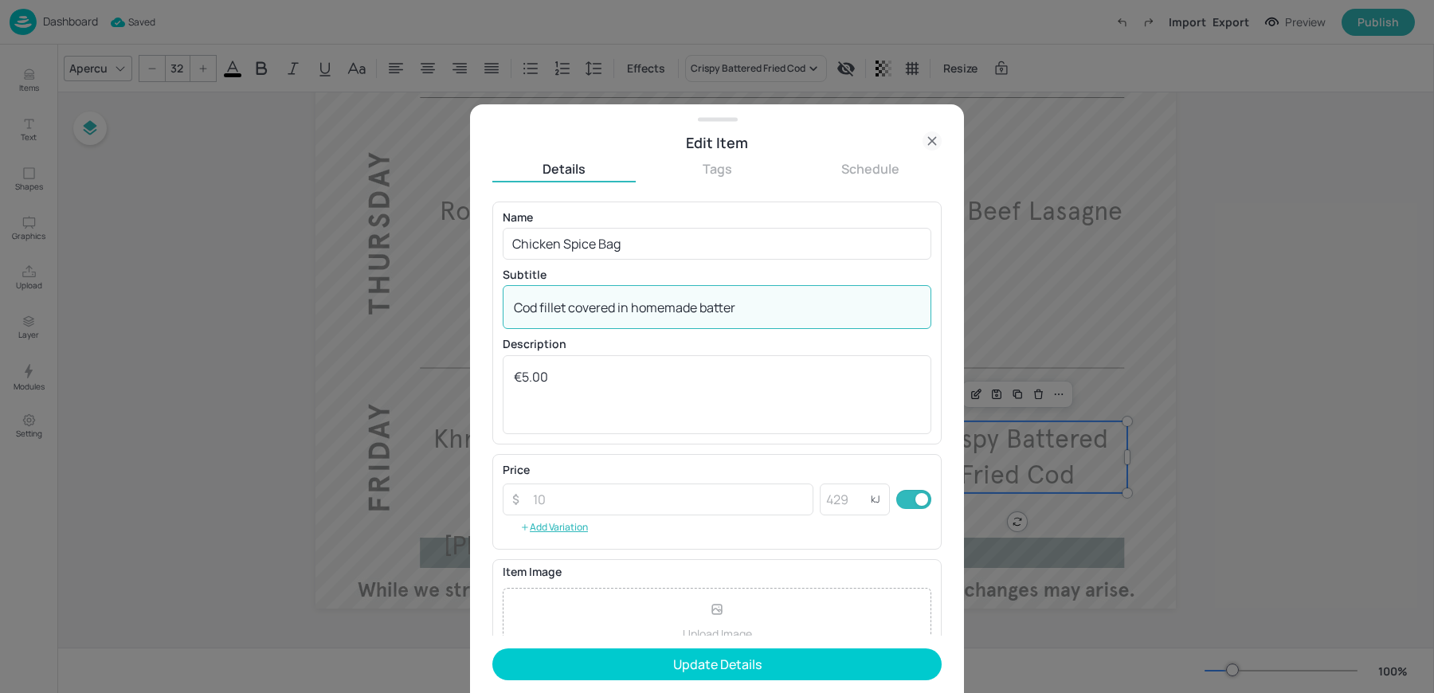
click at [584, 307] on textarea "Cod fillet covered in homemade batter" at bounding box center [717, 308] width 406 height 18
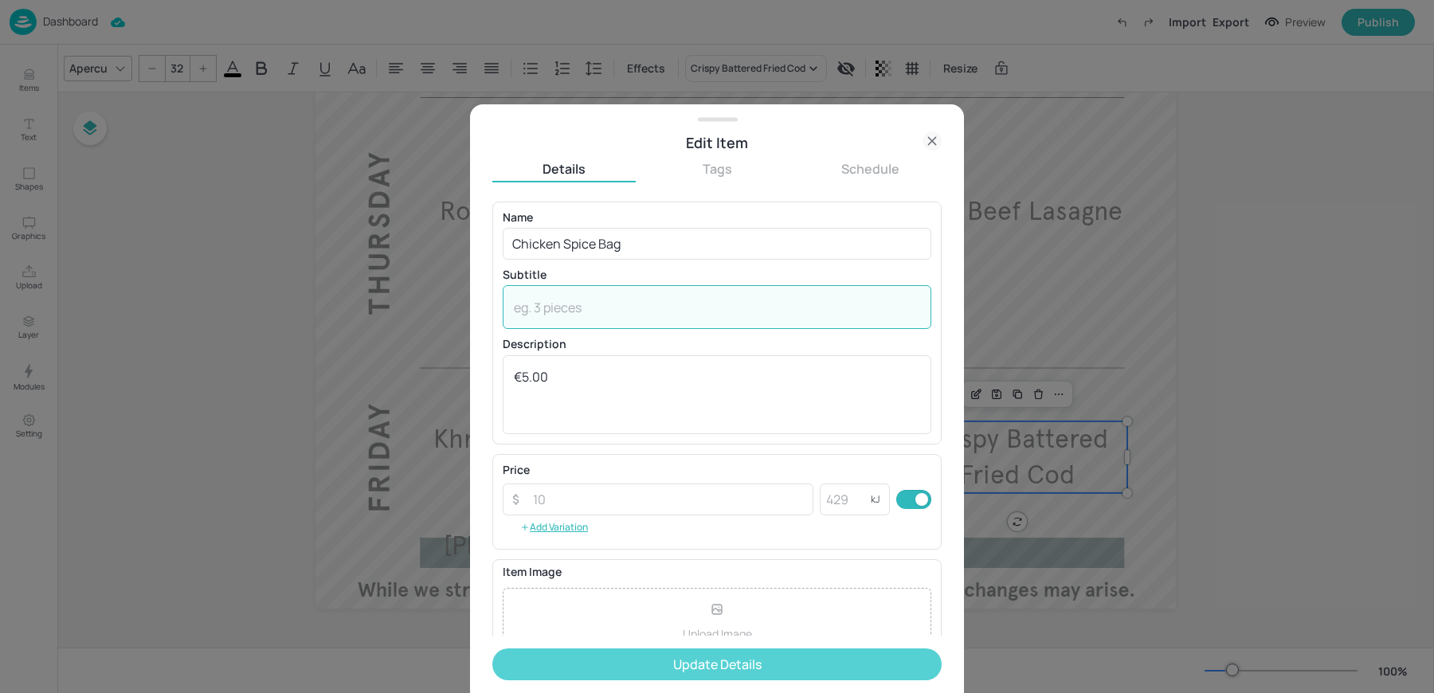
click at [577, 651] on button "Update Details" at bounding box center [716, 664] width 449 height 32
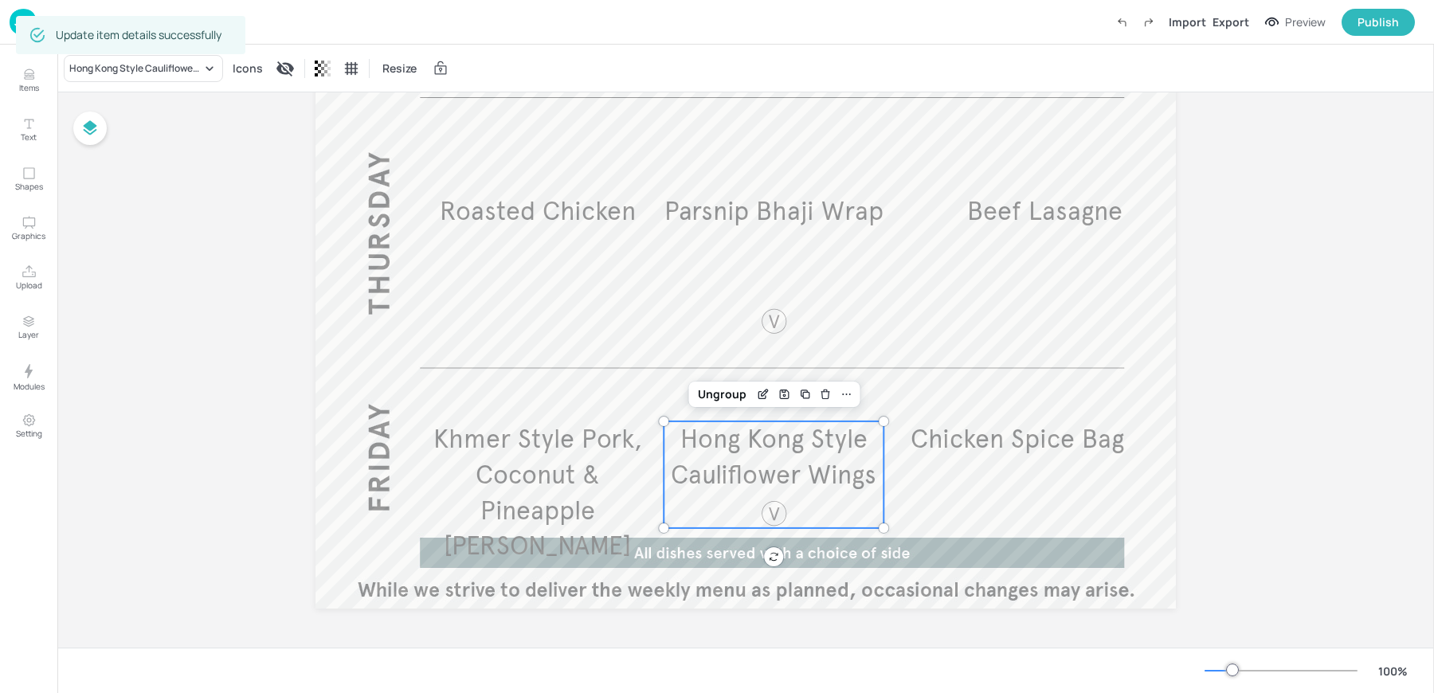
click at [711, 454] on span "Hong Kong Style Cauliflower Wings" at bounding box center [774, 457] width 206 height 68
click at [764, 388] on icon "Edit Item" at bounding box center [764, 394] width 14 height 13
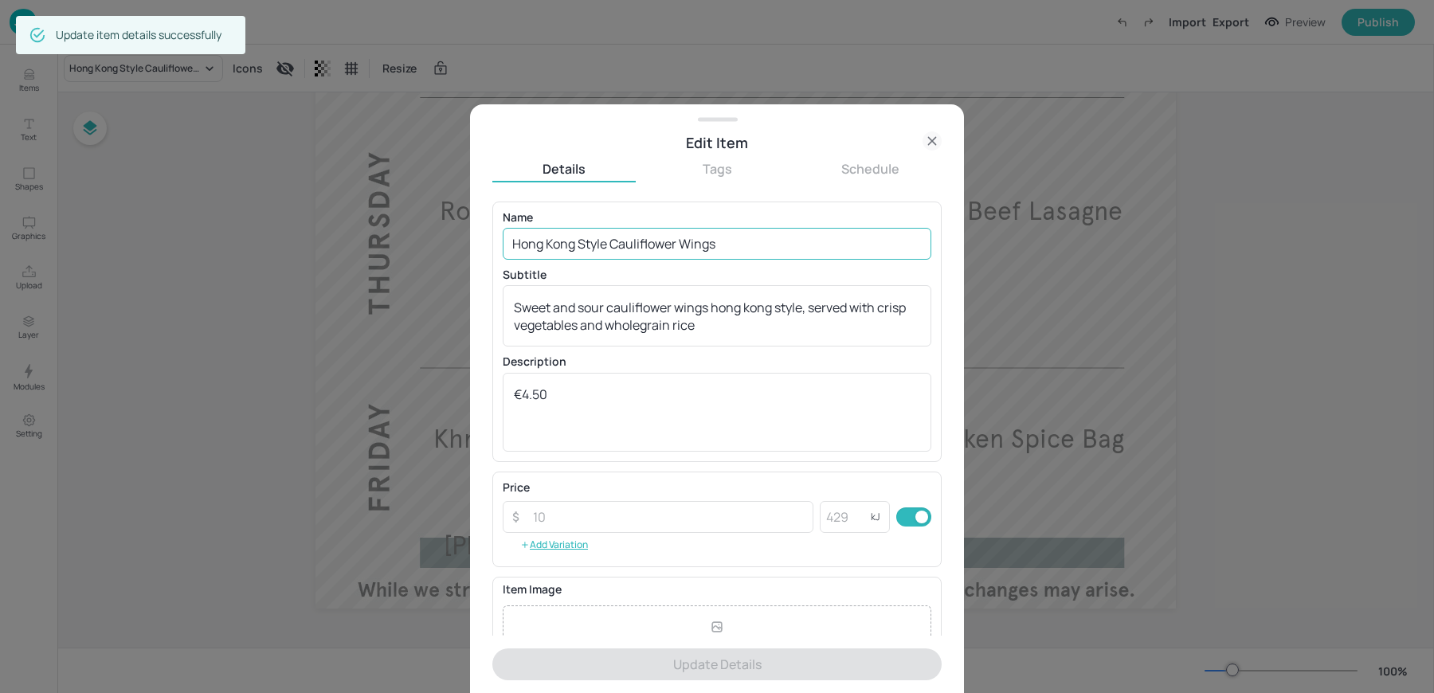
click at [642, 234] on input "Hong Kong Style Cauliflower Wings" at bounding box center [717, 244] width 429 height 32
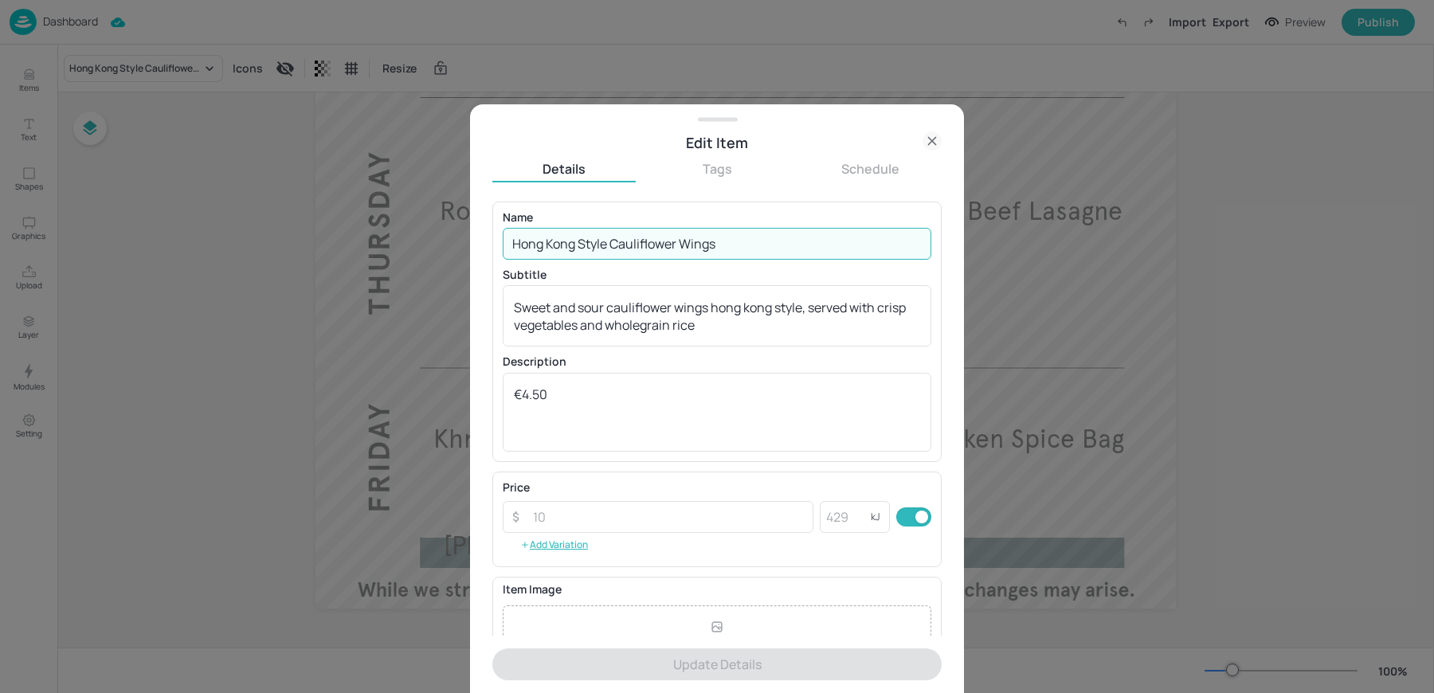
click at [642, 234] on input "Hong Kong Style Cauliflower Wings" at bounding box center [717, 244] width 429 height 32
paste input "Korean Aubergine & Mushroom Bulgogi"
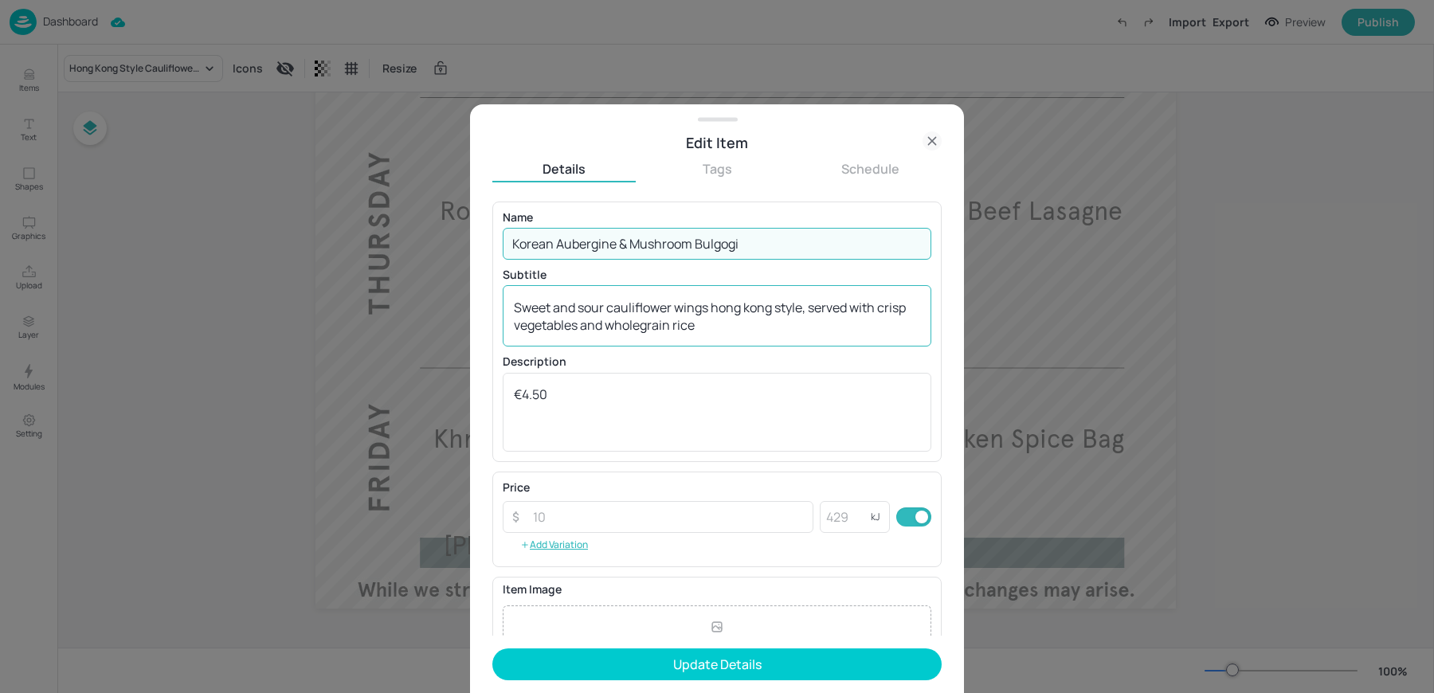
type input "Korean Aubergine & Mushroom Bulgogi"
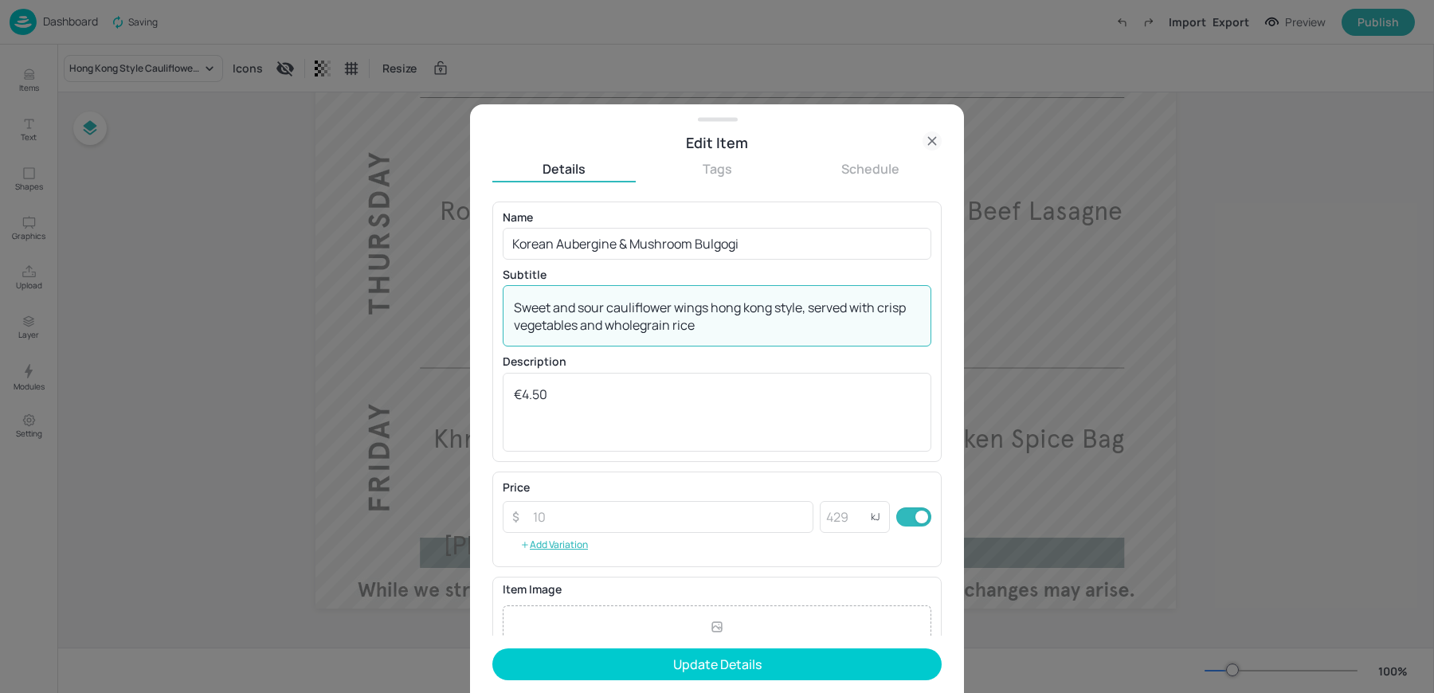
drag, startPoint x: 702, startPoint y: 330, endPoint x: 397, endPoint y: 288, distance: 308.0
click at [397, 288] on div "Edit Item Details Tags Schedule Name Korean Aubergine & Mushroom Bulgogi ​ Subt…" at bounding box center [717, 346] width 1434 height 693
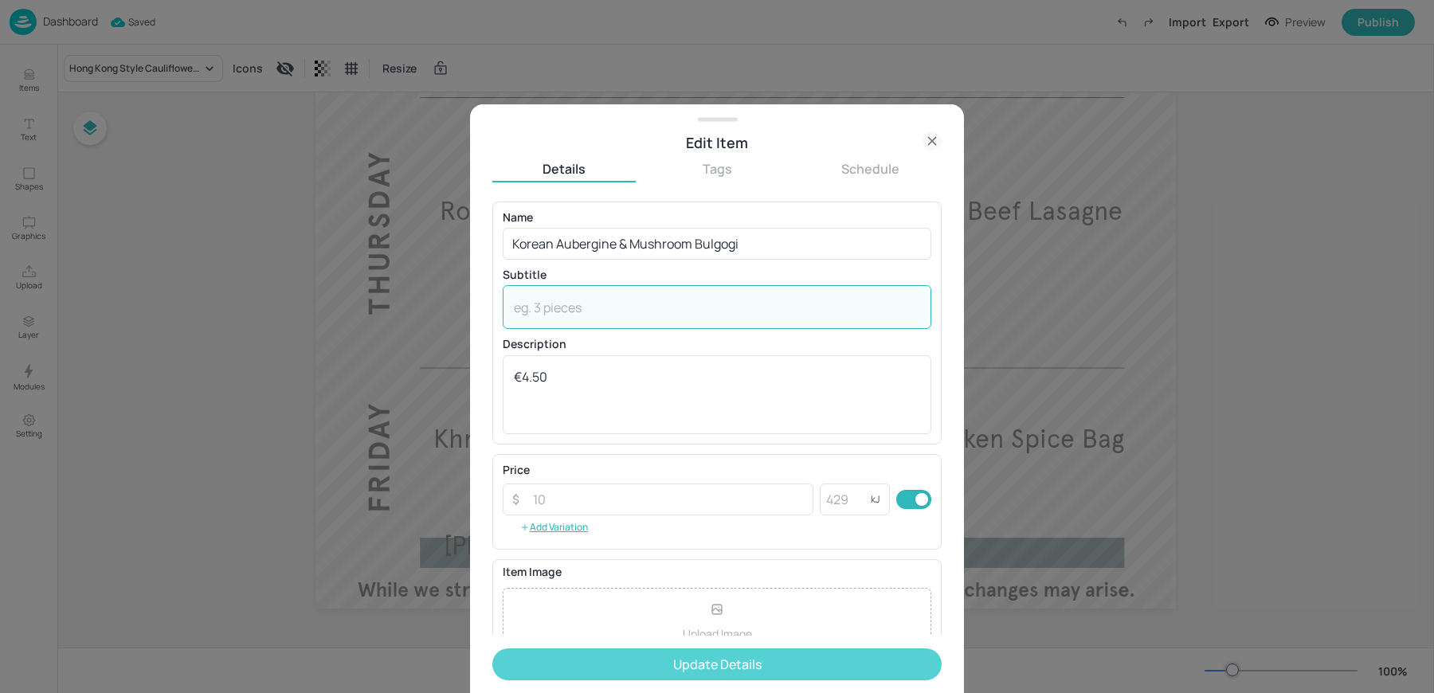
click at [720, 659] on button "Update Details" at bounding box center [716, 664] width 449 height 32
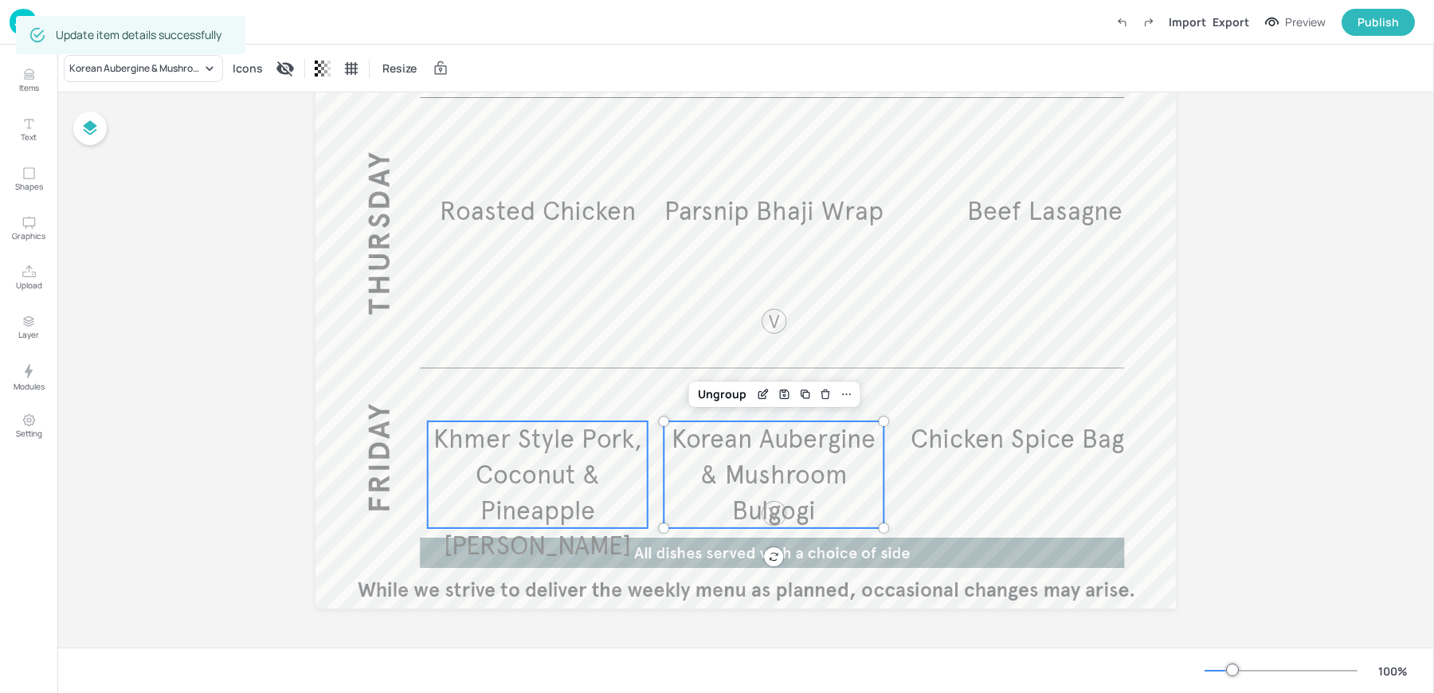
click at [519, 488] on span "Khmer Style Pork, Coconut & Pineapple [PERSON_NAME]" at bounding box center [537, 492] width 209 height 139
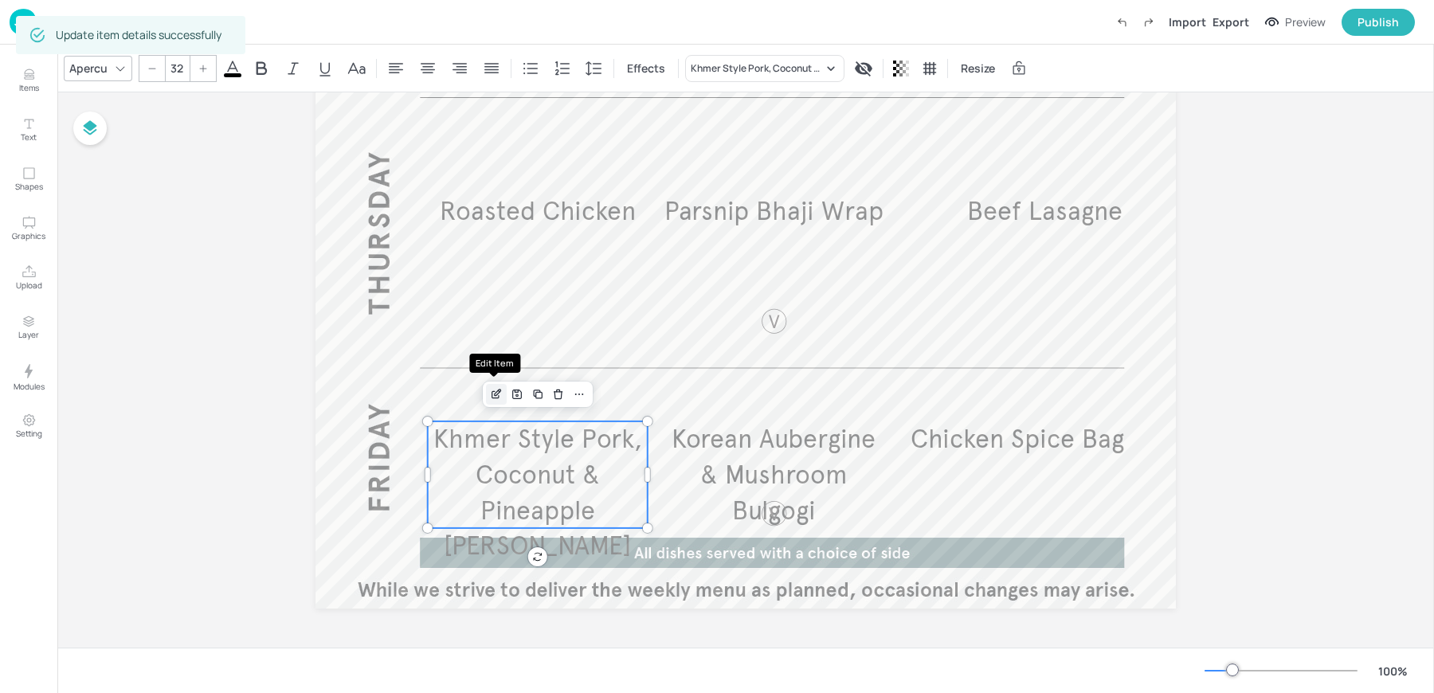
click at [490, 389] on icon "Edit Item" at bounding box center [497, 394] width 14 height 13
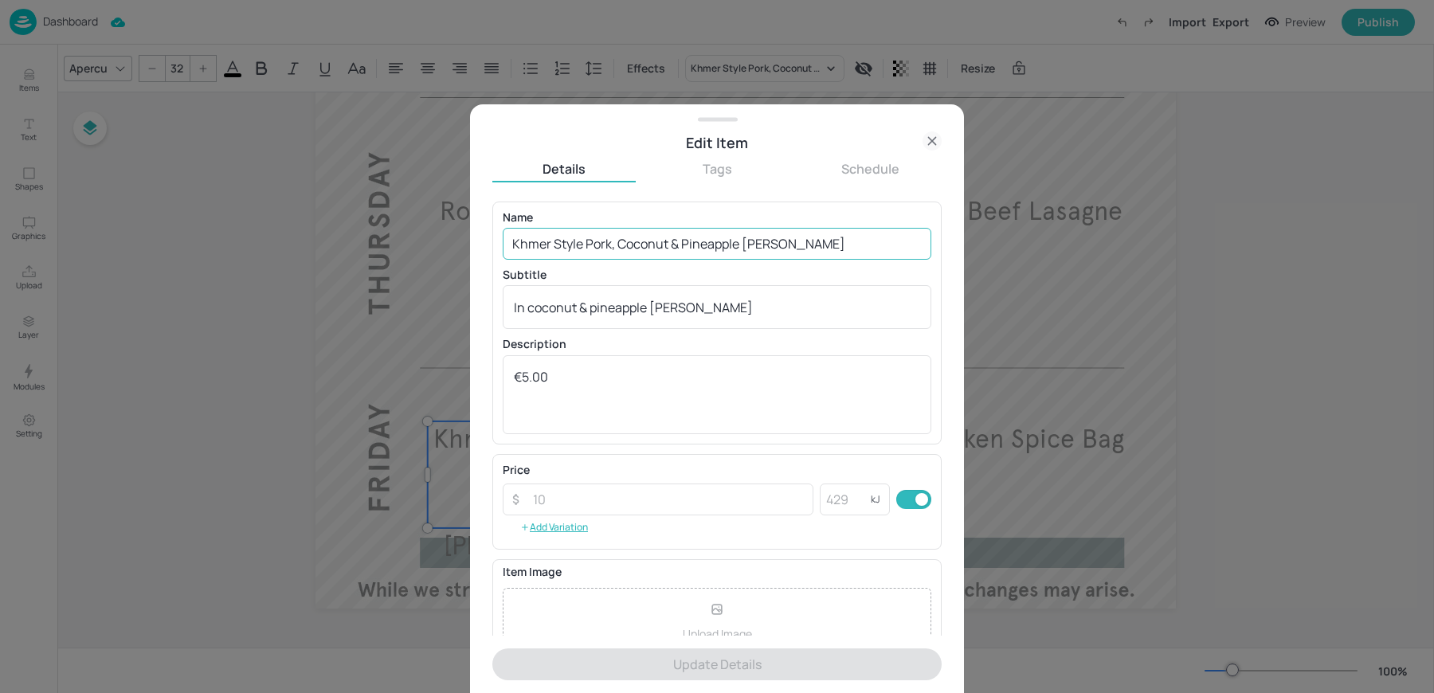
click at [529, 250] on input "Khmer Style Pork, Coconut & Pineapple [PERSON_NAME]" at bounding box center [717, 244] width 429 height 32
paste input "Cumberland Hot Dog"
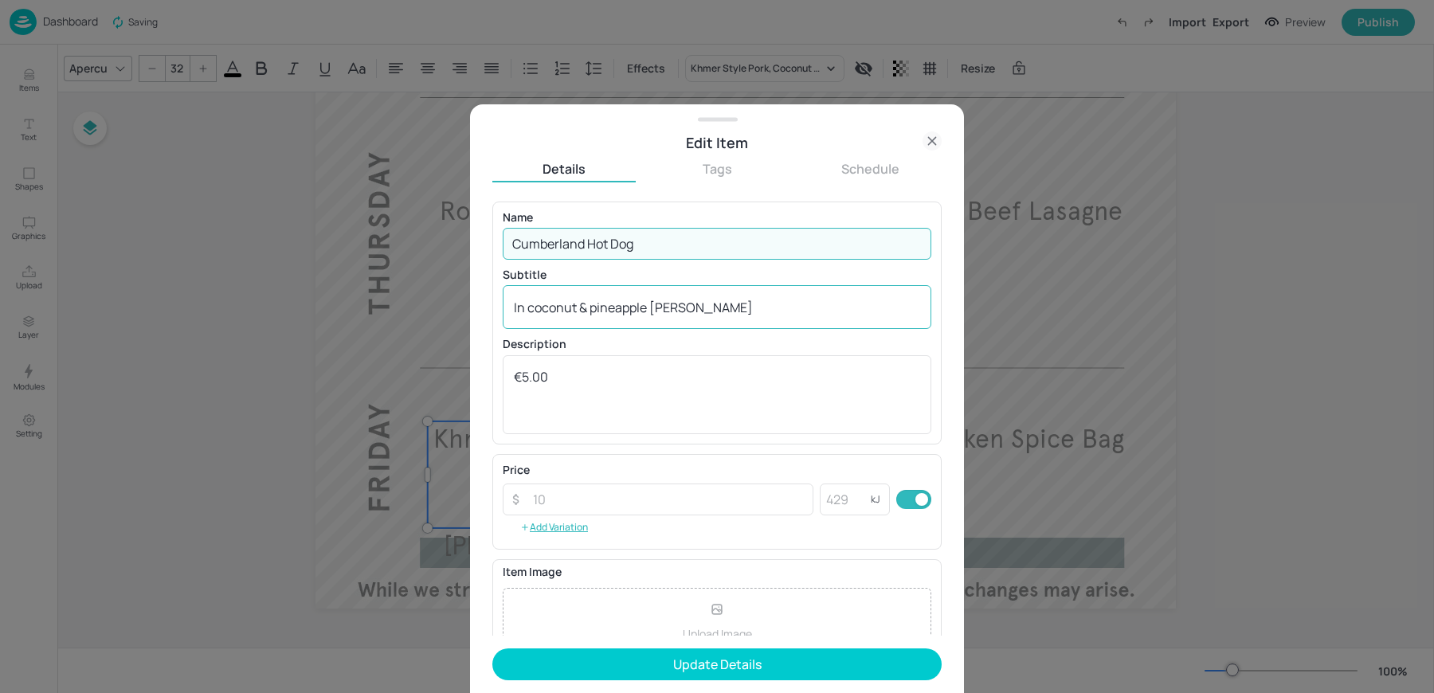
type input "Cumberland Hot Dog"
click at [587, 304] on textarea "In coconut & pineapple [PERSON_NAME]" at bounding box center [717, 308] width 406 height 18
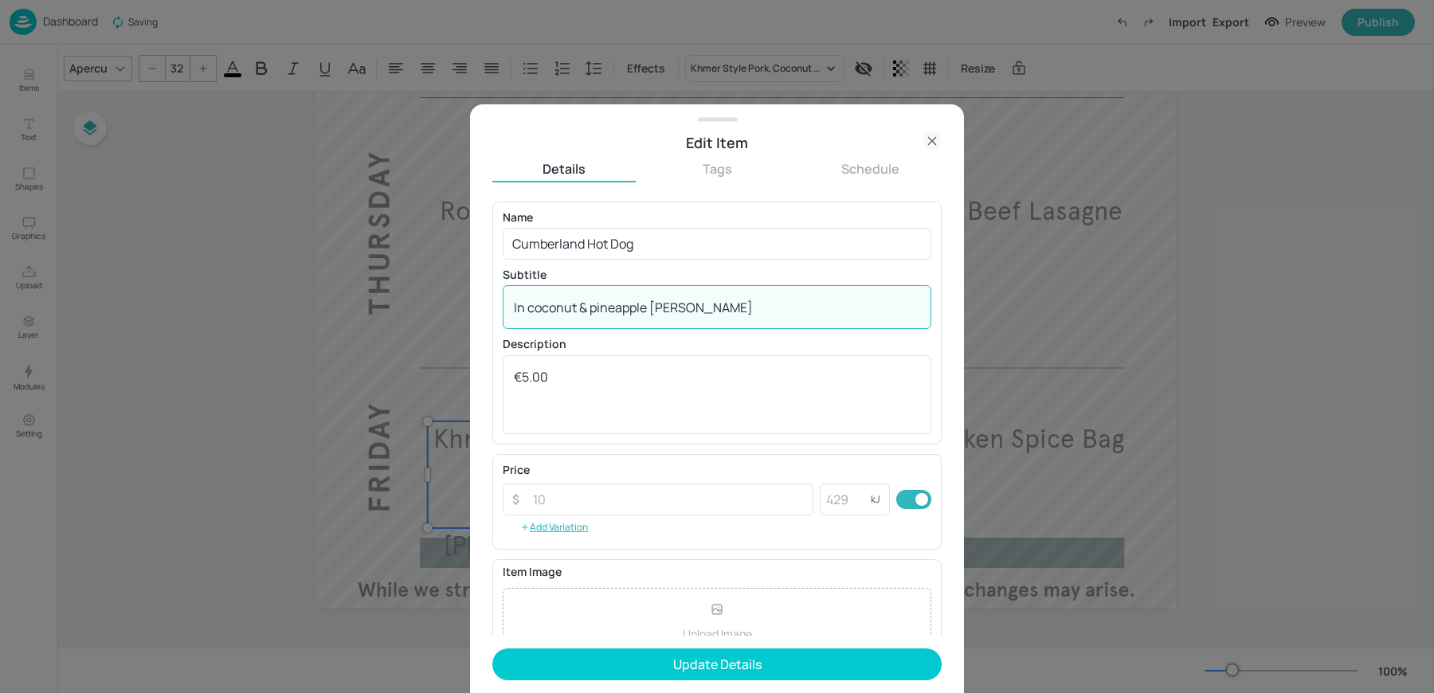
click at [587, 304] on textarea "In coconut & pineapple [PERSON_NAME]" at bounding box center [717, 308] width 406 height 18
click at [623, 645] on form "Name Cumberland Hot Dog ​ Subtitle x ​ Description €5.00 x ​ Price ​ ​ kJ ​ Add…" at bounding box center [716, 448] width 449 height 492
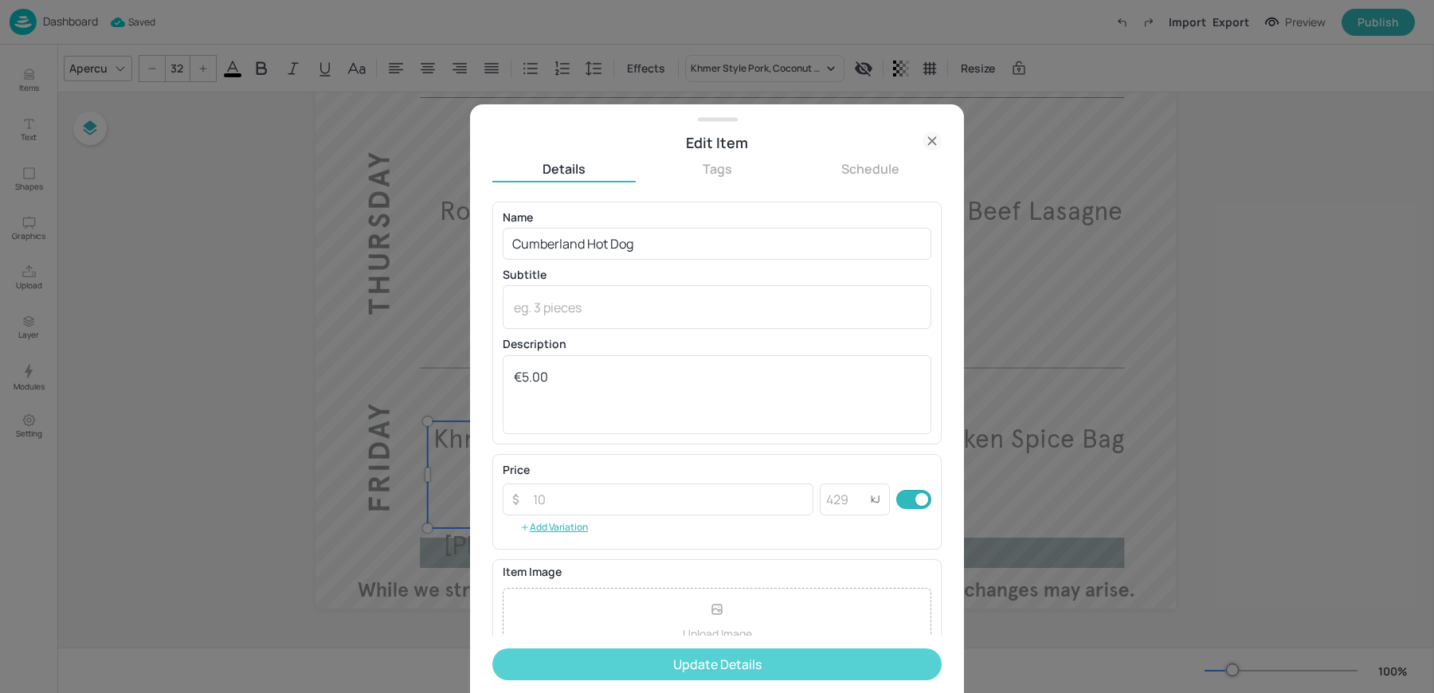
click at [611, 668] on button "Update Details" at bounding box center [716, 664] width 449 height 32
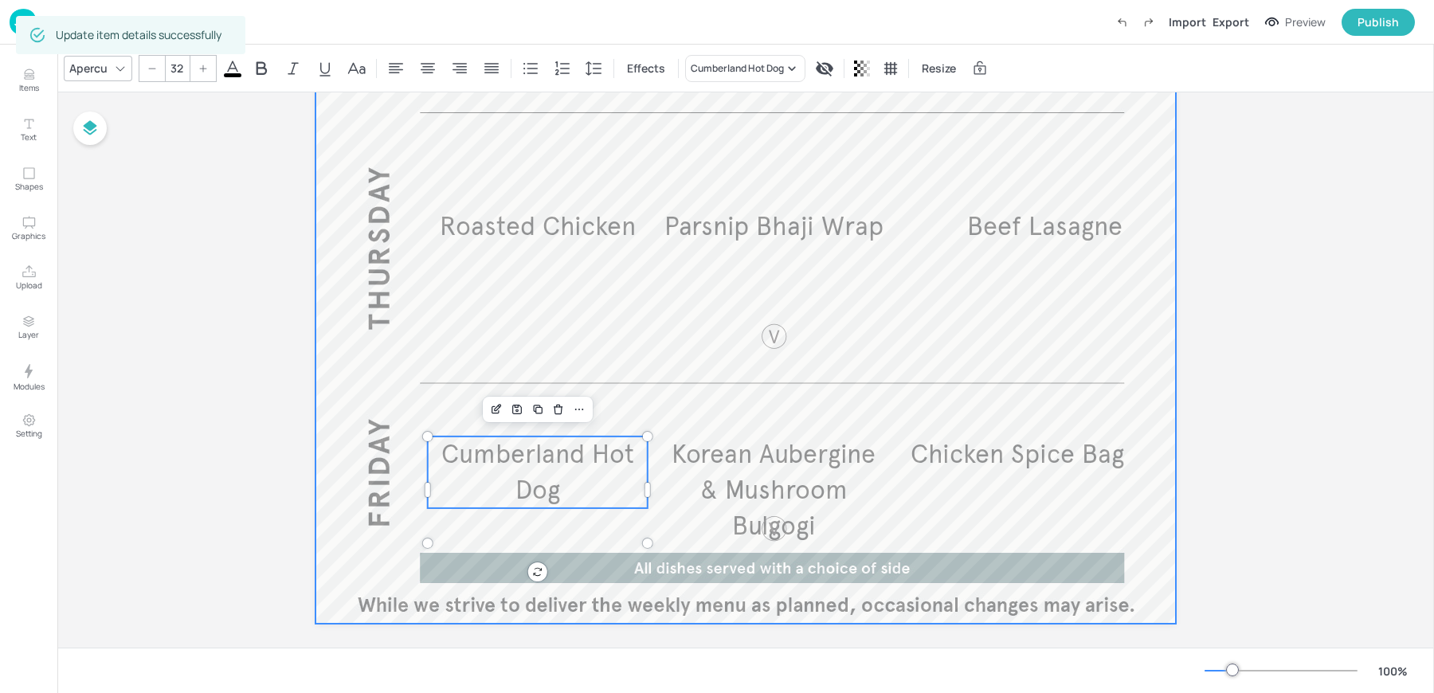
scroll to position [1064, 0]
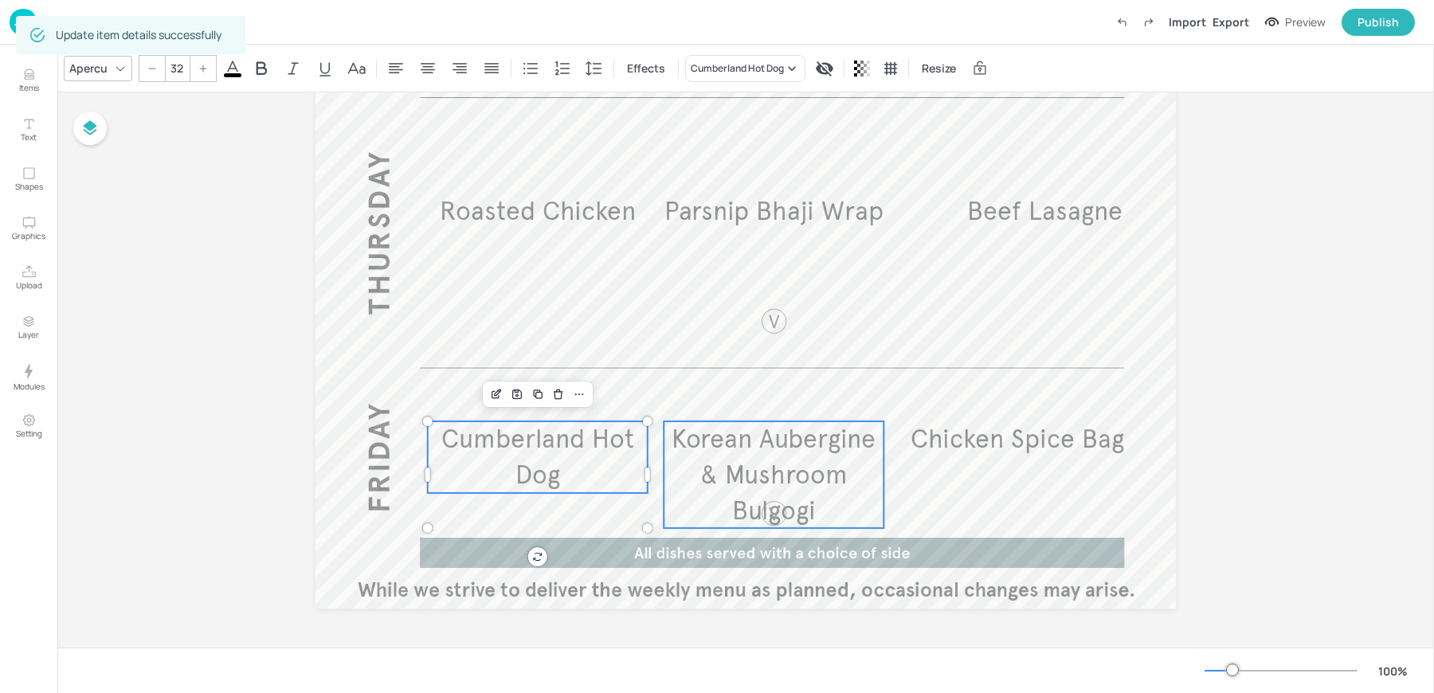
click at [767, 474] on span "Korean Aubergine & Mushroom Bulgogi" at bounding box center [774, 475] width 204 height 104
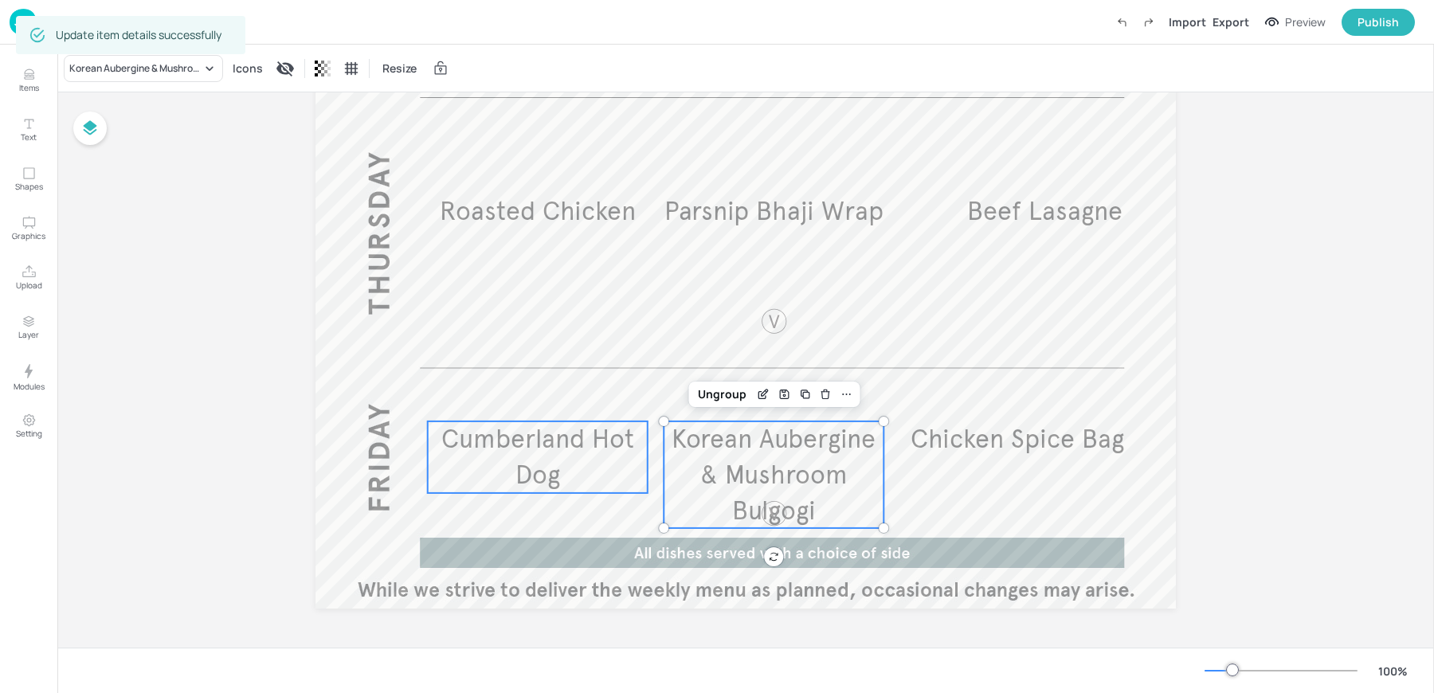
click at [565, 468] on p "Cumberland Hot Dog" at bounding box center [538, 457] width 220 height 72
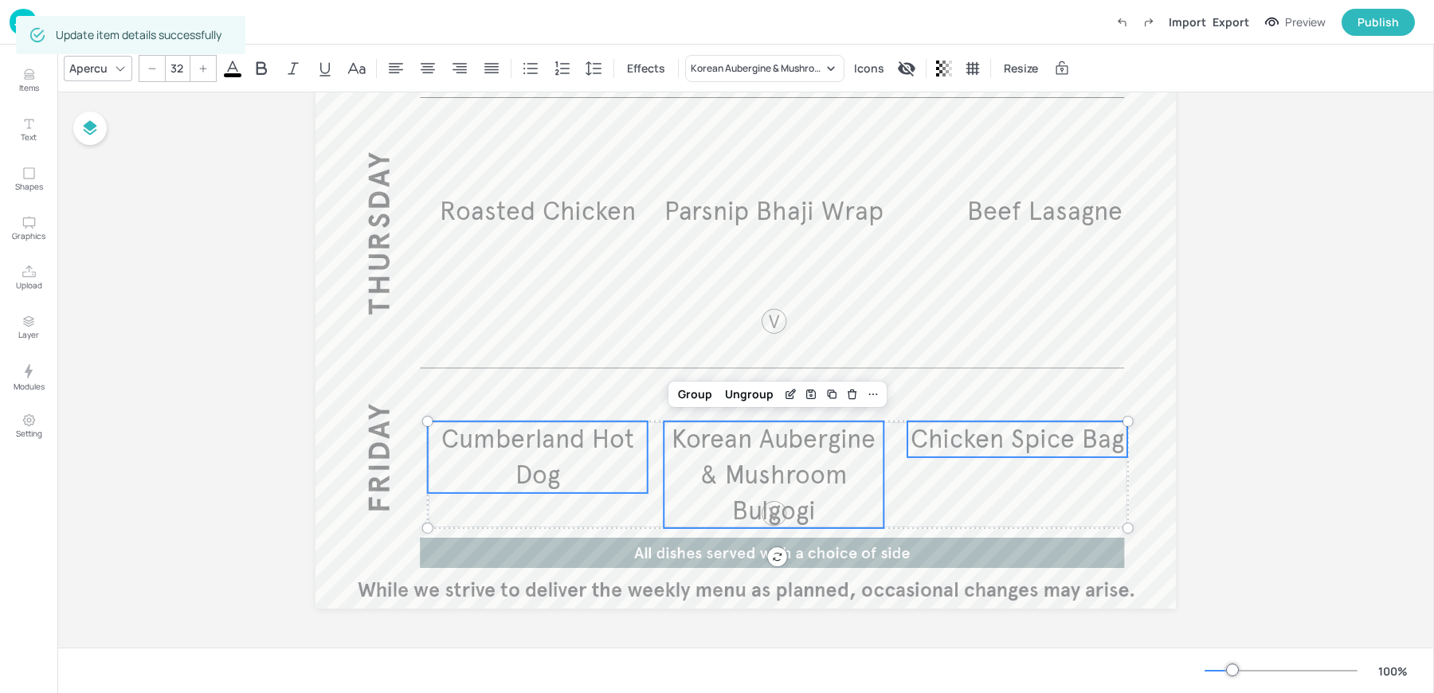
click at [983, 432] on span "Chicken Spice Bag" at bounding box center [1018, 439] width 214 height 32
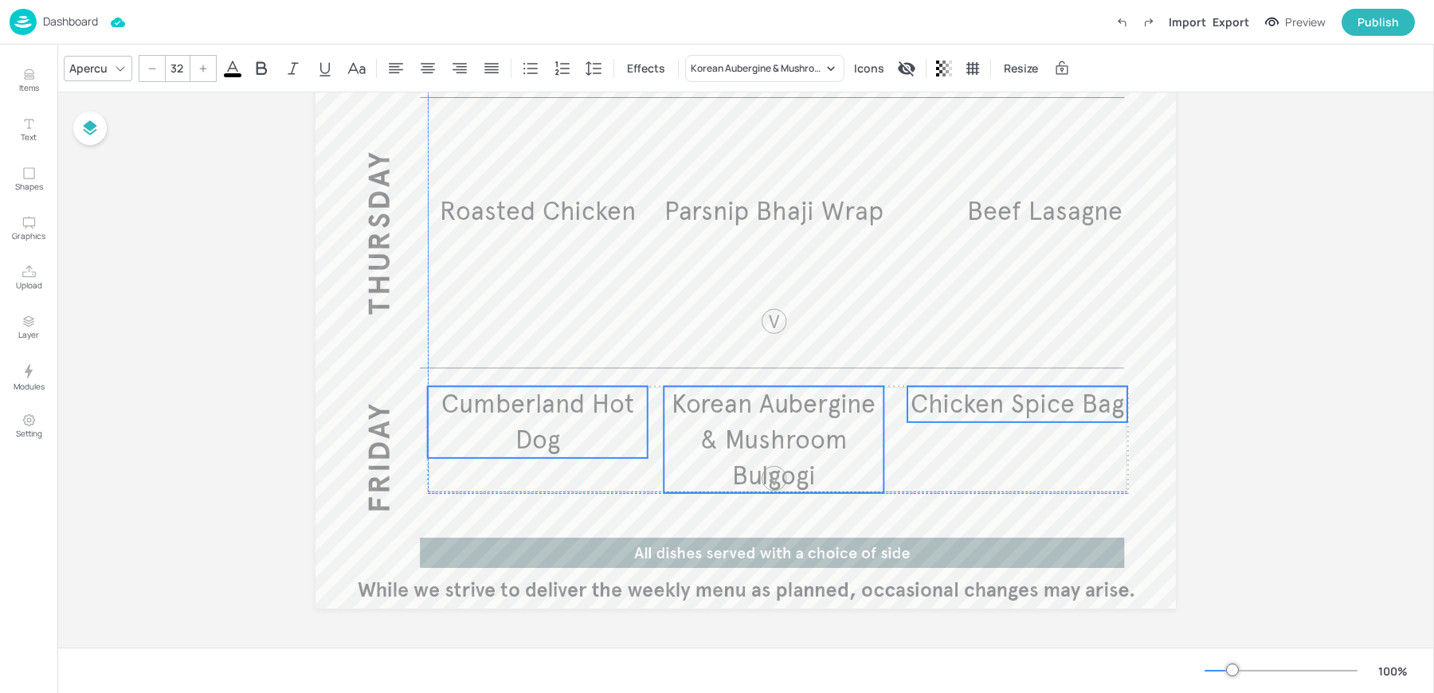
drag, startPoint x: 983, startPoint y: 432, endPoint x: 983, endPoint y: 397, distance: 35.1
click at [983, 397] on span "Chicken Spice Bag" at bounding box center [1018, 404] width 214 height 32
click at [778, 429] on span "Korean Aubergine & Mushroom Bulgogi" at bounding box center [774, 440] width 204 height 104
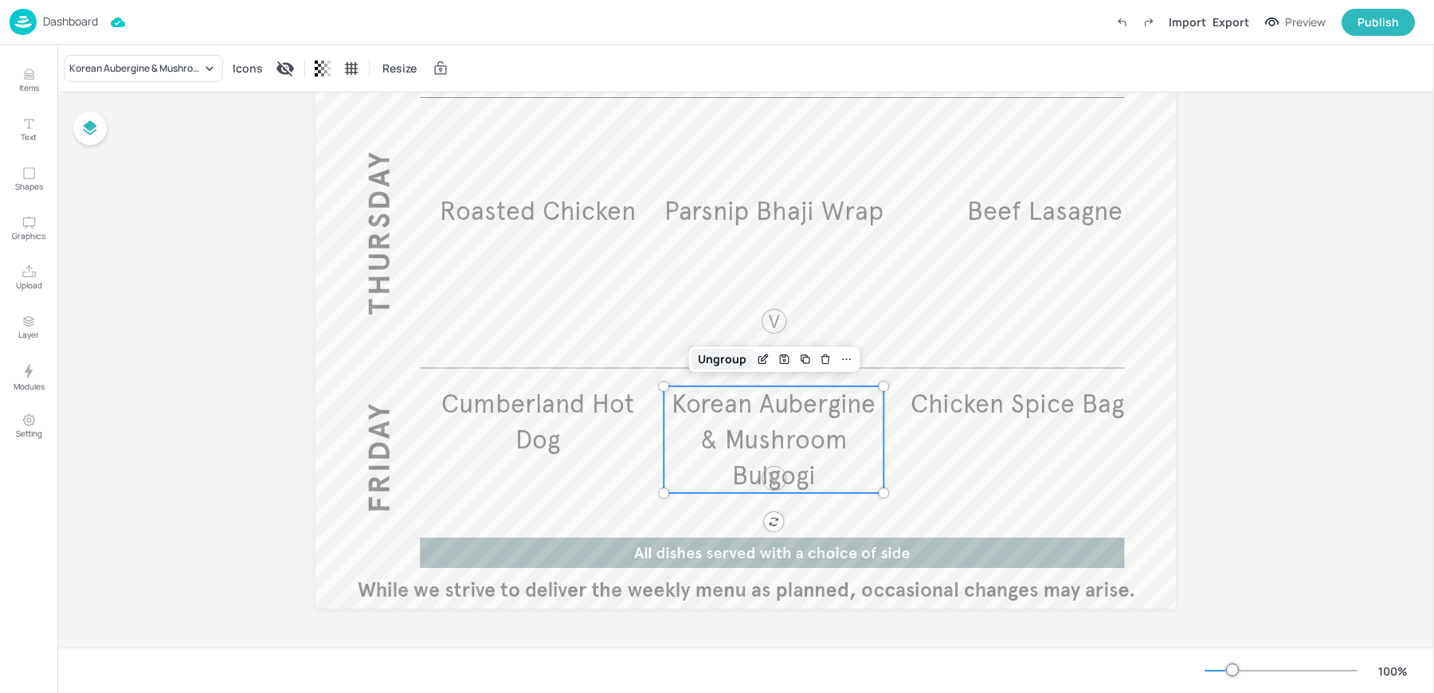
click at [712, 357] on div "Ungroup" at bounding box center [721, 359] width 61 height 21
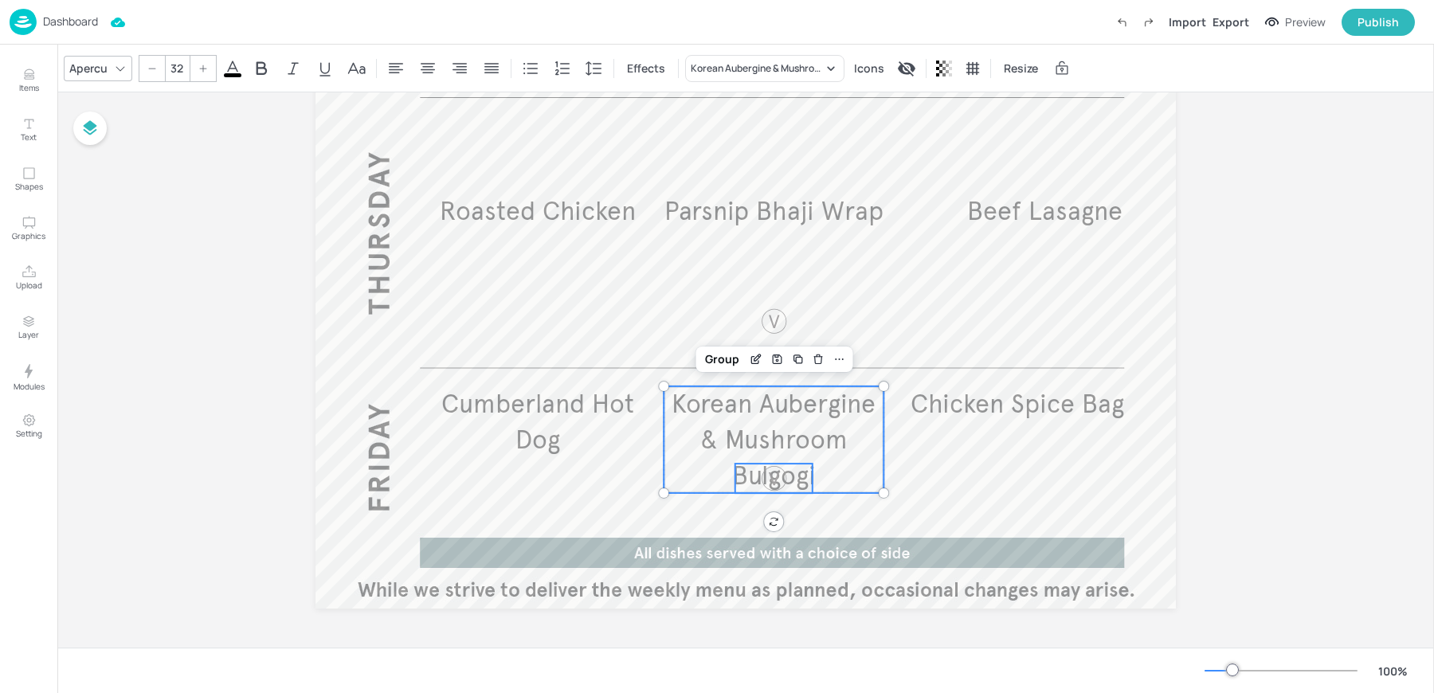
click at [759, 480] on div at bounding box center [773, 478] width 29 height 29
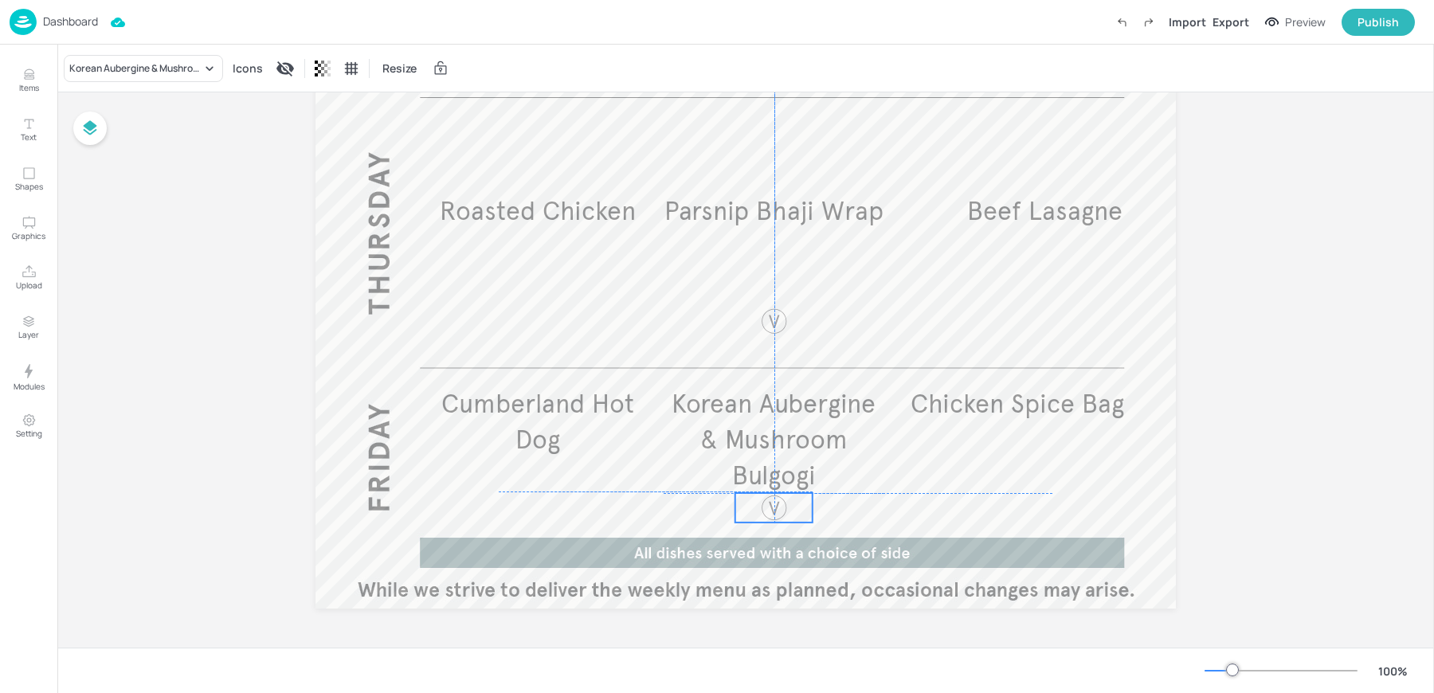
drag, startPoint x: 770, startPoint y: 480, endPoint x: 770, endPoint y: 510, distance: 30.3
click at [770, 510] on div at bounding box center [773, 507] width 29 height 29
click at [545, 406] on span "Cumberland Hot Dog" at bounding box center [537, 422] width 193 height 68
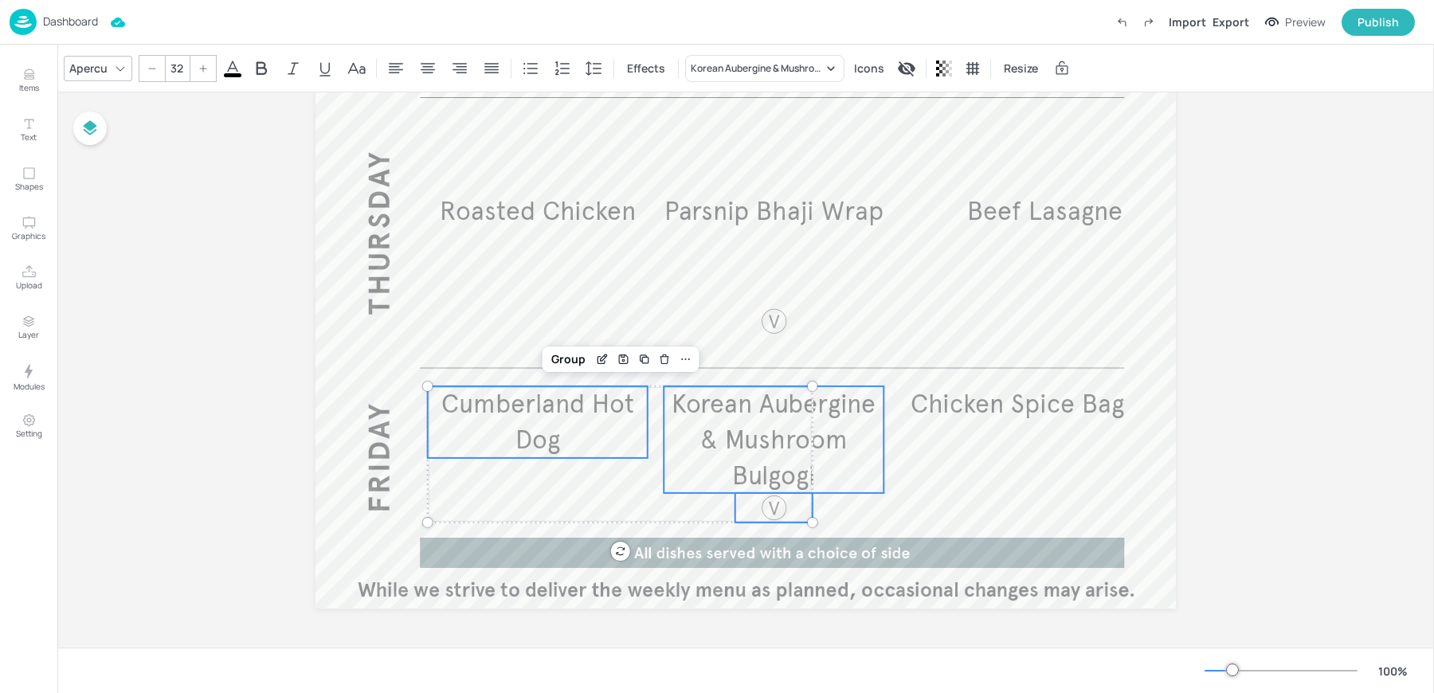
click at [745, 414] on span "Korean Aubergine & Mushroom Bulgogi" at bounding box center [774, 440] width 204 height 104
type input "32"
click at [759, 519] on div at bounding box center [773, 507] width 29 height 29
click at [714, 351] on div "Group" at bounding box center [722, 359] width 47 height 21
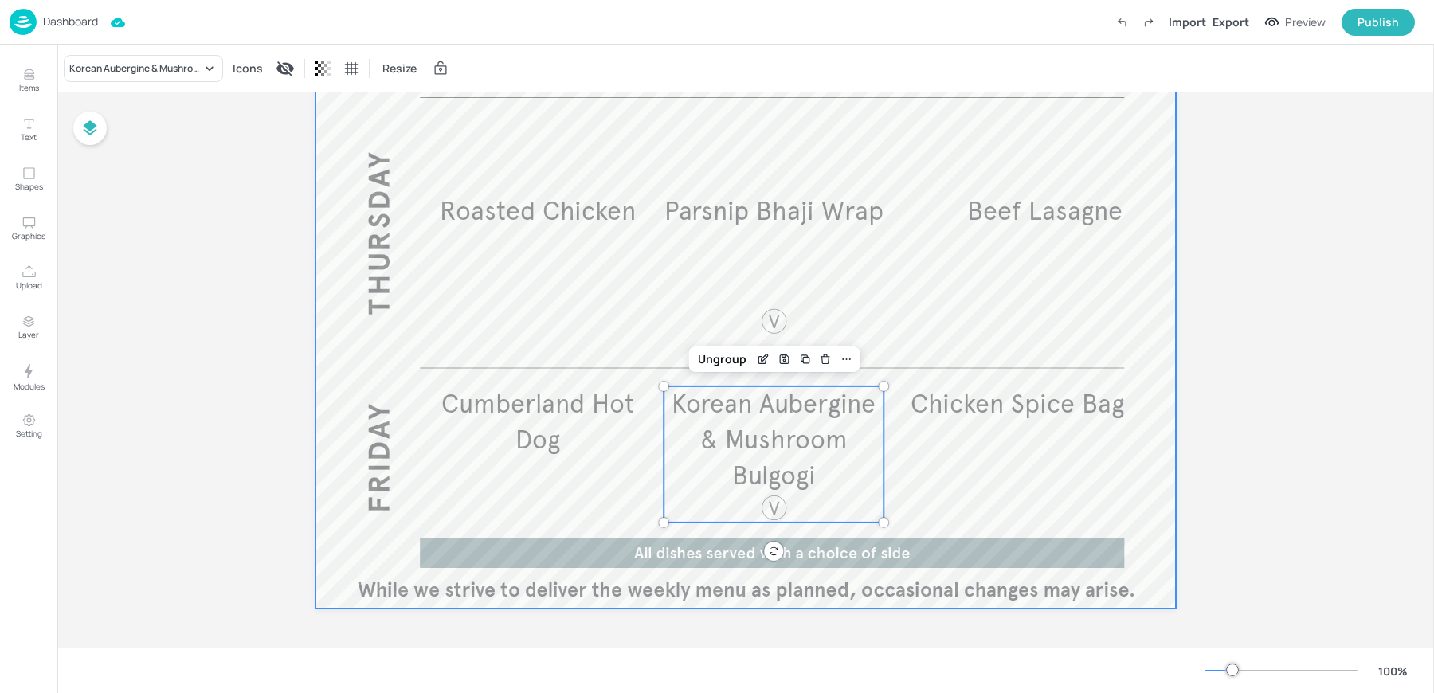
scroll to position [88, 0]
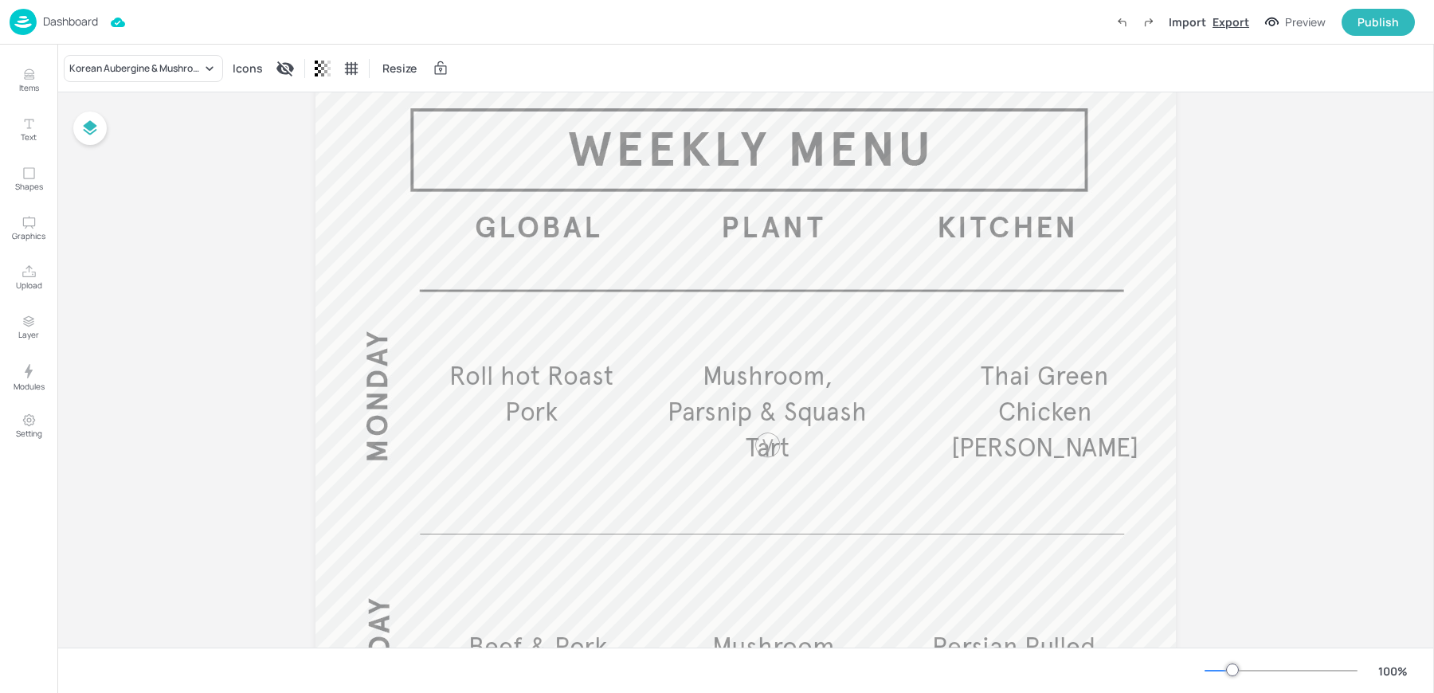
click at [1232, 16] on div "Export" at bounding box center [1231, 22] width 37 height 17
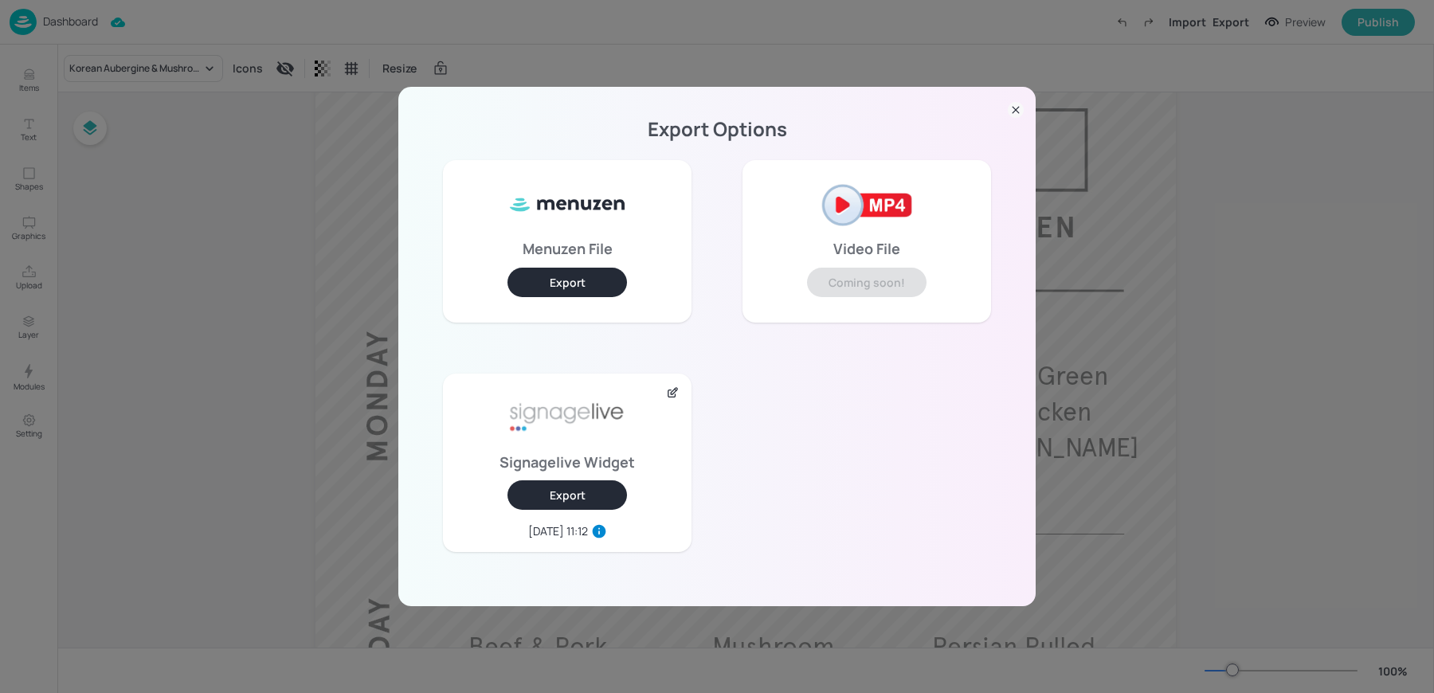
click at [562, 510] on div "Signagelive Widget Export [DATE] 11:12" at bounding box center [567, 463] width 249 height 178
click at [551, 506] on button "Export" at bounding box center [566, 494] width 119 height 29
